Goal: Transaction & Acquisition: Purchase product/service

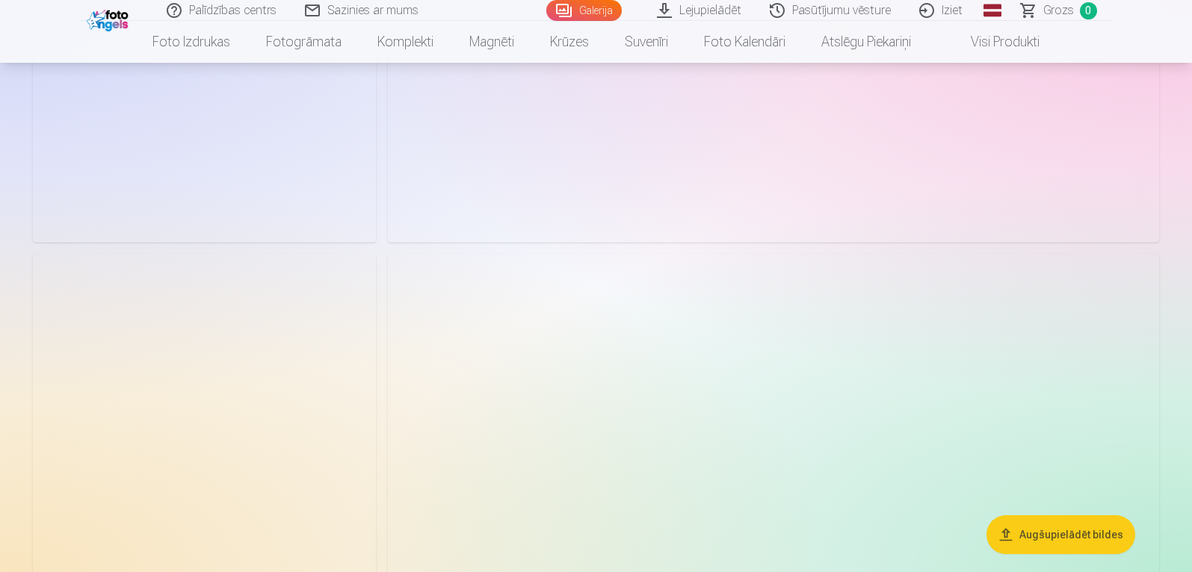
scroll to position [897, 0]
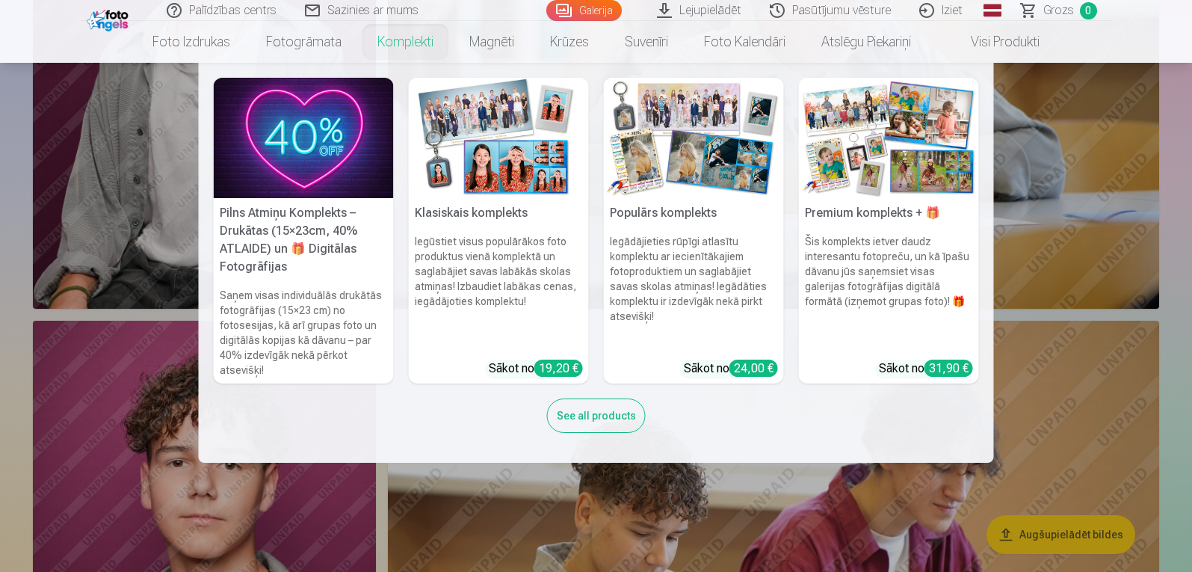
click at [561, 366] on div "19,20 €" at bounding box center [558, 367] width 49 height 17
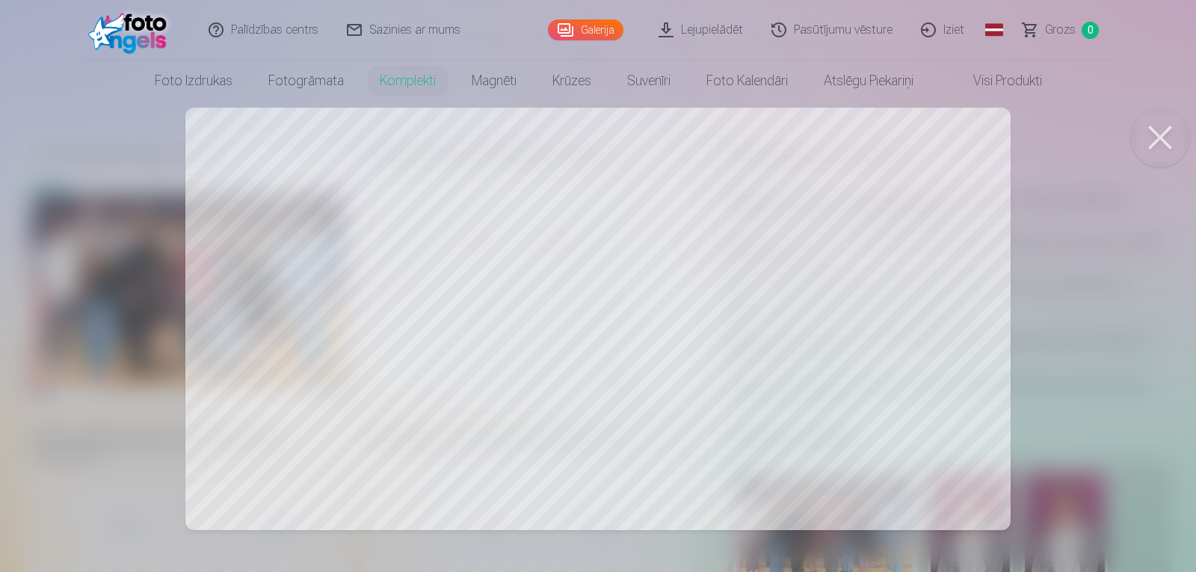
click at [369, 286] on div at bounding box center [598, 286] width 1196 height 572
drag, startPoint x: 520, startPoint y: 290, endPoint x: 350, endPoint y: 287, distance: 170.4
click at [350, 287] on div at bounding box center [598, 286] width 1196 height 572
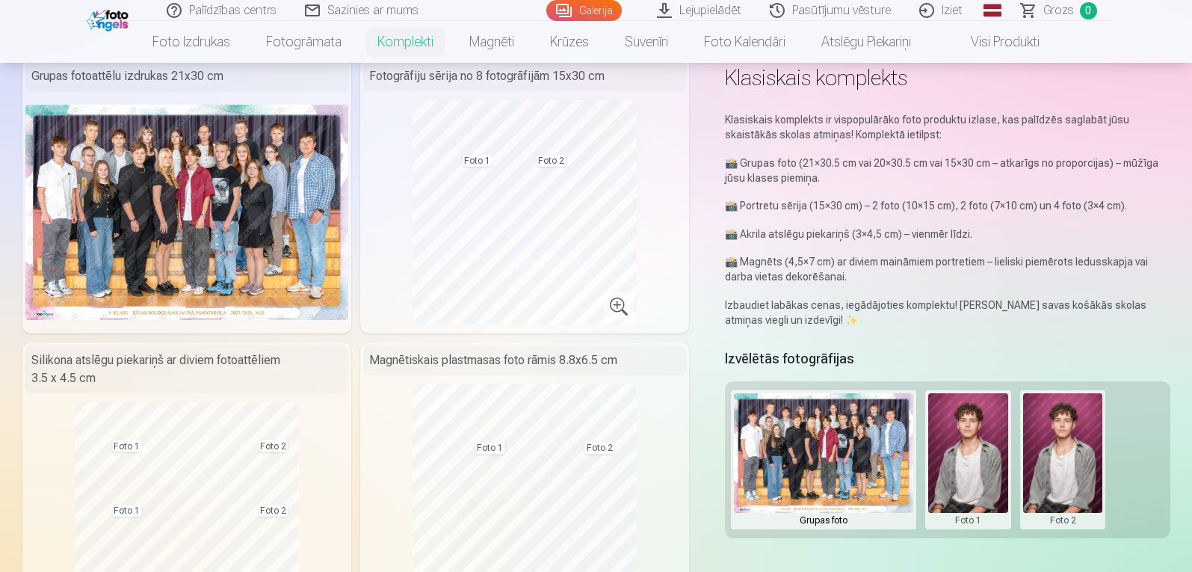
scroll to position [149, 0]
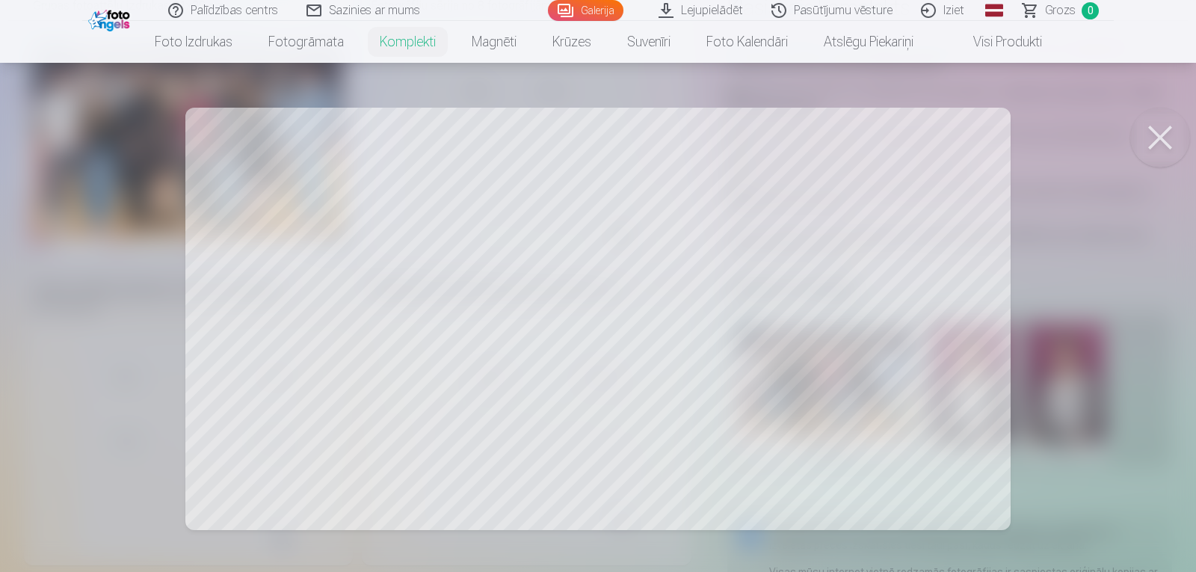
click at [621, 233] on div at bounding box center [598, 286] width 1196 height 572
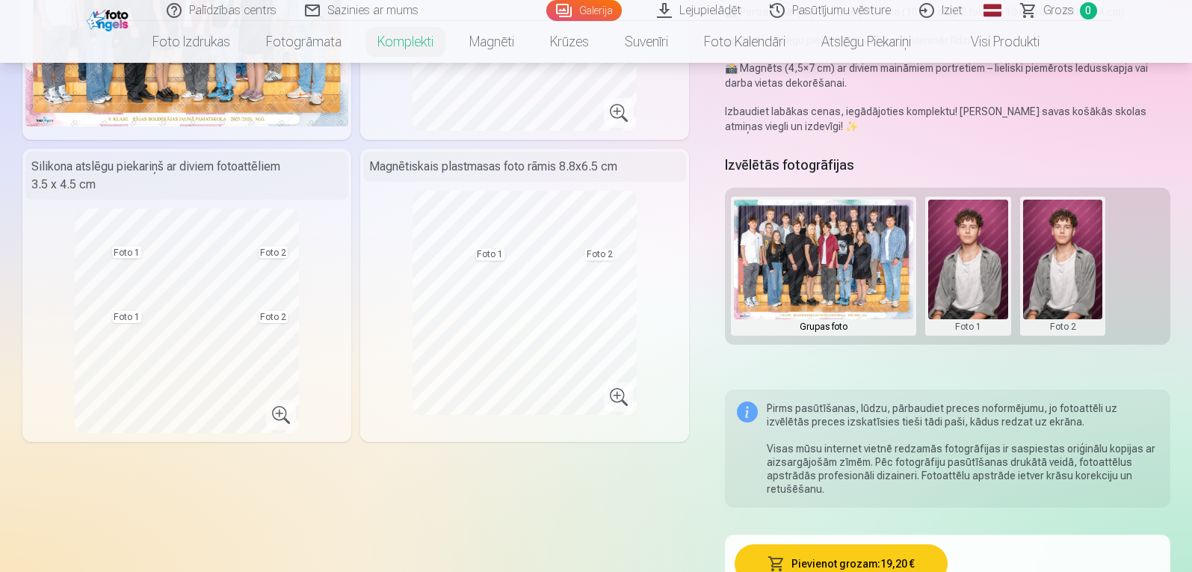
scroll to position [299, 0]
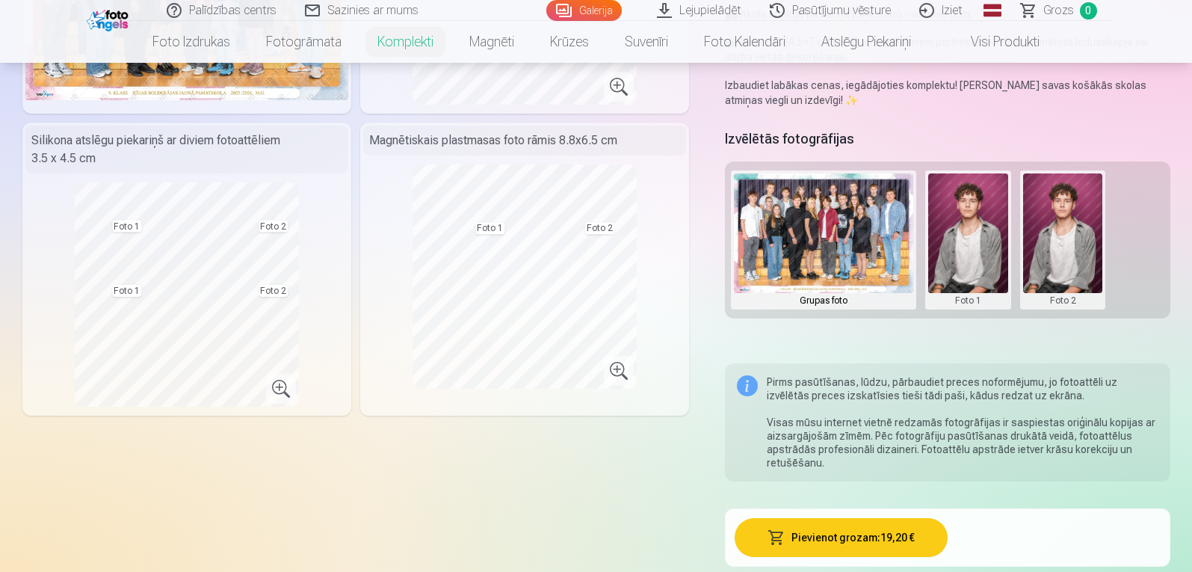
click at [997, 257] on button at bounding box center [968, 239] width 80 height 133
click at [961, 241] on button "Nomainiet foto" at bounding box center [968, 240] width 122 height 42
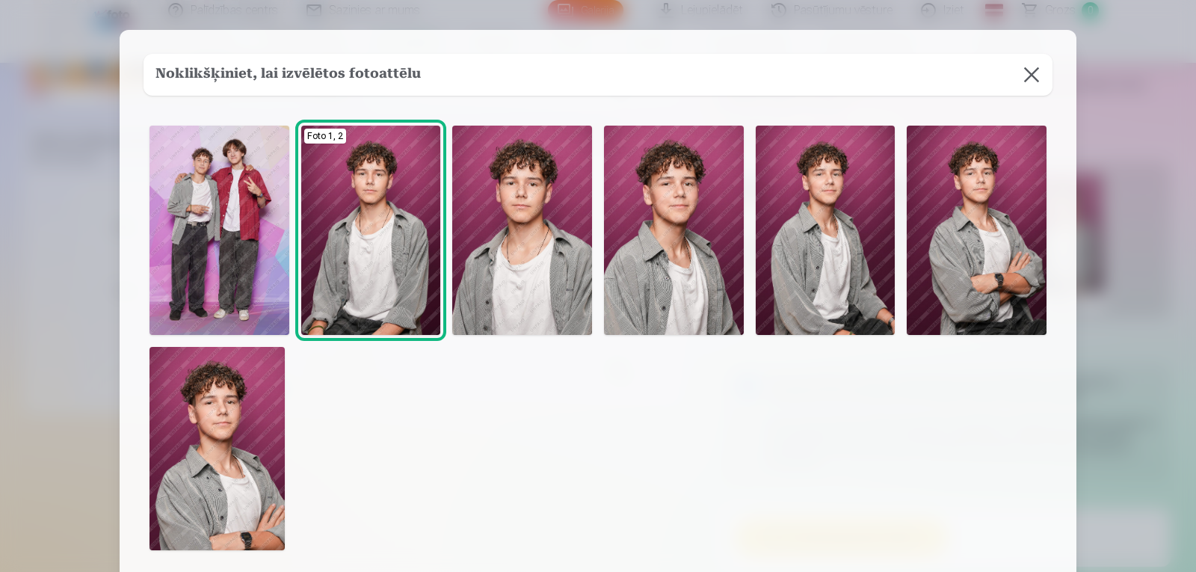
click at [960, 241] on img at bounding box center [977, 230] width 140 height 209
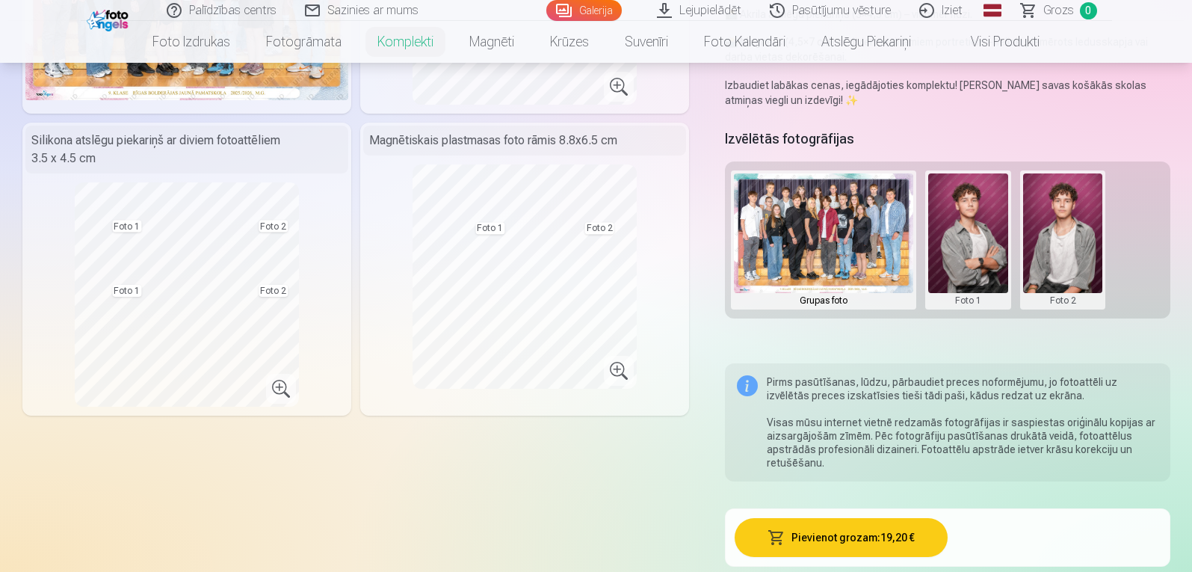
click at [1081, 247] on button at bounding box center [1063, 239] width 80 height 133
click at [1058, 244] on button "Nomainiet foto" at bounding box center [1063, 240] width 122 height 42
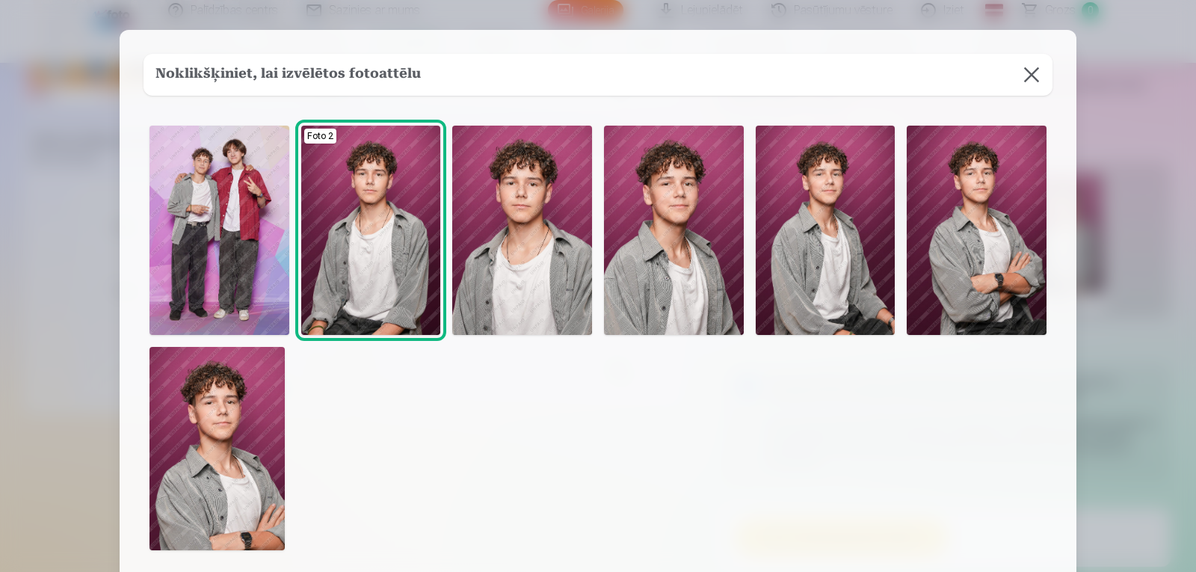
click at [655, 278] on img at bounding box center [674, 230] width 140 height 209
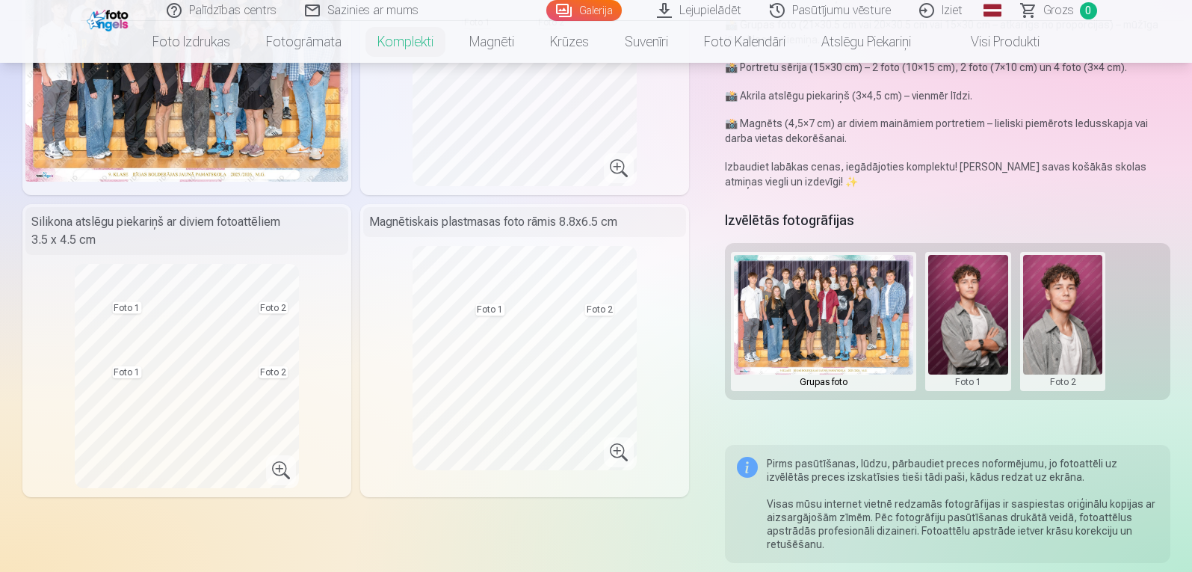
scroll to position [224, 0]
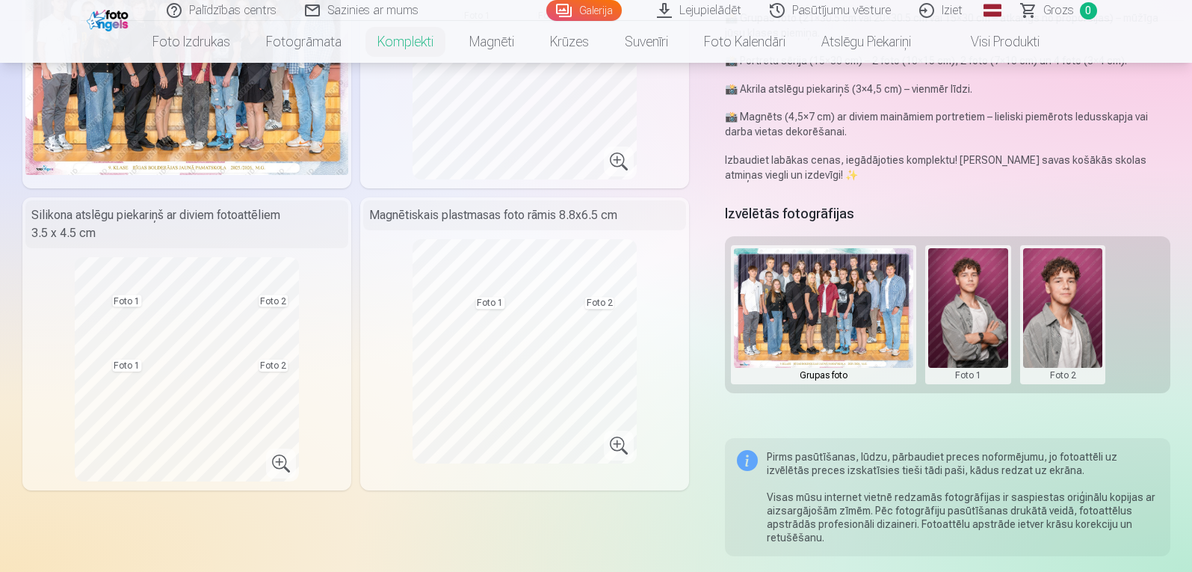
click at [999, 318] on button at bounding box center [968, 314] width 80 height 133
click at [1075, 314] on div at bounding box center [596, 286] width 1192 height 572
click at [1074, 314] on button at bounding box center [1063, 314] width 80 height 133
click at [1071, 307] on button "Nomainiet foto" at bounding box center [1063, 315] width 122 height 42
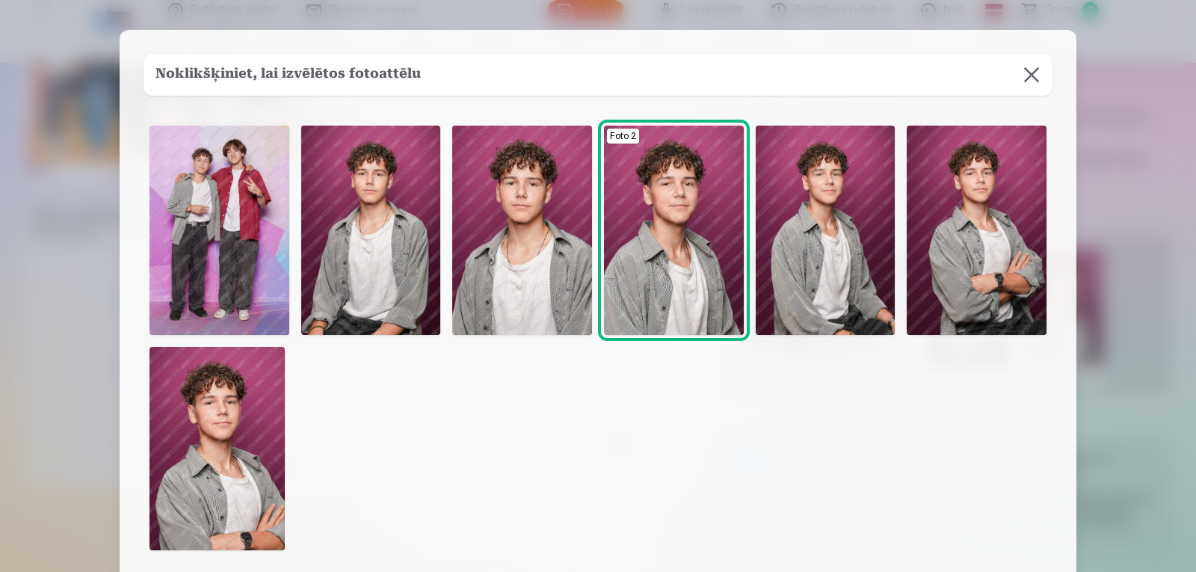
click at [713, 239] on img at bounding box center [674, 230] width 140 height 209
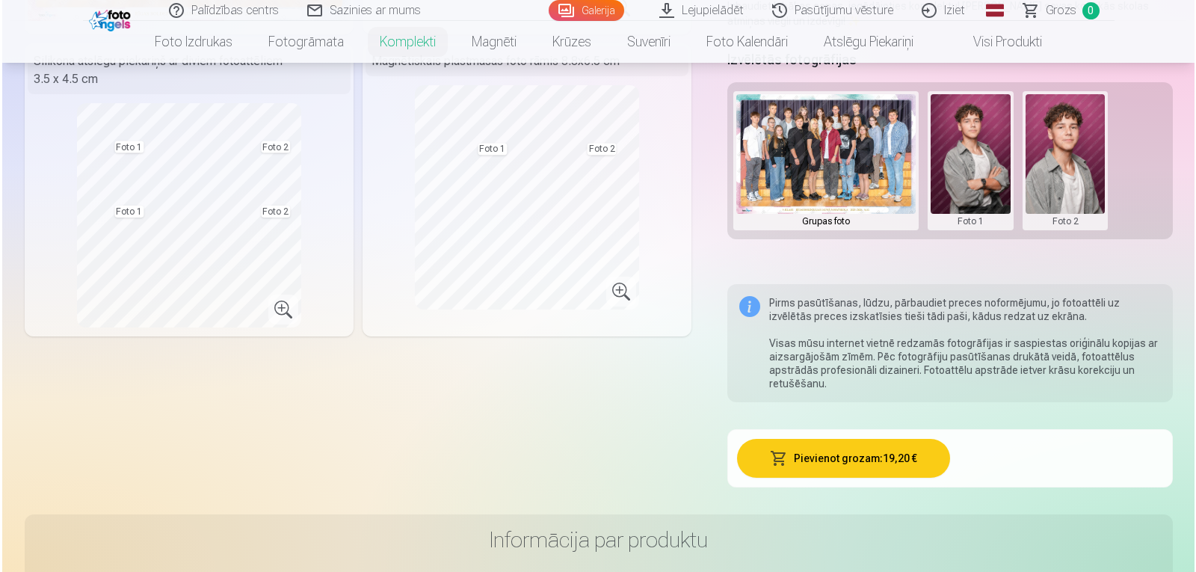
scroll to position [448, 0]
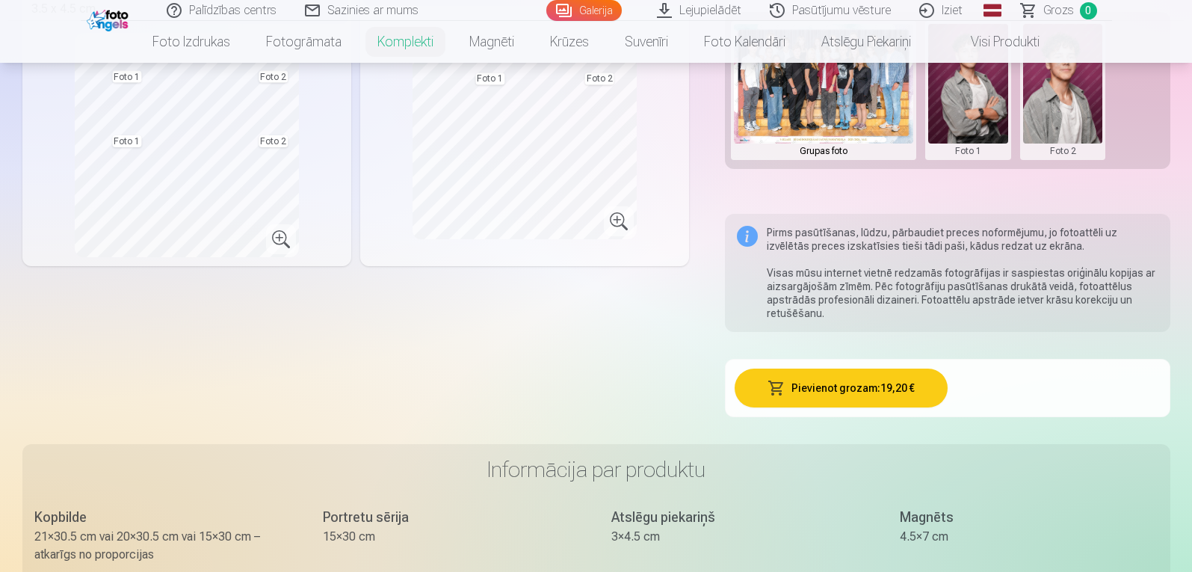
click at [855, 392] on button "Pievienot grozam : 19,20 €" at bounding box center [841, 387] width 213 height 39
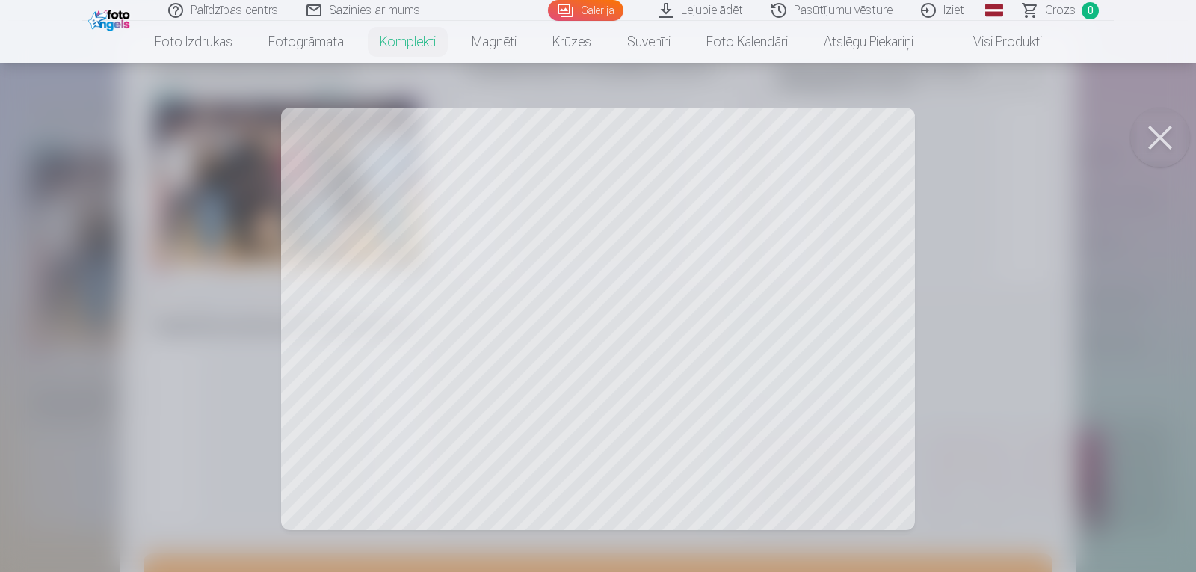
scroll to position [42, 0]
drag, startPoint x: 725, startPoint y: 336, endPoint x: 830, endPoint y: 351, distance: 105.7
click at [830, 351] on div at bounding box center [598, 286] width 1196 height 572
click at [860, 498] on div at bounding box center [598, 286] width 1196 height 572
click at [1167, 138] on button at bounding box center [1160, 138] width 60 height 60
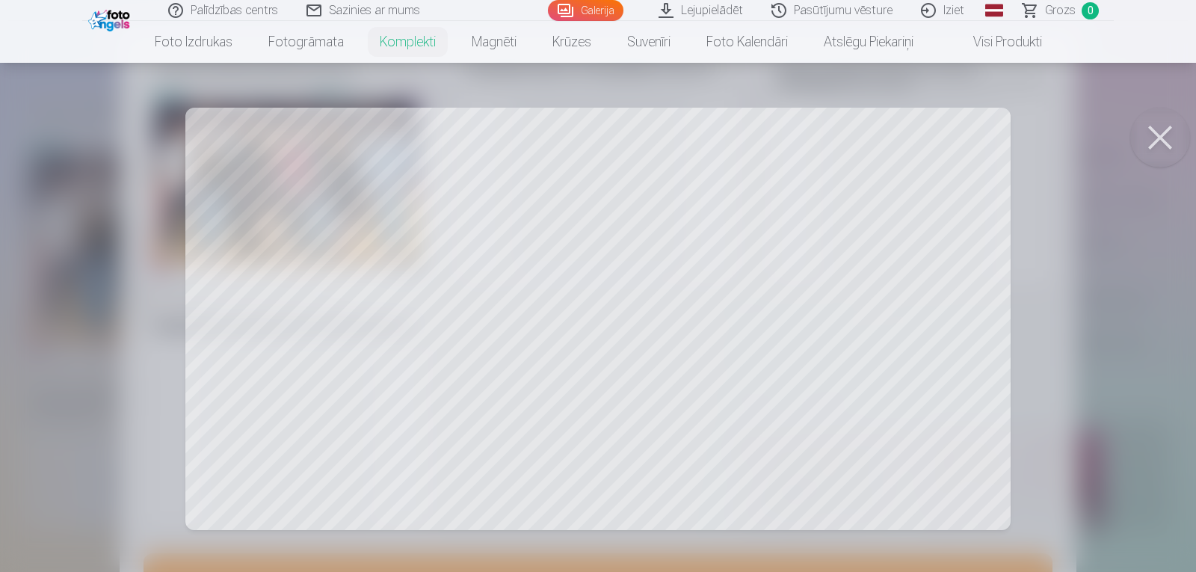
click at [1167, 143] on button at bounding box center [1160, 138] width 60 height 60
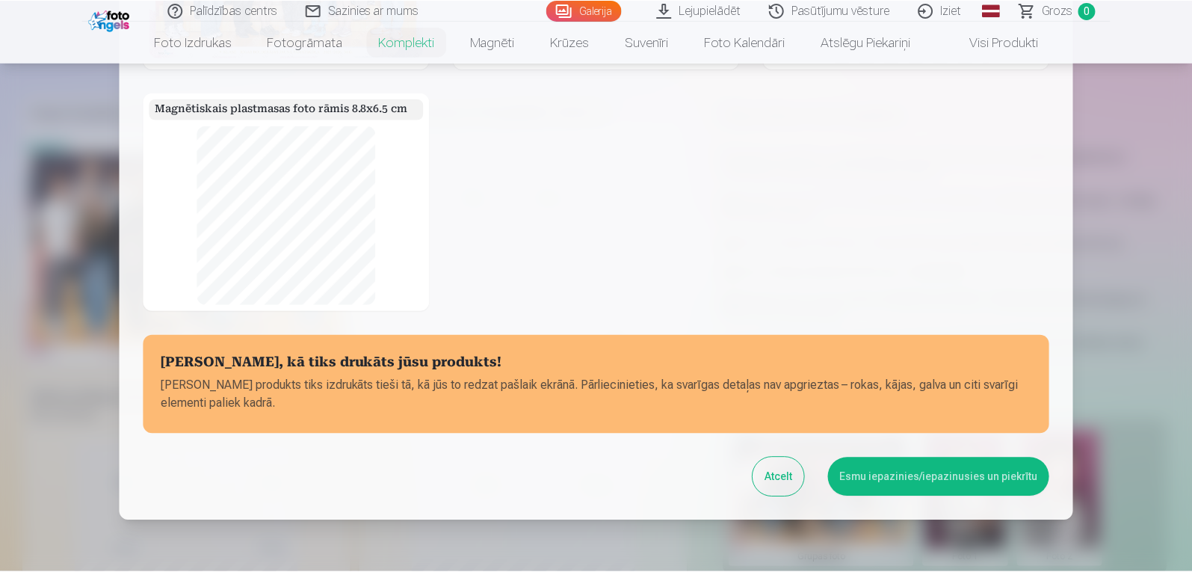
scroll to position [286, 0]
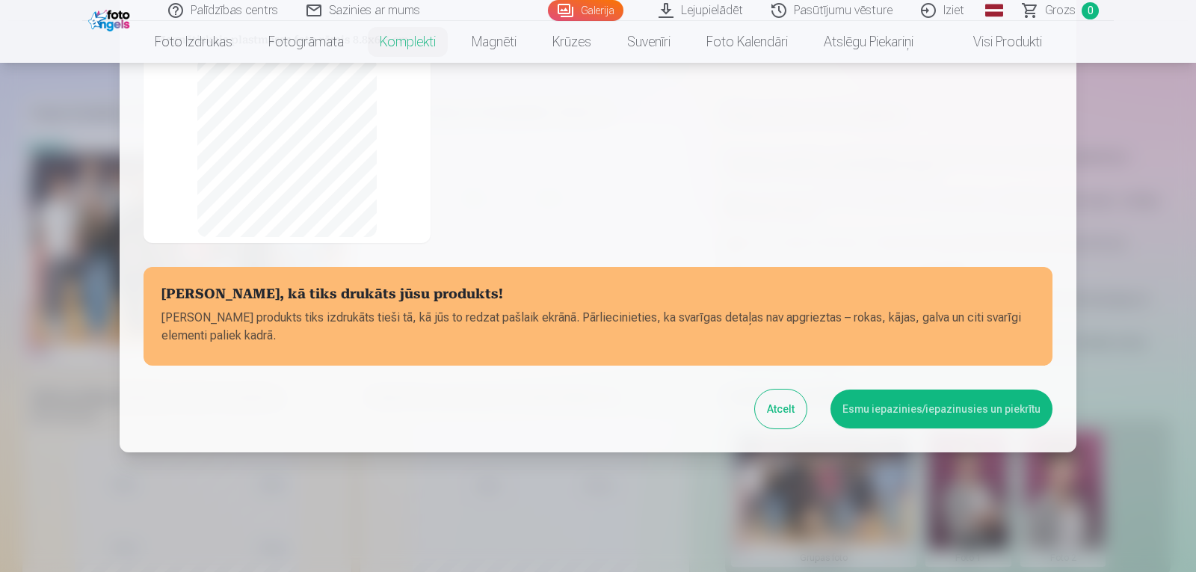
click at [960, 419] on button "Esmu iepazinies/iepazinusies un piekrītu" at bounding box center [941, 408] width 222 height 39
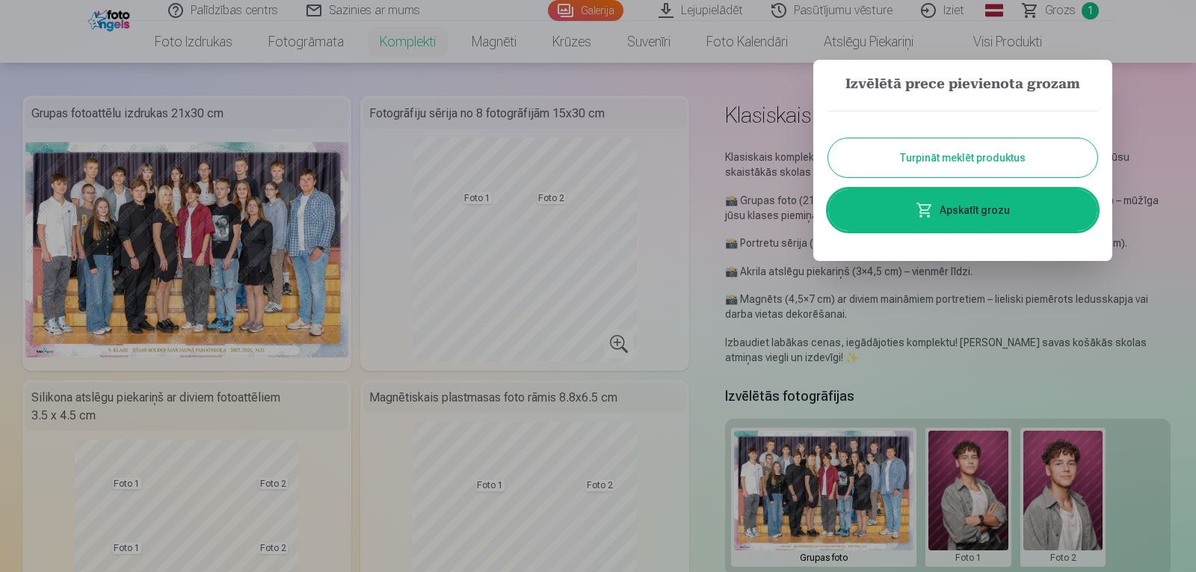
click at [978, 164] on button "Turpināt meklēt produktus" at bounding box center [962, 157] width 269 height 39
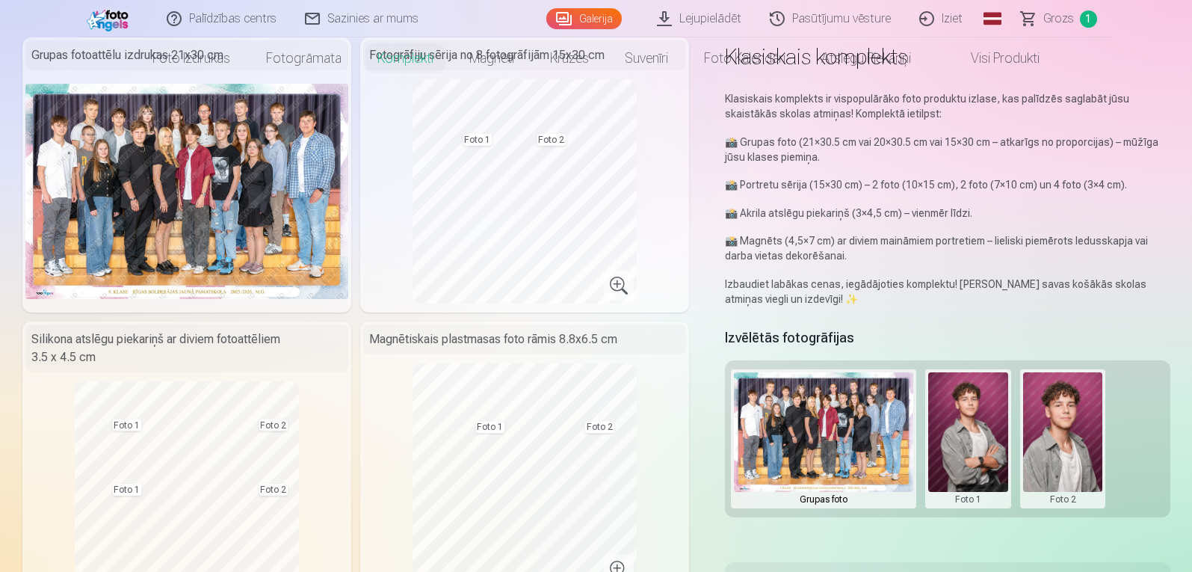
scroll to position [0, 0]
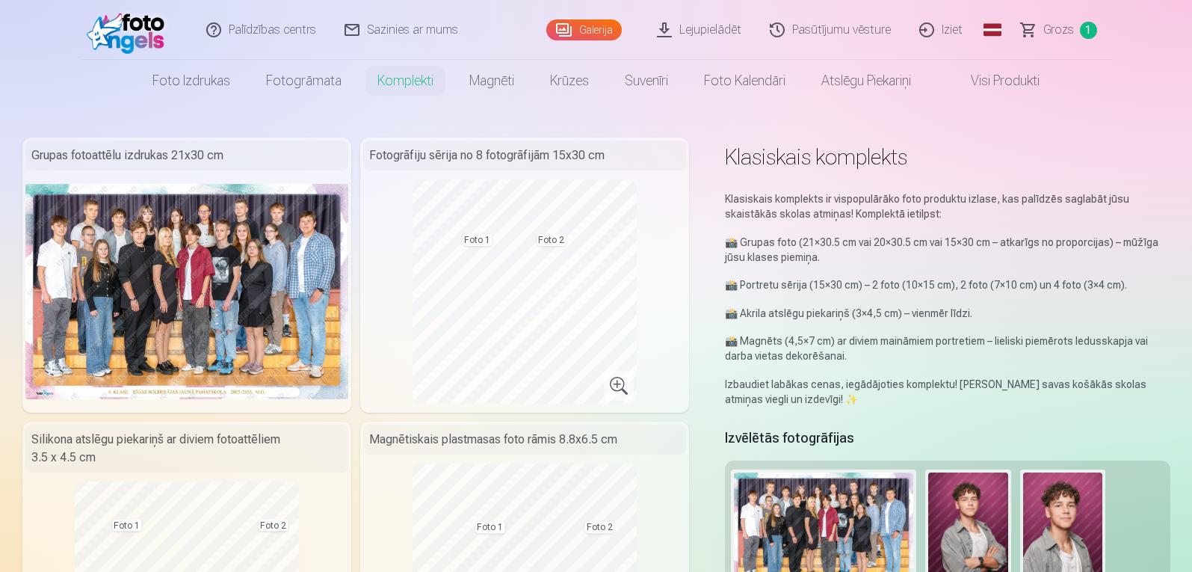
click at [1027, 87] on link "Visi produkti" at bounding box center [993, 81] width 129 height 42
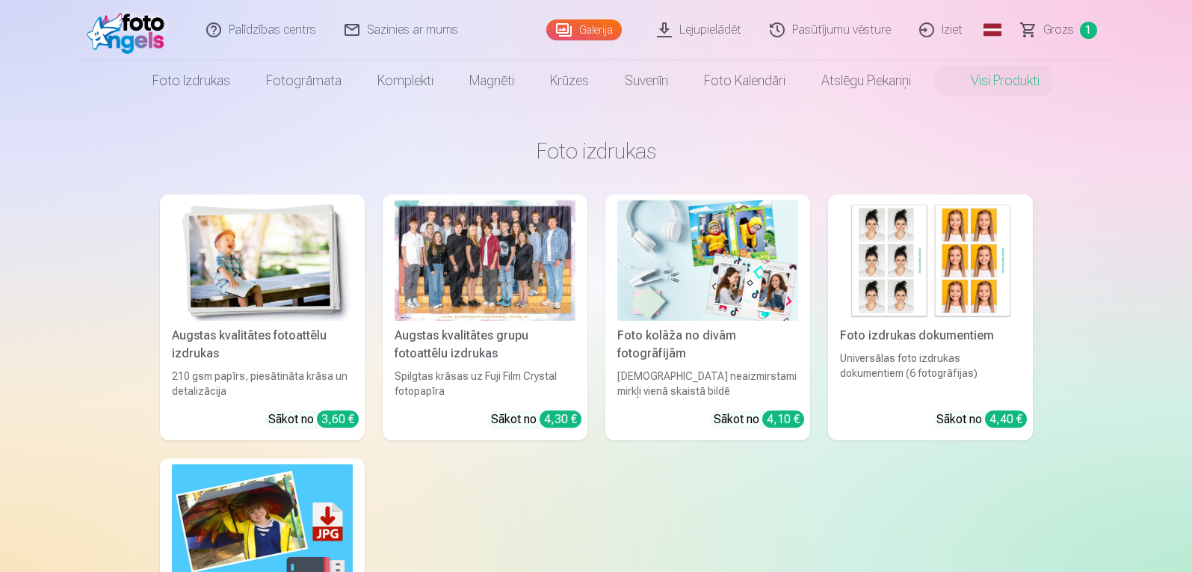
click at [595, 27] on link "Galerija" at bounding box center [583, 29] width 75 height 21
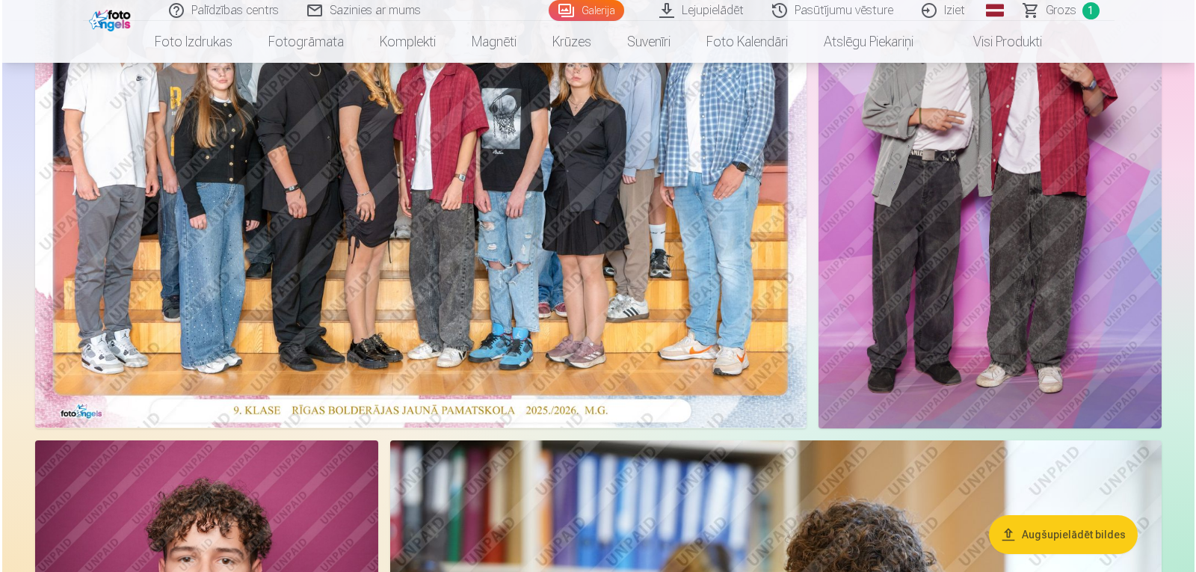
scroll to position [299, 0]
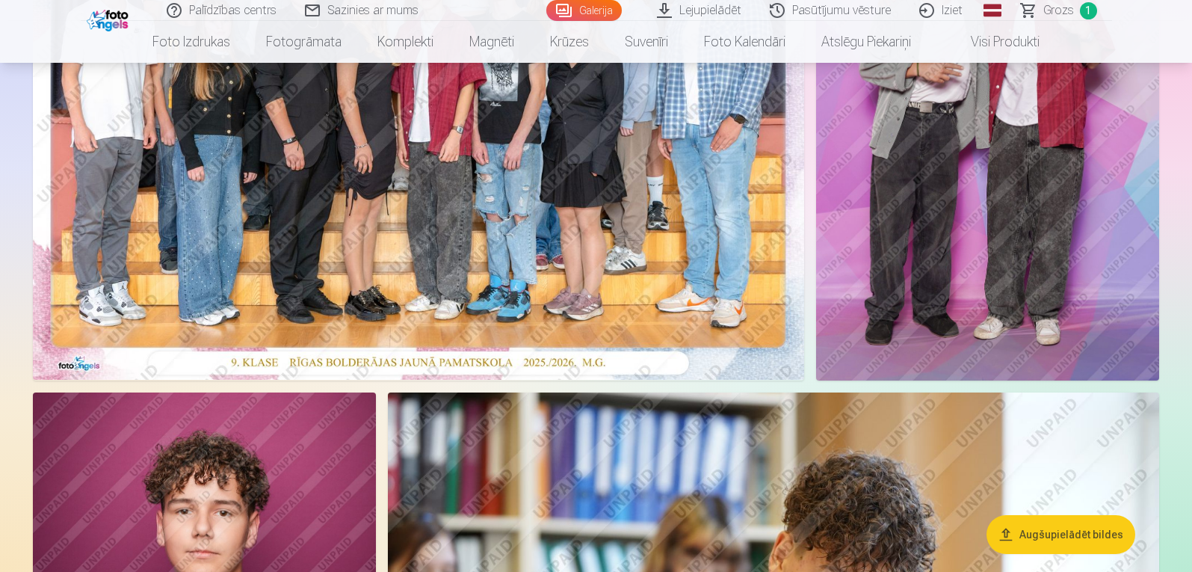
click at [957, 261] on img at bounding box center [987, 122] width 343 height 515
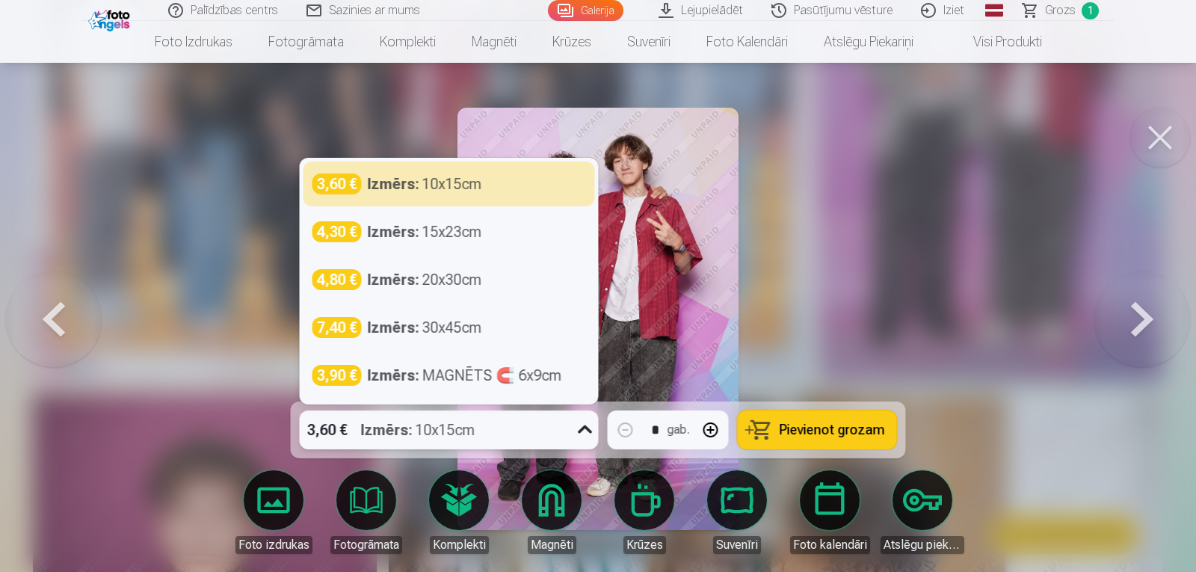
click at [587, 432] on icon at bounding box center [585, 430] width 24 height 24
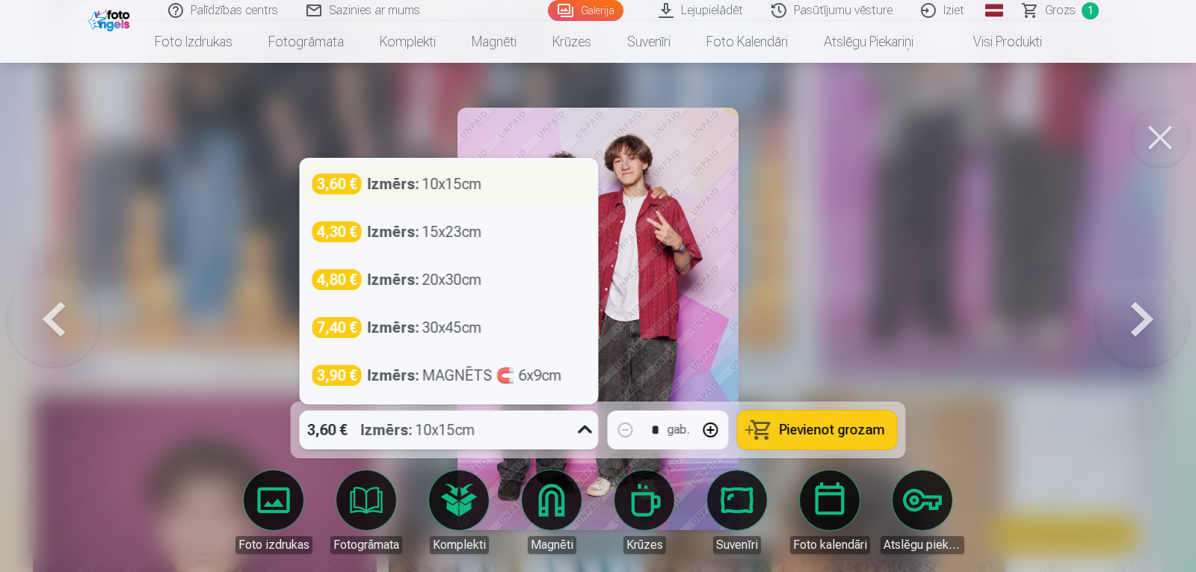
click at [442, 182] on div "Izmērs : 10x15cm" at bounding box center [425, 183] width 114 height 21
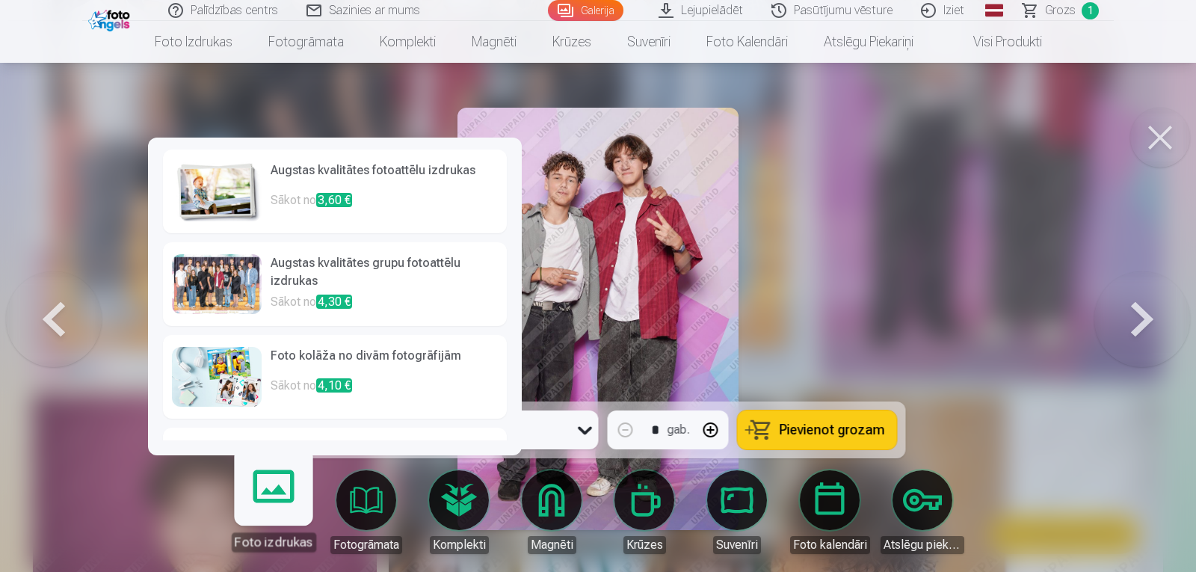
click at [264, 487] on link "Foto izdrukas" at bounding box center [273, 506] width 92 height 92
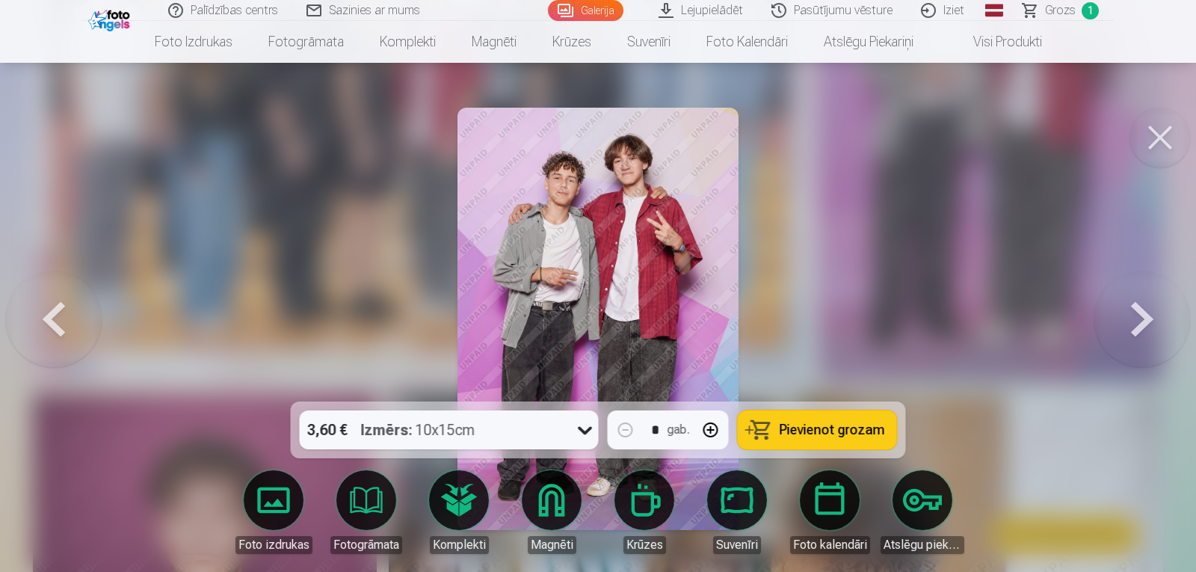
click at [812, 427] on span "Pievienot grozam" at bounding box center [832, 429] width 105 height 13
click at [655, 318] on img at bounding box center [598, 319] width 282 height 422
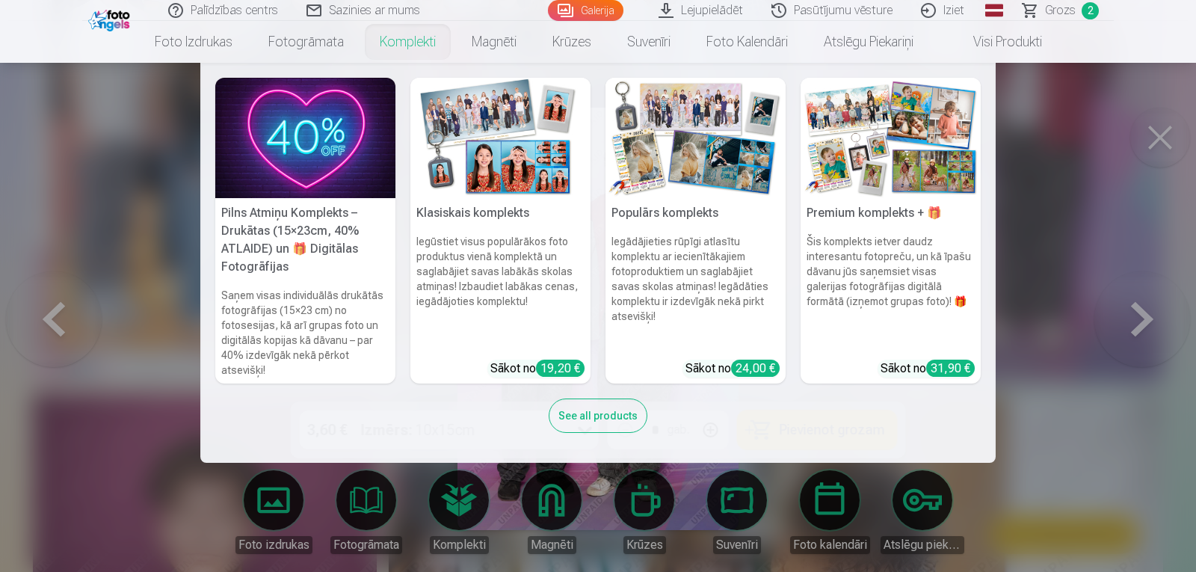
click at [315, 176] on img at bounding box center [305, 138] width 180 height 120
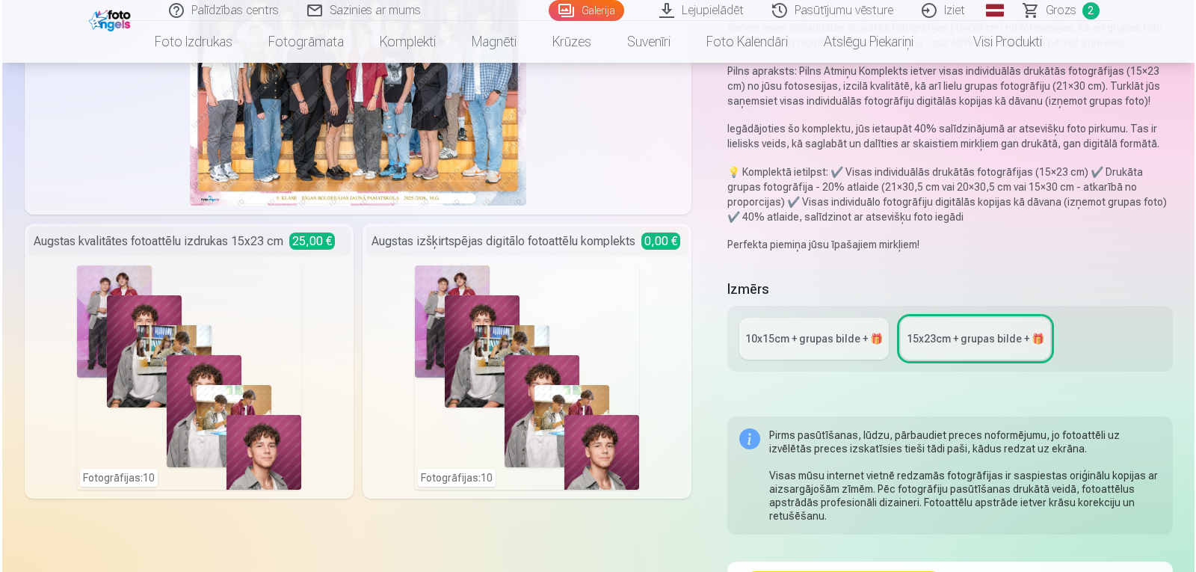
scroll to position [224, 0]
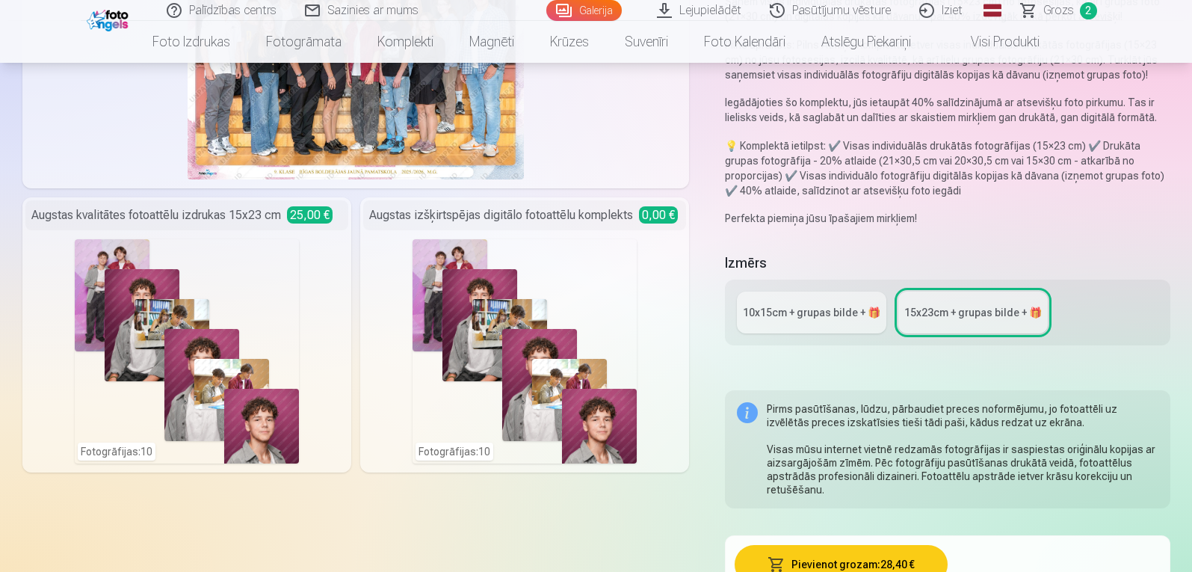
drag, startPoint x: 167, startPoint y: 359, endPoint x: 168, endPoint y: 374, distance: 14.2
click at [168, 374] on div "Fotogrāfijas : 10" at bounding box center [187, 351] width 224 height 224
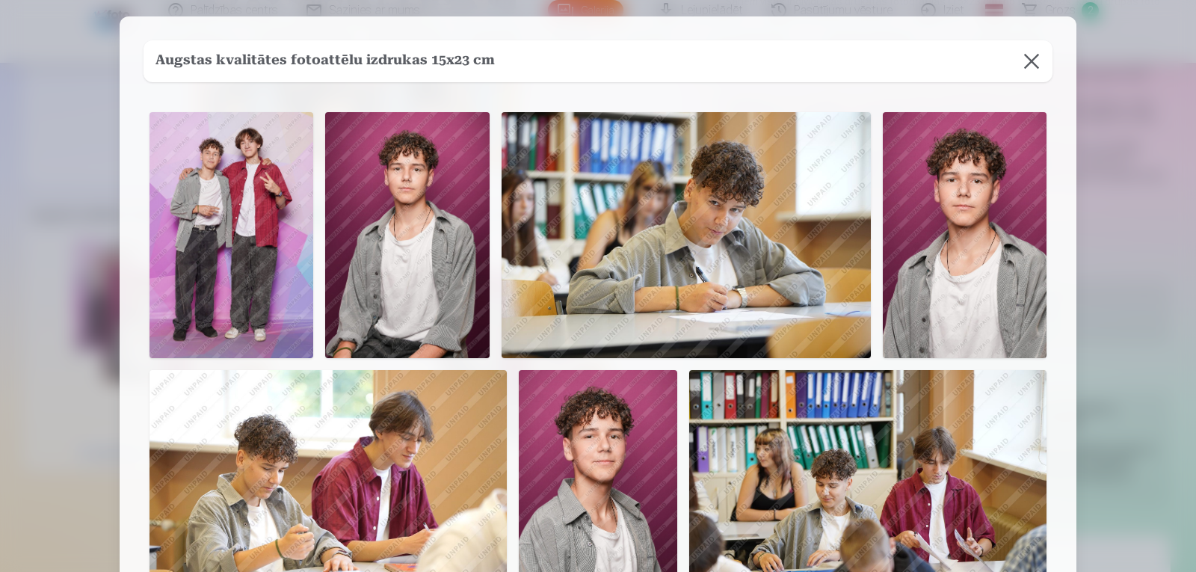
scroll to position [0, 0]
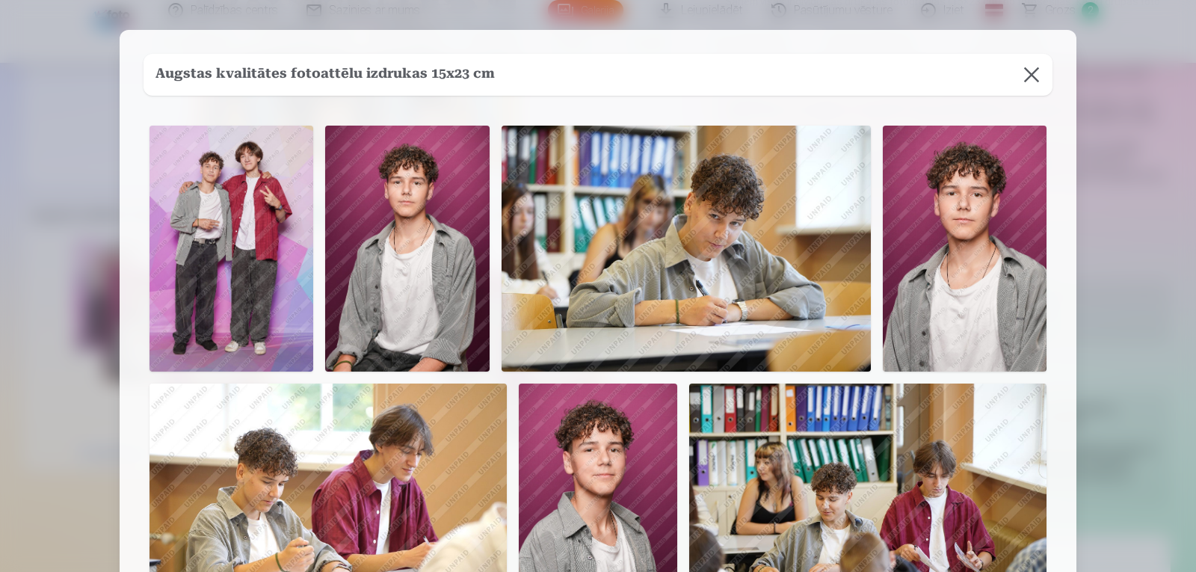
click at [1034, 66] on button at bounding box center [1031, 75] width 42 height 42
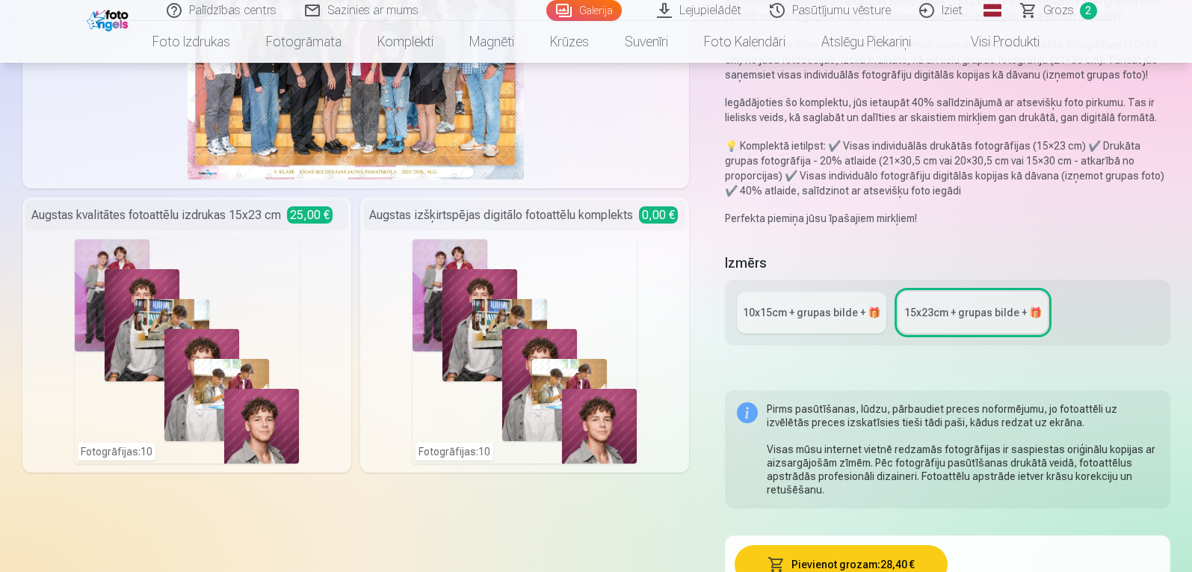
click at [560, 283] on div "Fotogrāfijas : 10" at bounding box center [525, 351] width 224 height 224
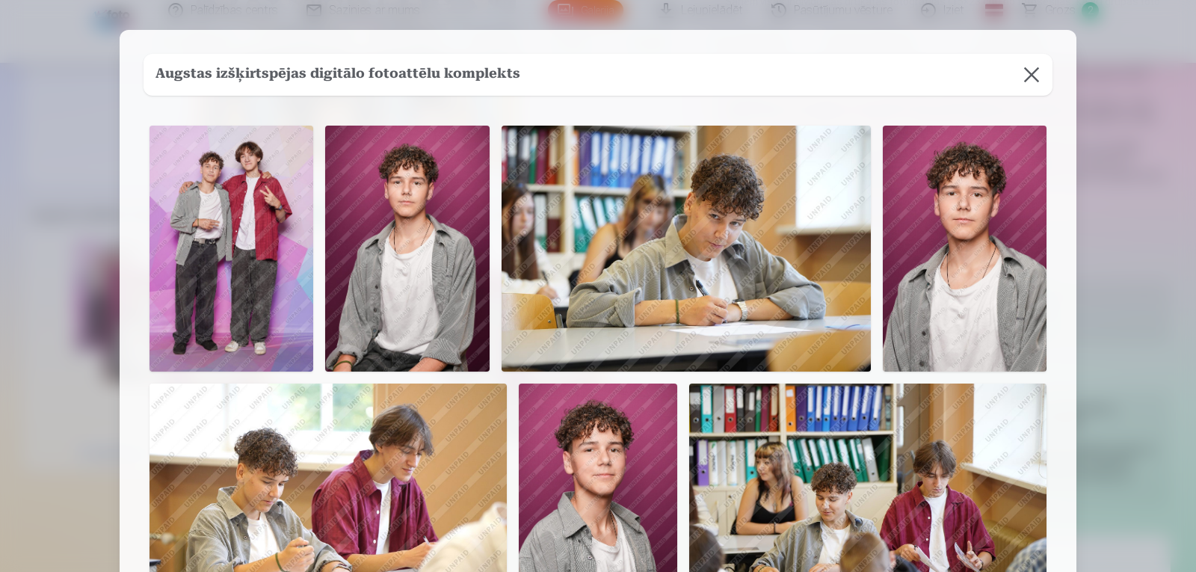
click at [1030, 70] on button at bounding box center [1031, 75] width 42 height 42
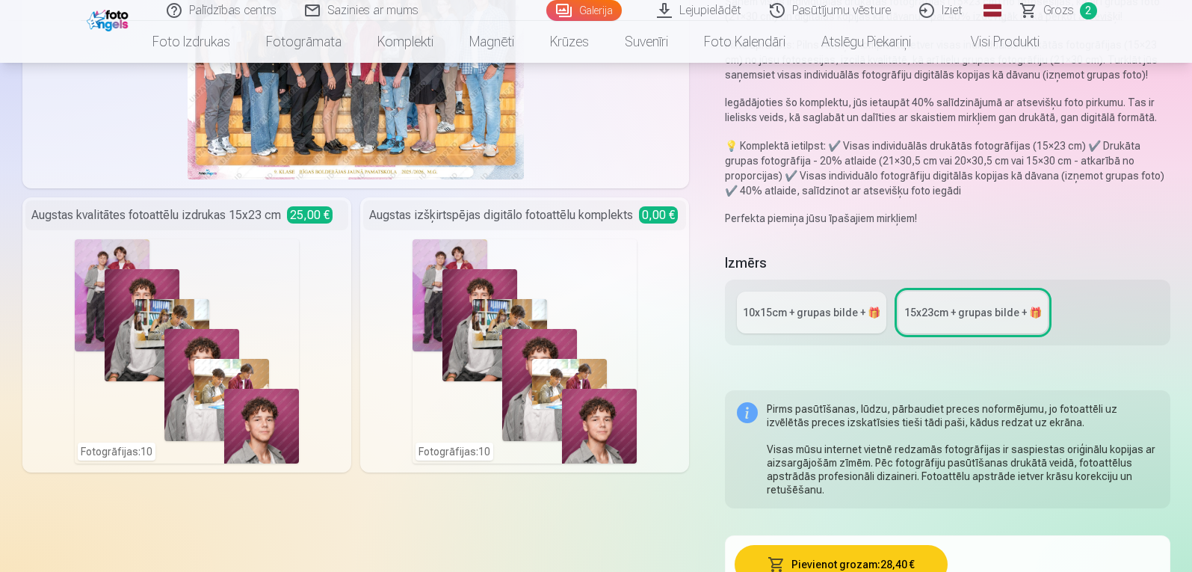
click at [830, 317] on div "10x15сm + grupas bilde + 🎁" at bounding box center [812, 312] width 138 height 15
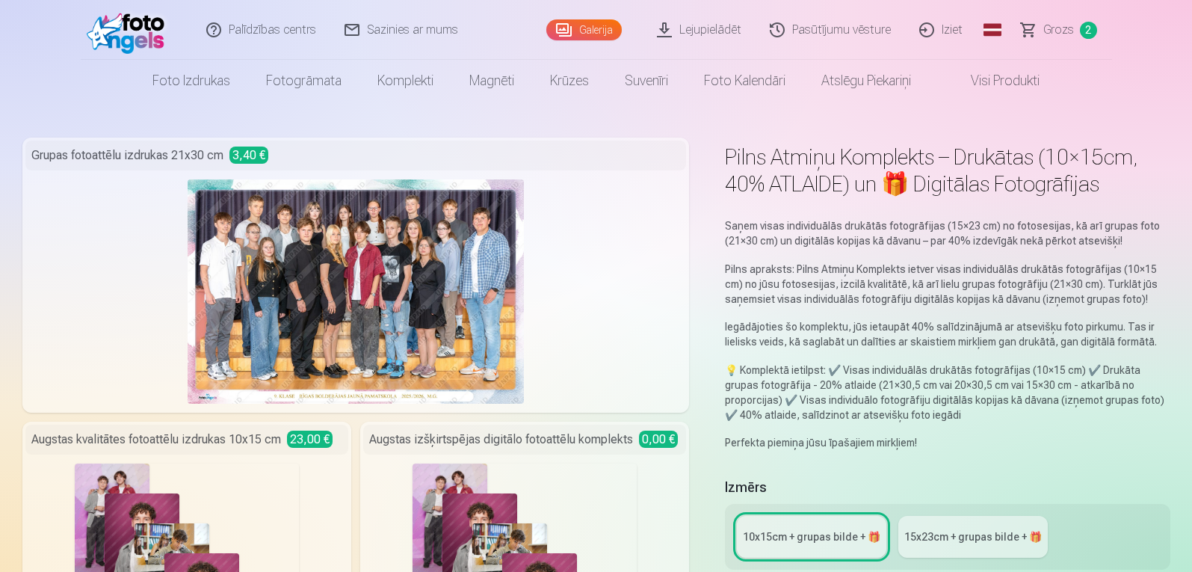
click at [599, 28] on link "Galerija" at bounding box center [583, 29] width 75 height 21
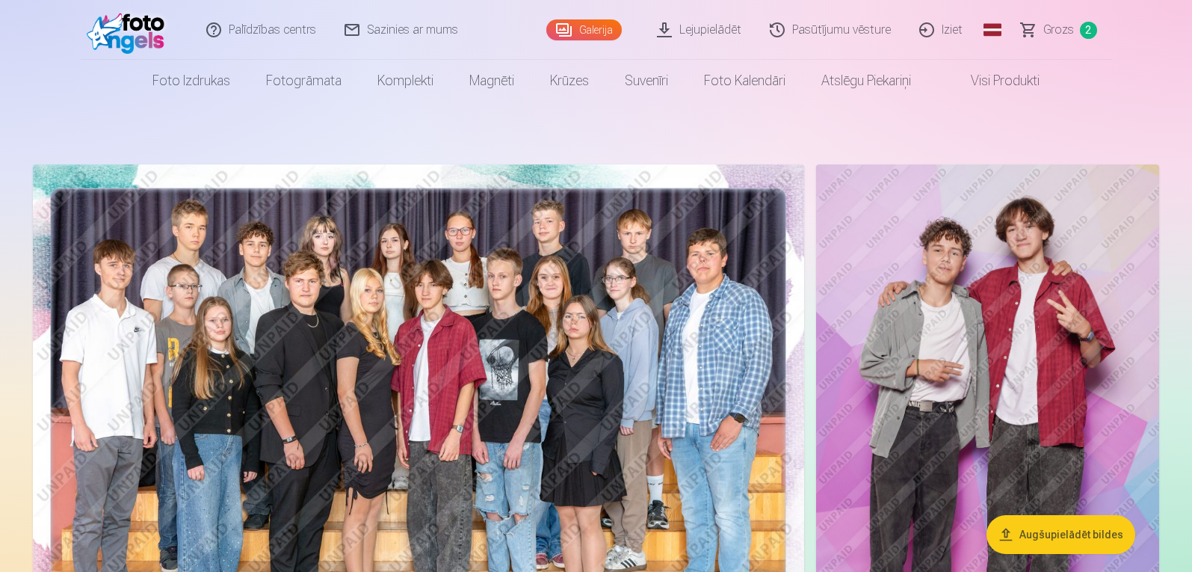
click at [1055, 28] on span "Grozs" at bounding box center [1058, 30] width 31 height 18
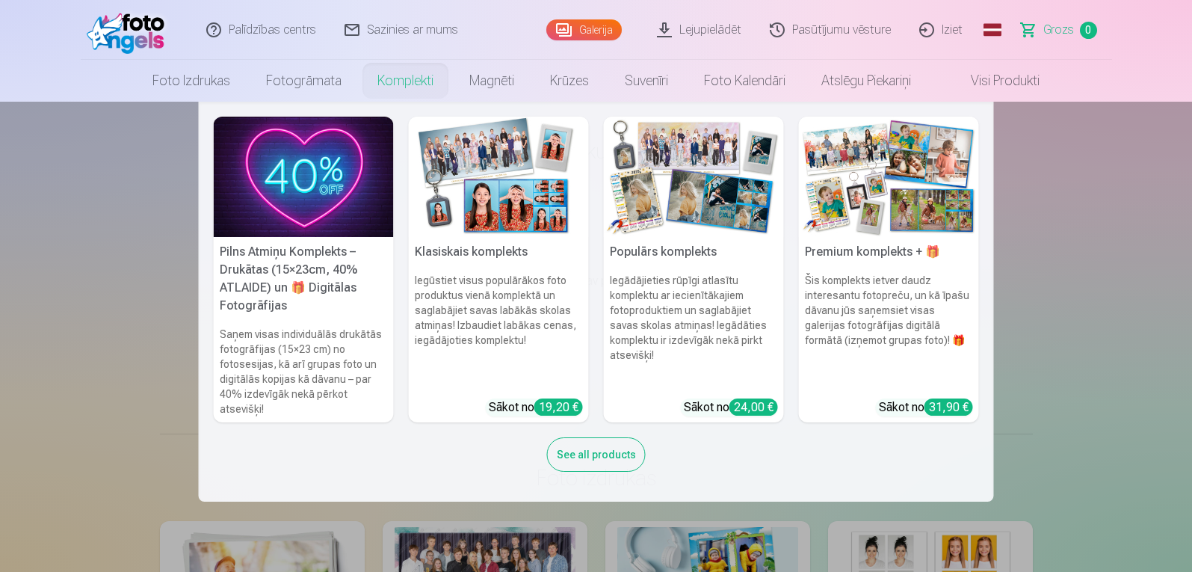
click at [387, 79] on link "Komplekti" at bounding box center [405, 81] width 92 height 42
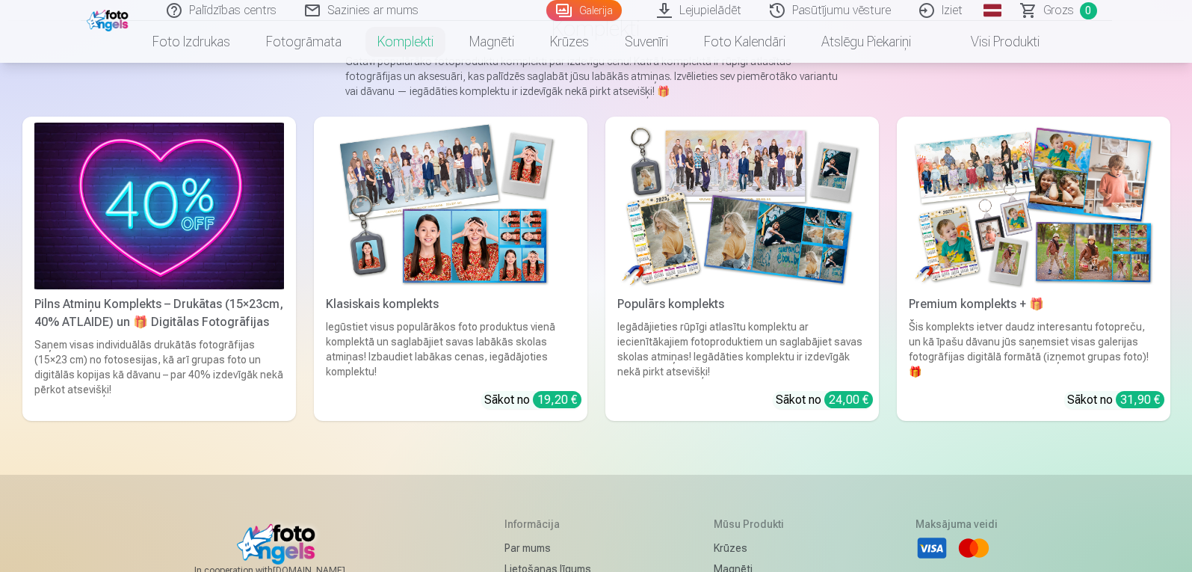
scroll to position [224, 0]
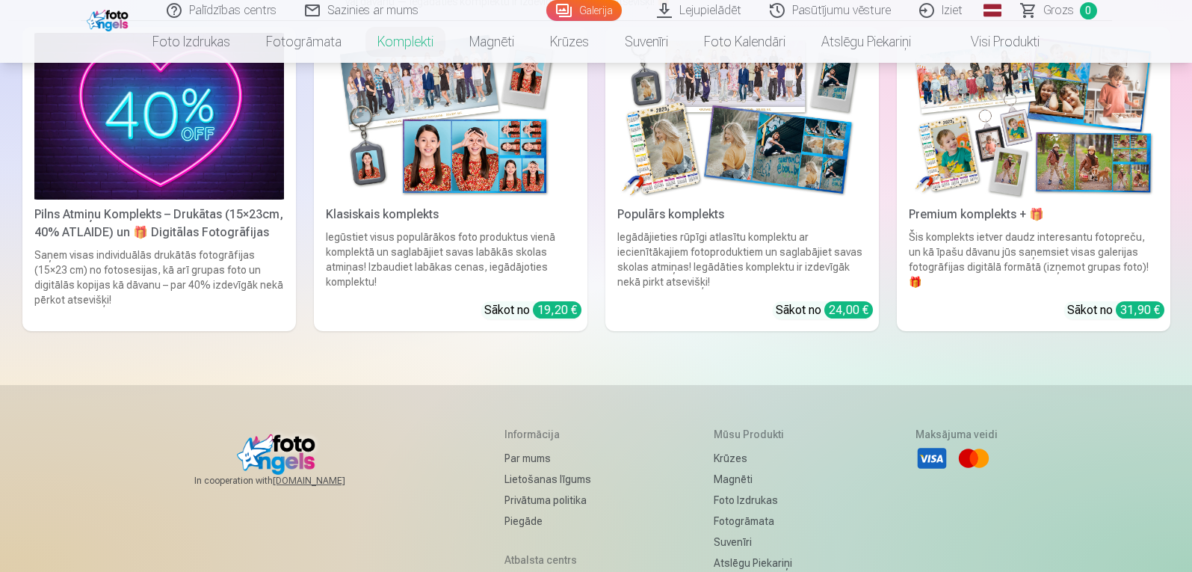
click at [542, 305] on div "19,20 €" at bounding box center [557, 309] width 49 height 17
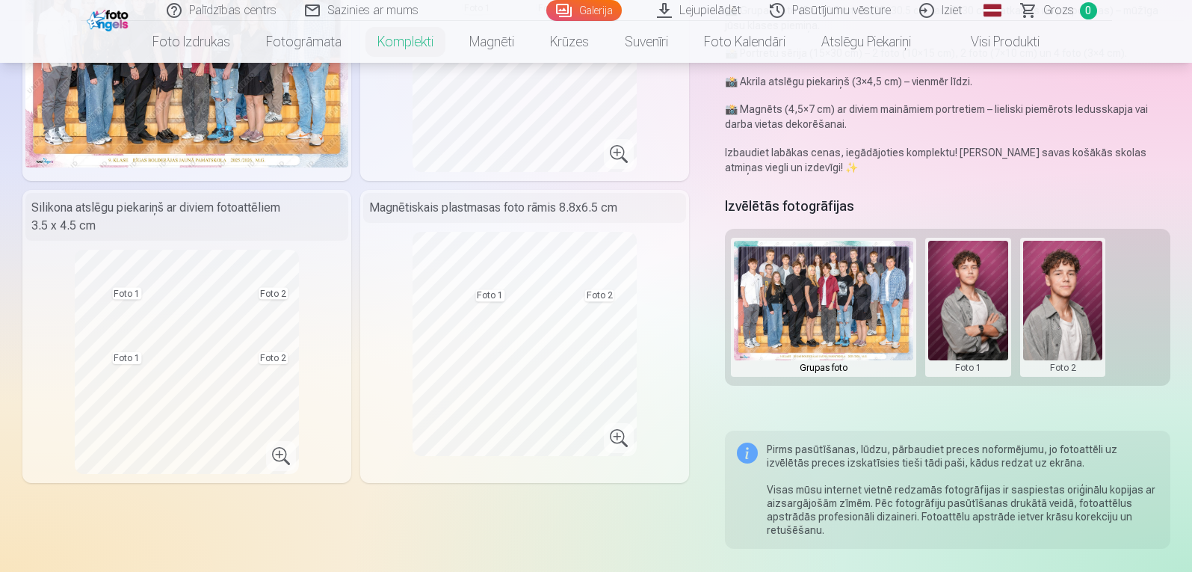
scroll to position [224, 0]
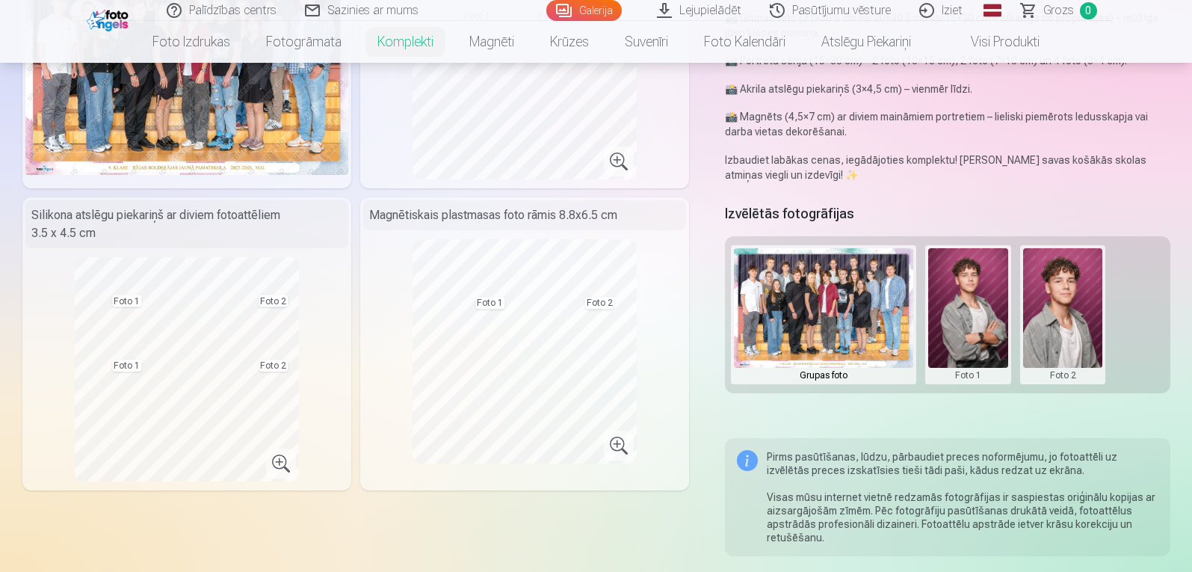
click at [972, 306] on button at bounding box center [968, 314] width 80 height 133
click at [963, 306] on button "Nomainiet foto" at bounding box center [968, 315] width 122 height 42
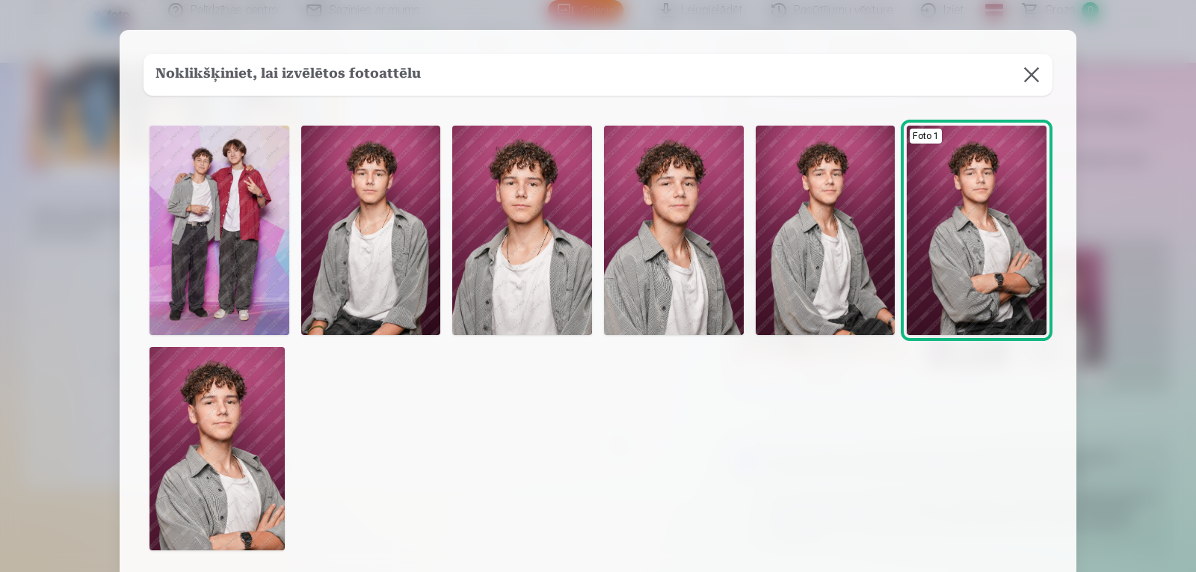
click at [984, 250] on img at bounding box center [977, 230] width 140 height 209
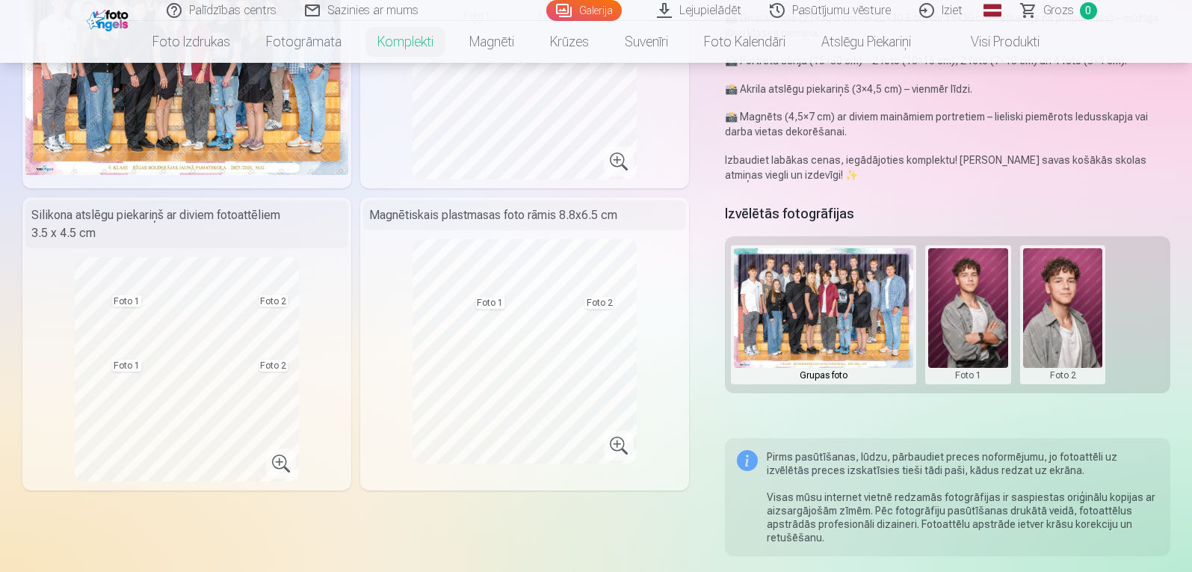
click at [1086, 323] on button at bounding box center [1063, 314] width 80 height 133
click at [1061, 311] on button "Nomainiet foto" at bounding box center [1063, 315] width 122 height 42
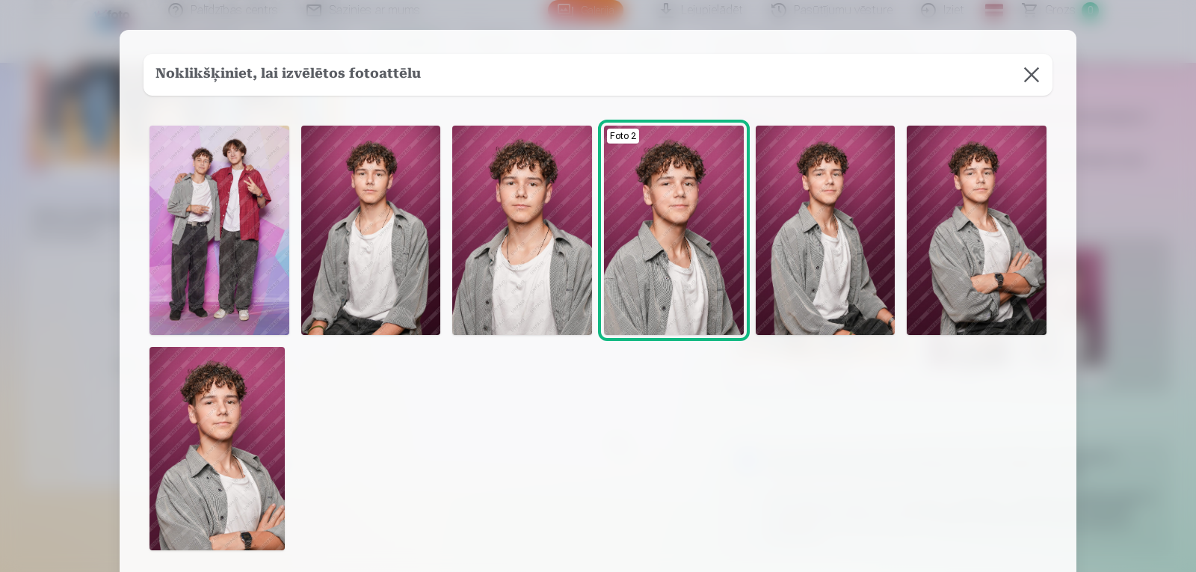
click at [683, 244] on img at bounding box center [674, 230] width 140 height 209
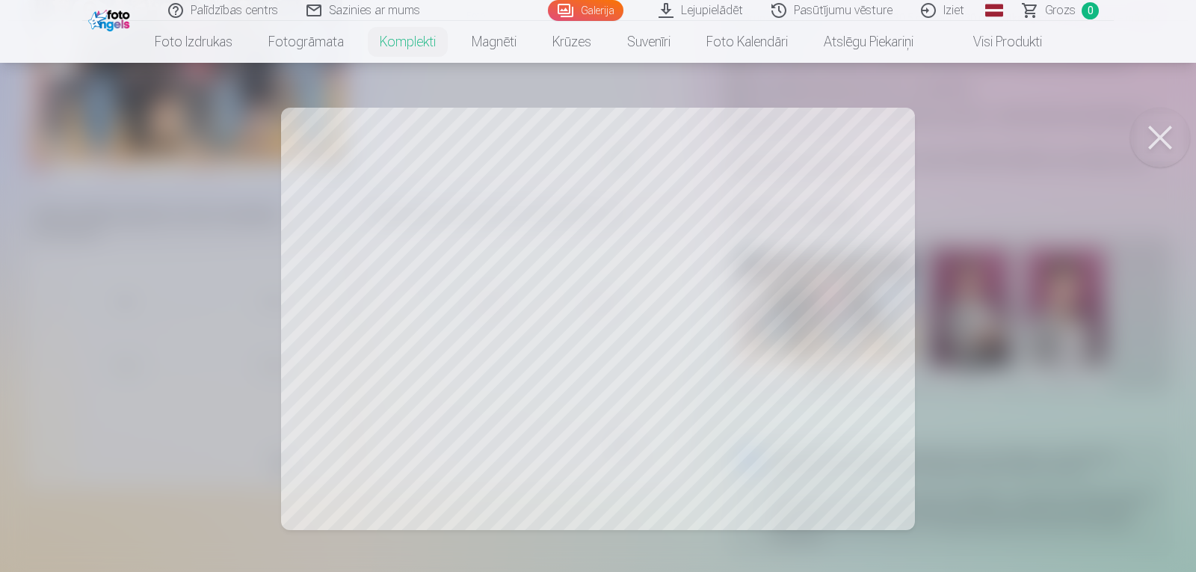
drag, startPoint x: 751, startPoint y: 255, endPoint x: 704, endPoint y: 324, distance: 83.3
click at [750, 327] on div at bounding box center [598, 286] width 1196 height 572
click at [592, 303] on div at bounding box center [598, 286] width 1196 height 572
drag, startPoint x: 780, startPoint y: 393, endPoint x: 608, endPoint y: 319, distance: 186.5
click at [608, 319] on div at bounding box center [598, 286] width 1196 height 572
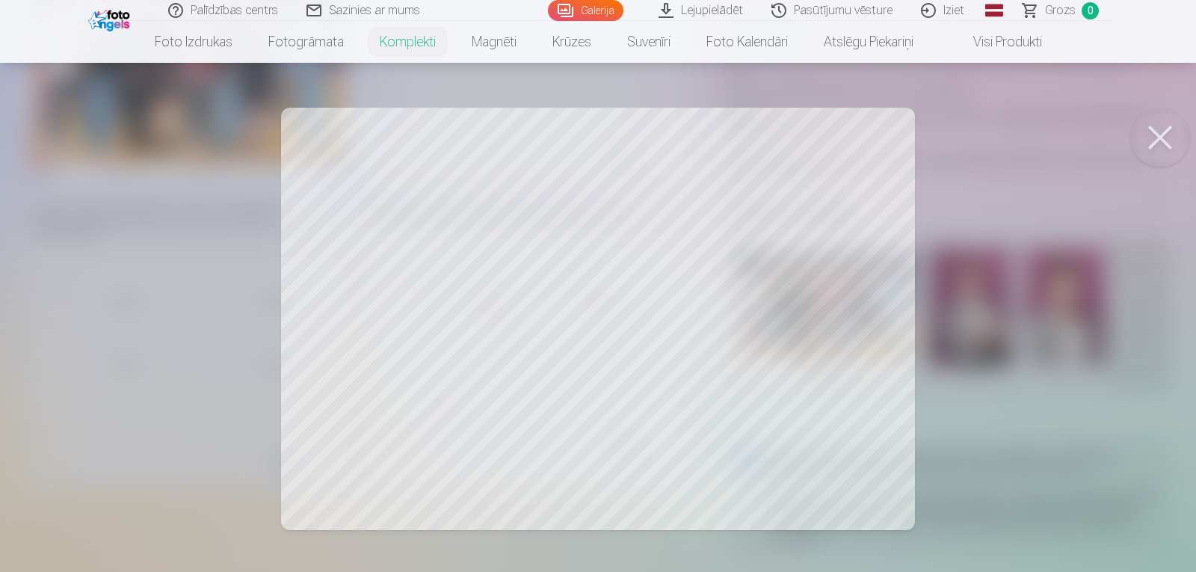
click at [1003, 459] on div at bounding box center [598, 286] width 1196 height 572
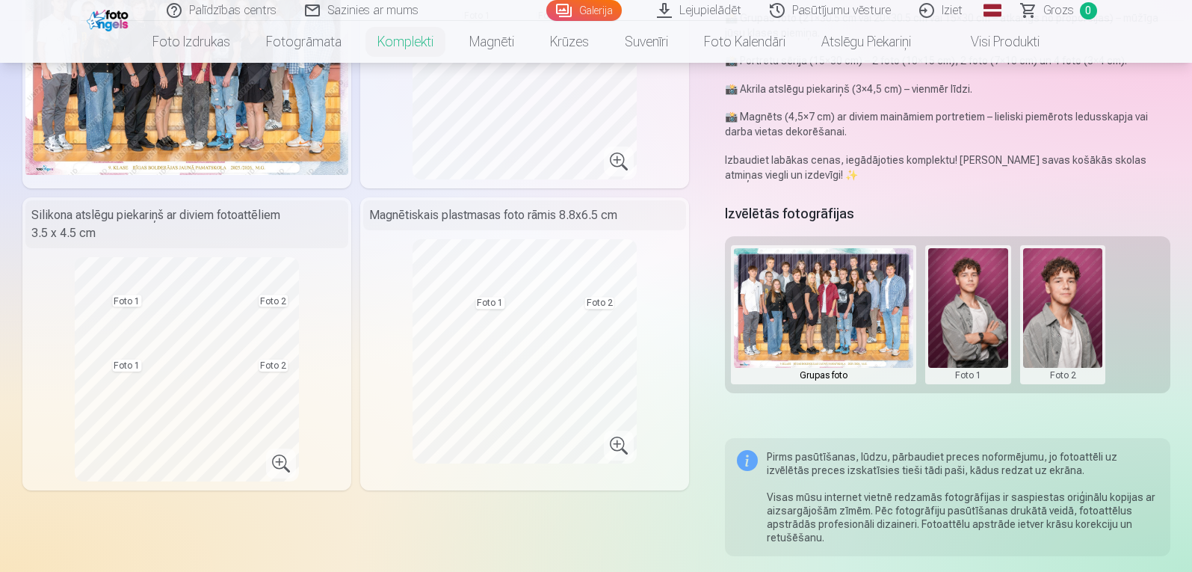
click at [1003, 459] on div "Pirms pasūtīšanas, lūdzu, pārbaudiet preces noformējumu, jo fotoattēli uz izvēl…" at bounding box center [962, 497] width 391 height 94
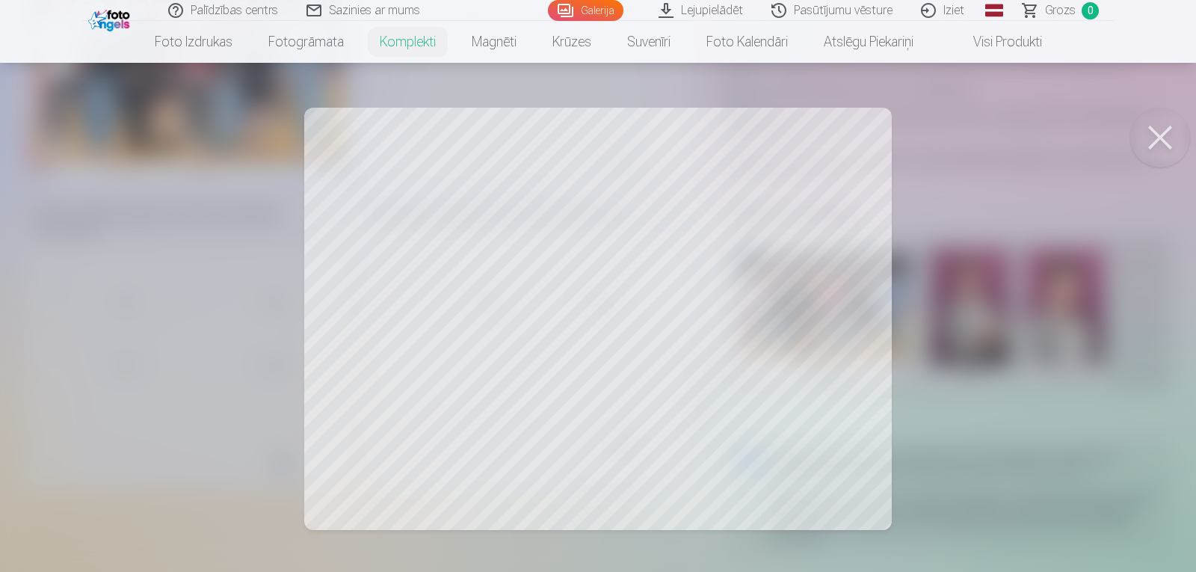
click at [782, 419] on div at bounding box center [598, 286] width 1196 height 572
drag, startPoint x: 866, startPoint y: 133, endPoint x: 809, endPoint y: 268, distance: 146.7
click at [809, 268] on div at bounding box center [598, 286] width 1196 height 572
click at [456, 385] on div at bounding box center [598, 286] width 1196 height 572
click at [788, 369] on div at bounding box center [598, 286] width 1196 height 572
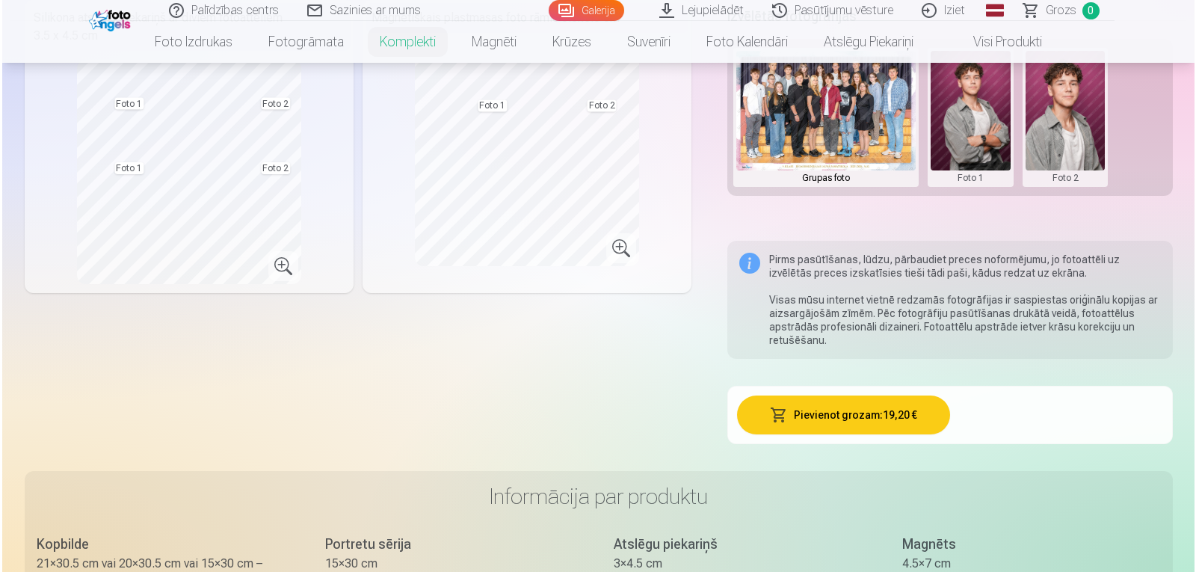
scroll to position [448, 0]
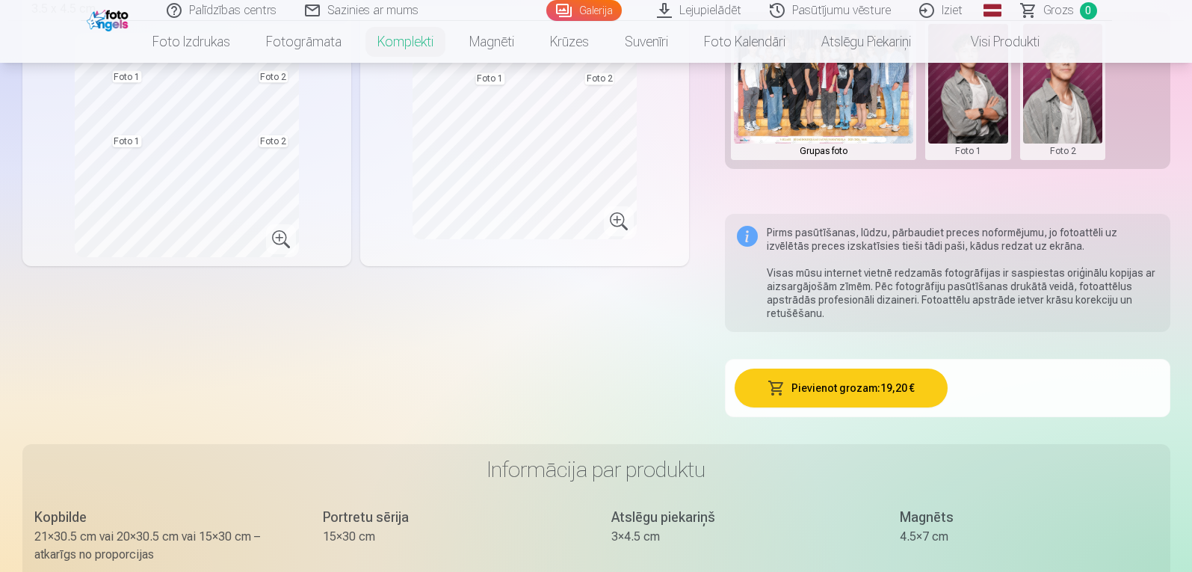
click at [913, 387] on button "Pievienot grozam : 19,20 €" at bounding box center [841, 387] width 213 height 39
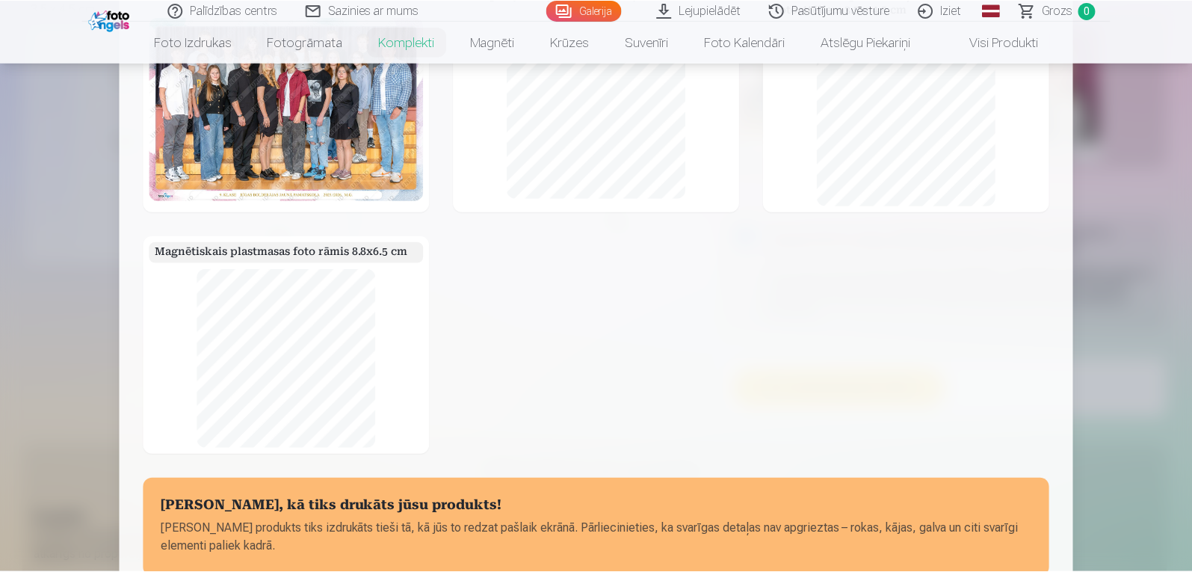
scroll to position [286, 0]
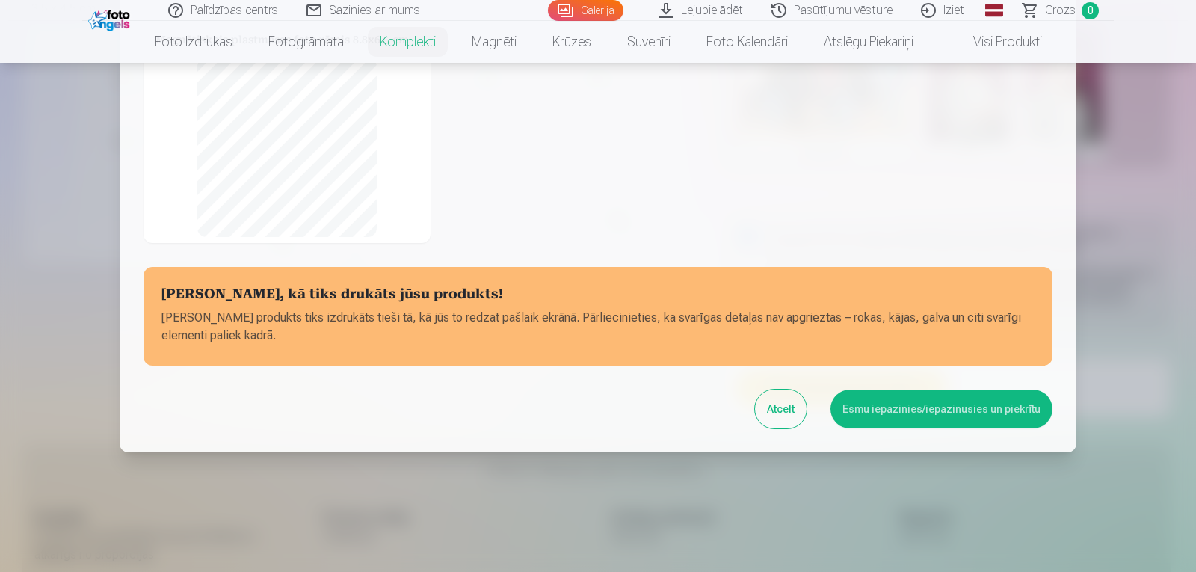
click at [993, 406] on button "Esmu iepazinies/iepazinusies un piekrītu" at bounding box center [941, 408] width 222 height 39
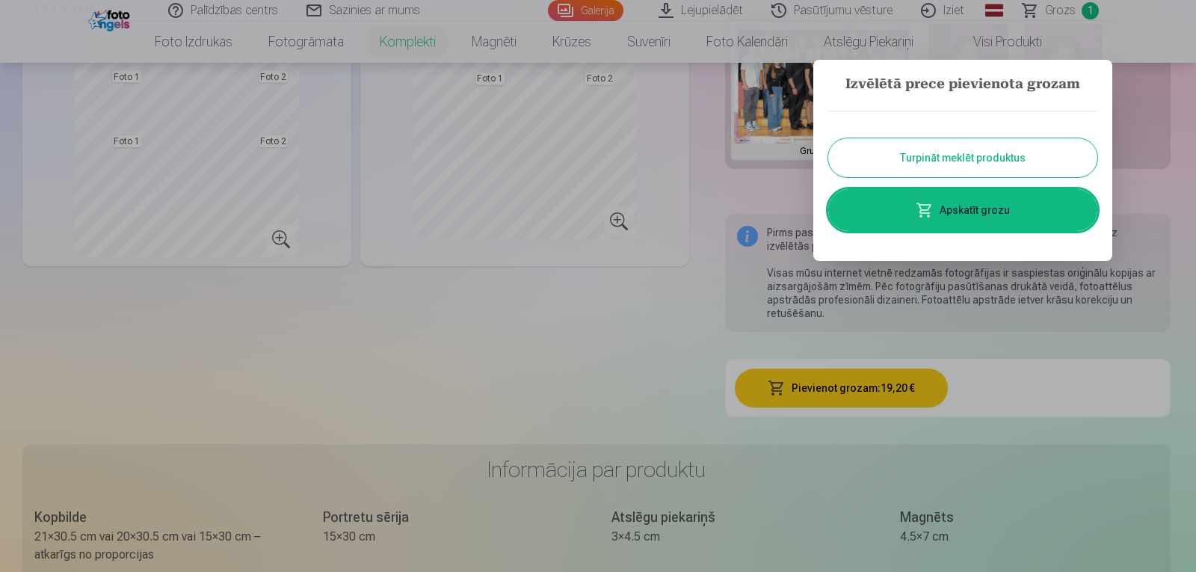
click at [986, 158] on button "Turpināt meklēt produktus" at bounding box center [962, 157] width 269 height 39
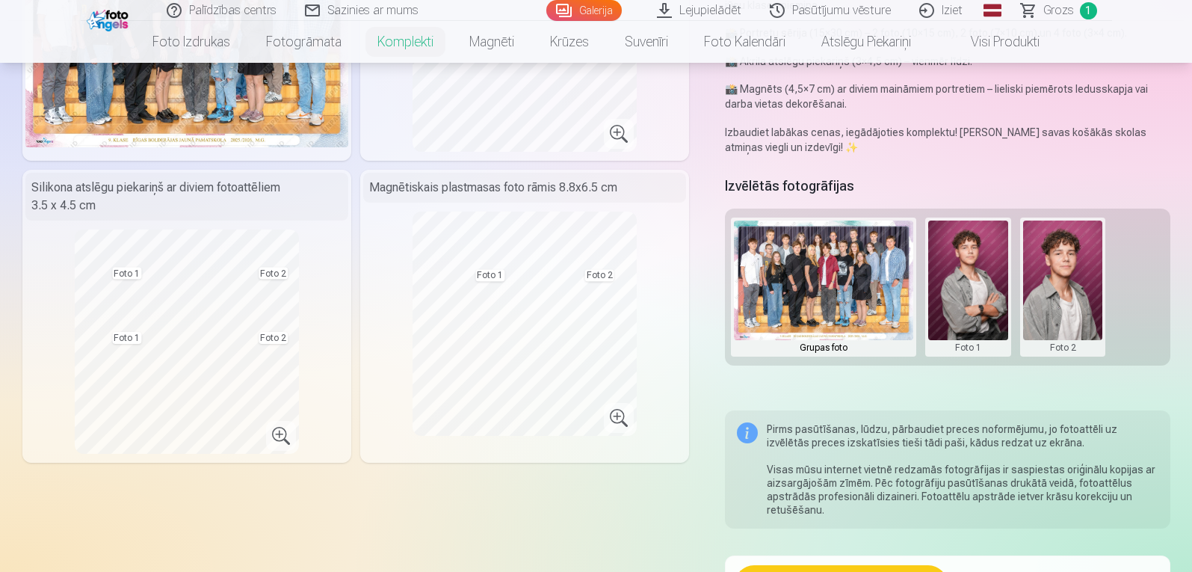
scroll to position [224, 0]
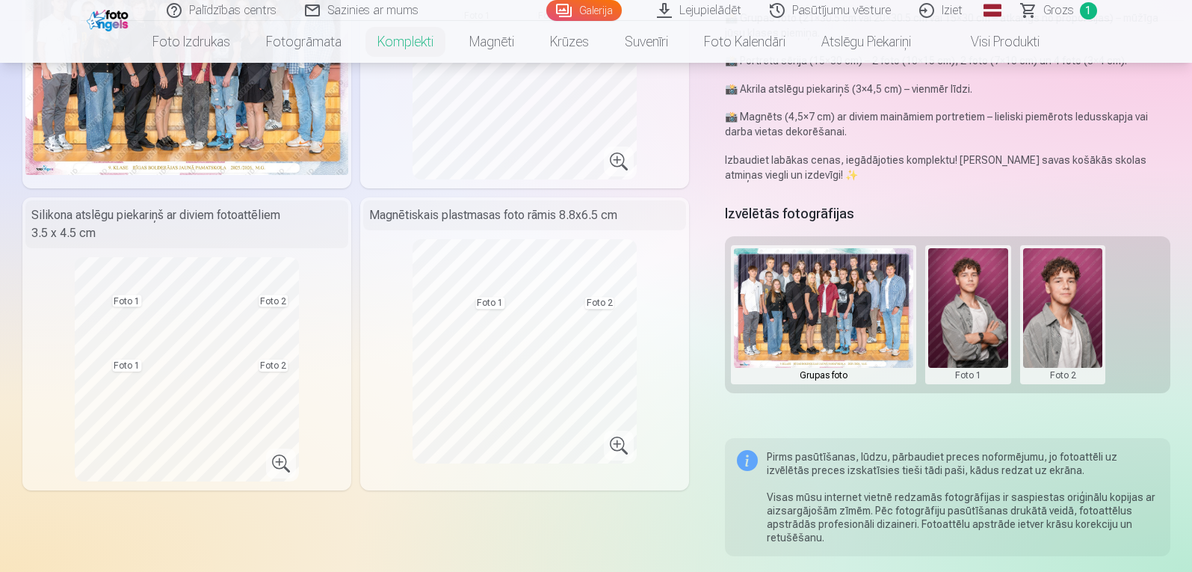
click at [608, 9] on link "Galerija" at bounding box center [583, 10] width 75 height 21
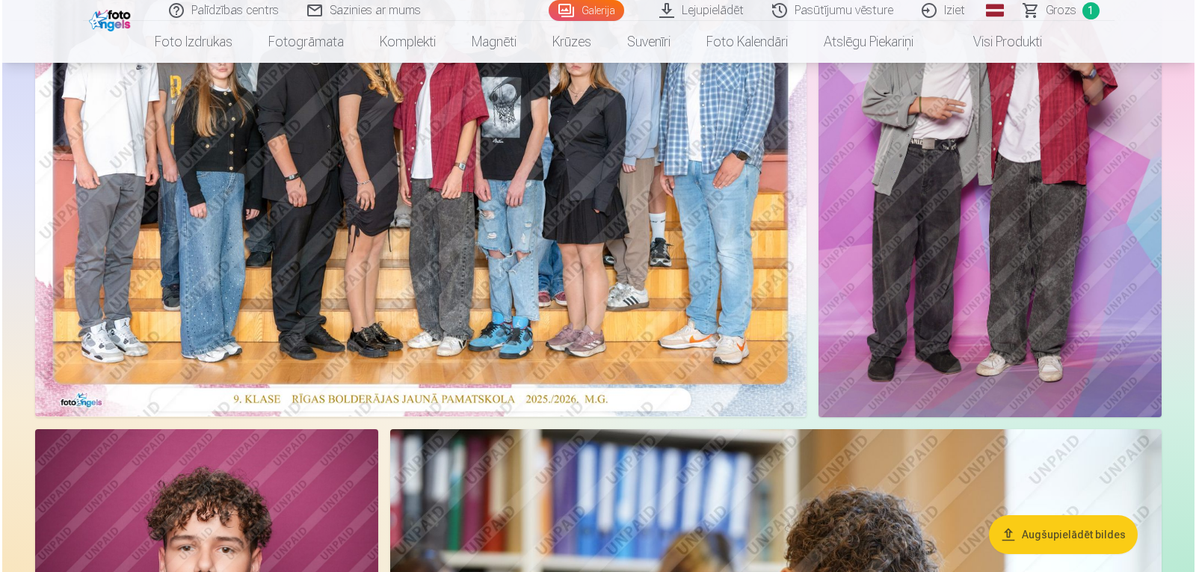
scroll to position [299, 0]
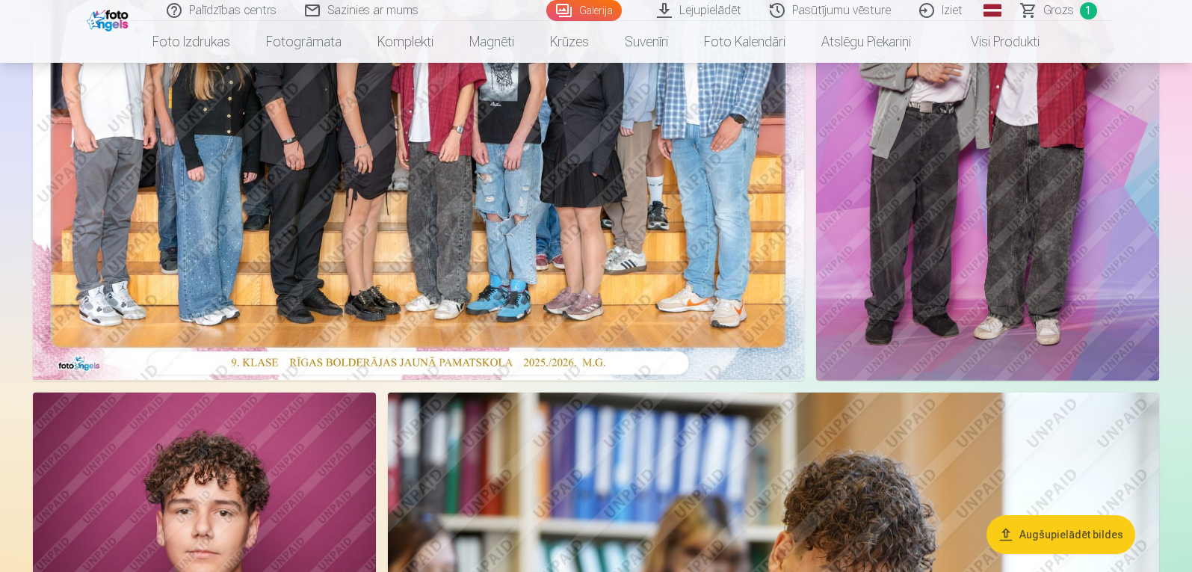
click at [1088, 240] on img at bounding box center [987, 122] width 343 height 515
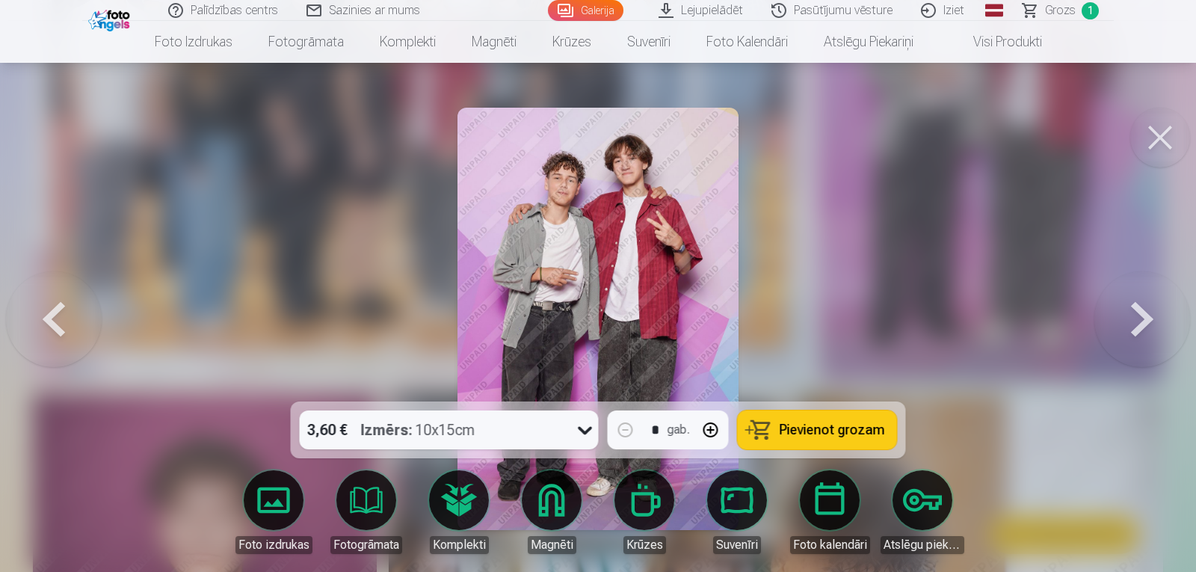
click at [848, 430] on span "Pievienot grozam" at bounding box center [832, 429] width 105 height 13
click at [1054, 10] on span "Grozs" at bounding box center [1060, 10] width 31 height 18
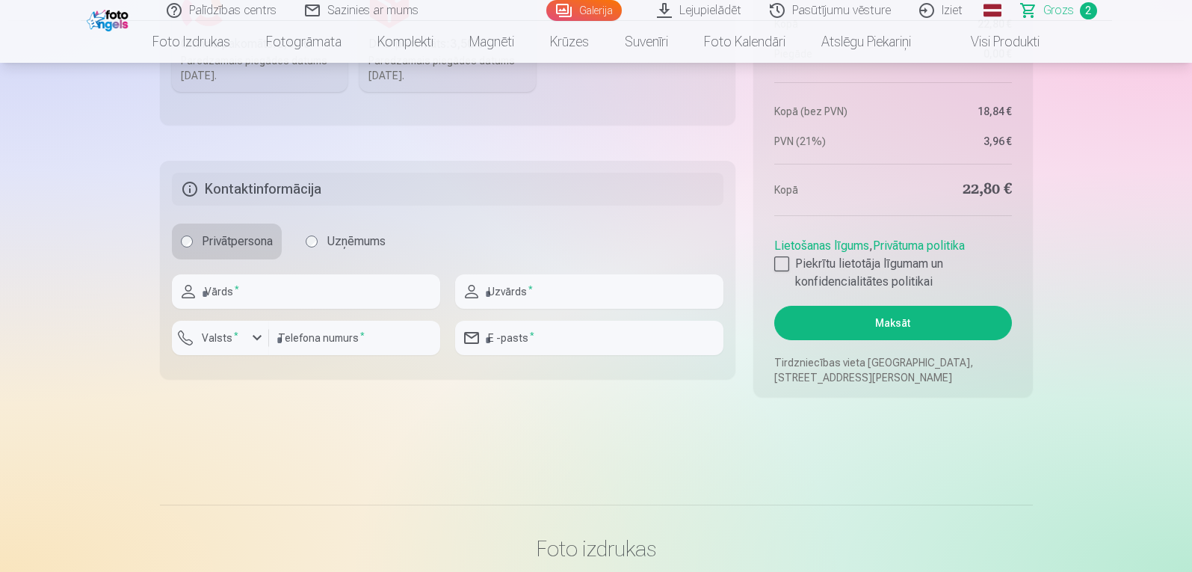
scroll to position [673, 0]
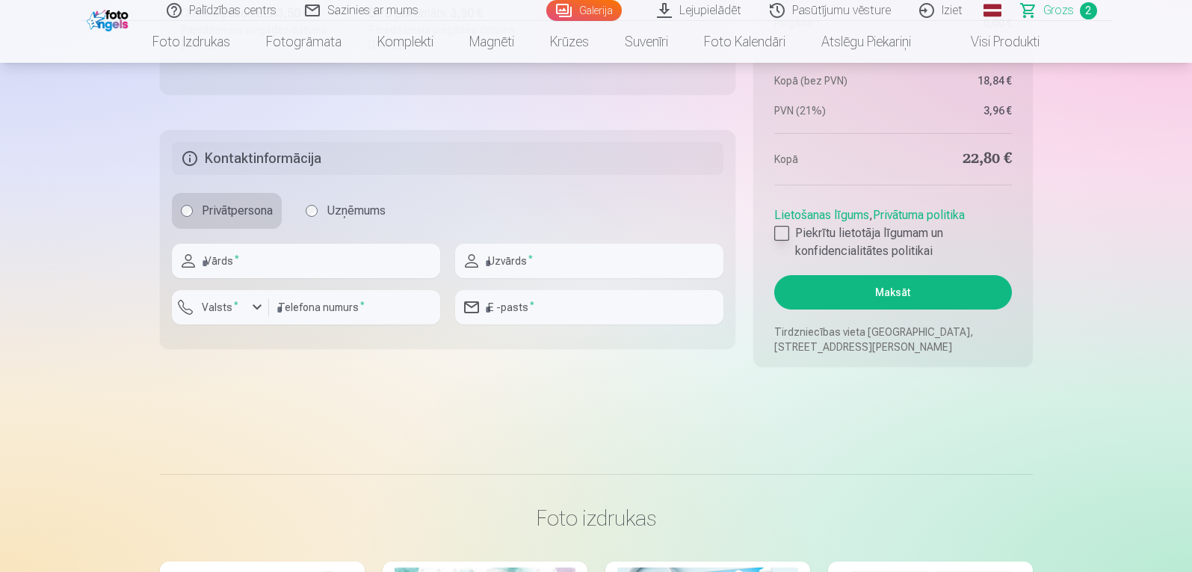
click at [783, 229] on div at bounding box center [781, 233] width 15 height 15
click at [946, 300] on button "Maksāt" at bounding box center [892, 292] width 237 height 34
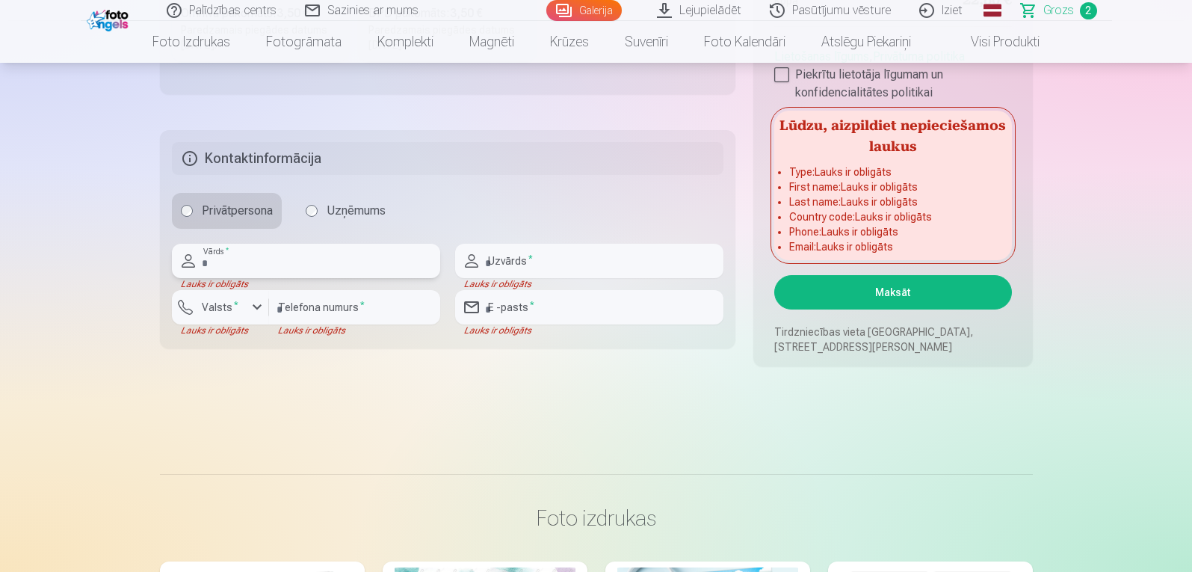
click at [258, 258] on input "text" at bounding box center [306, 261] width 268 height 34
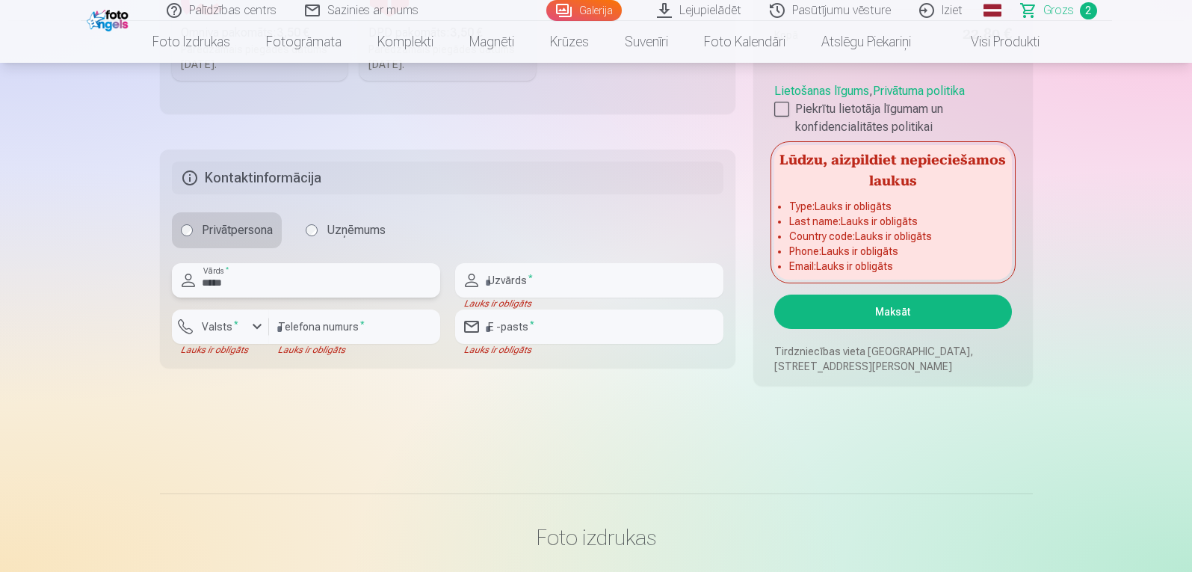
scroll to position [598, 0]
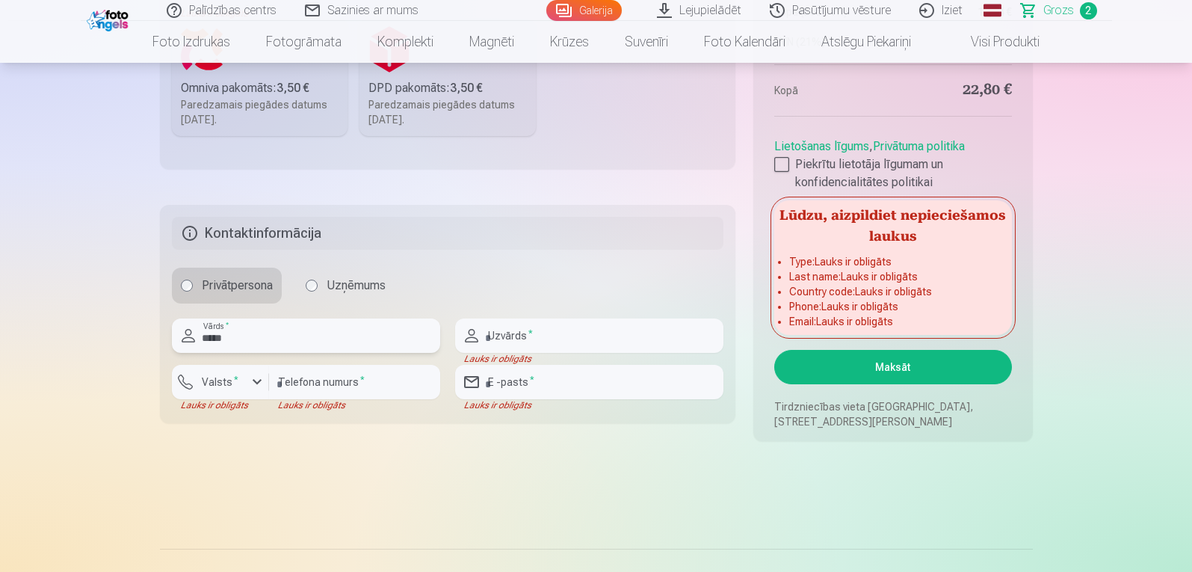
type input "*****"
click at [567, 342] on input "text" at bounding box center [589, 335] width 268 height 34
type input "*********"
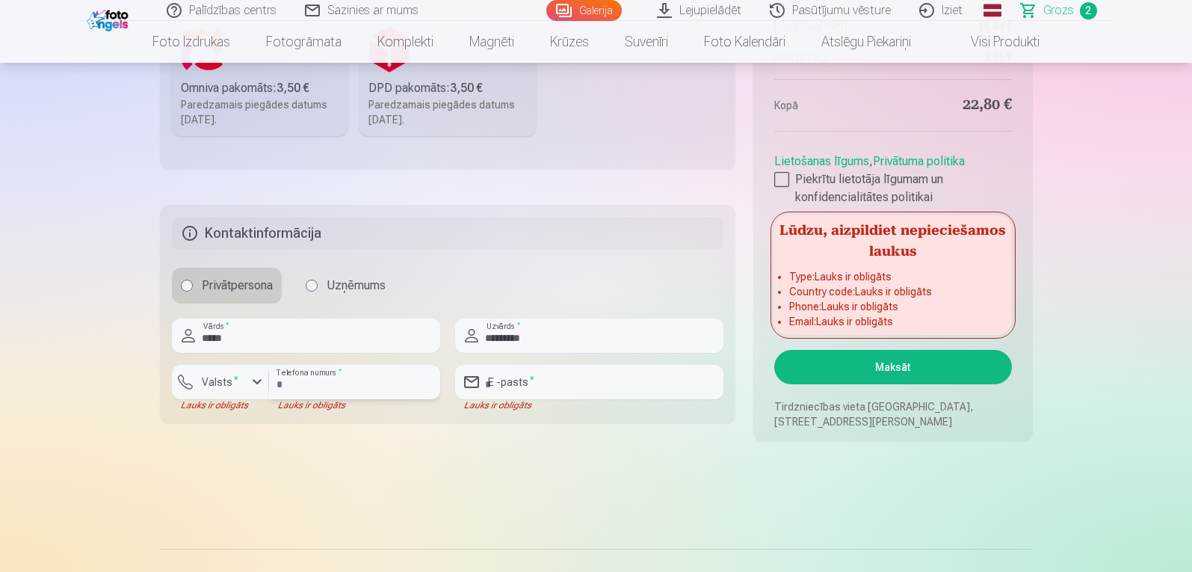
click at [306, 375] on input "number" at bounding box center [354, 382] width 171 height 34
type input "********"
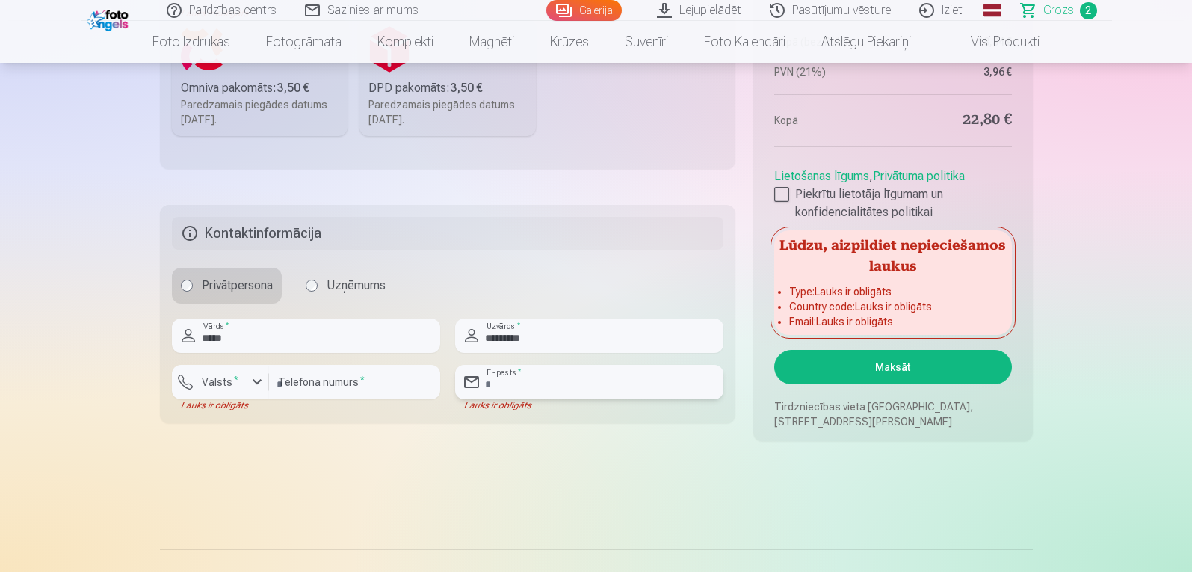
click at [566, 375] on input "email" at bounding box center [589, 382] width 268 height 34
type input "**********"
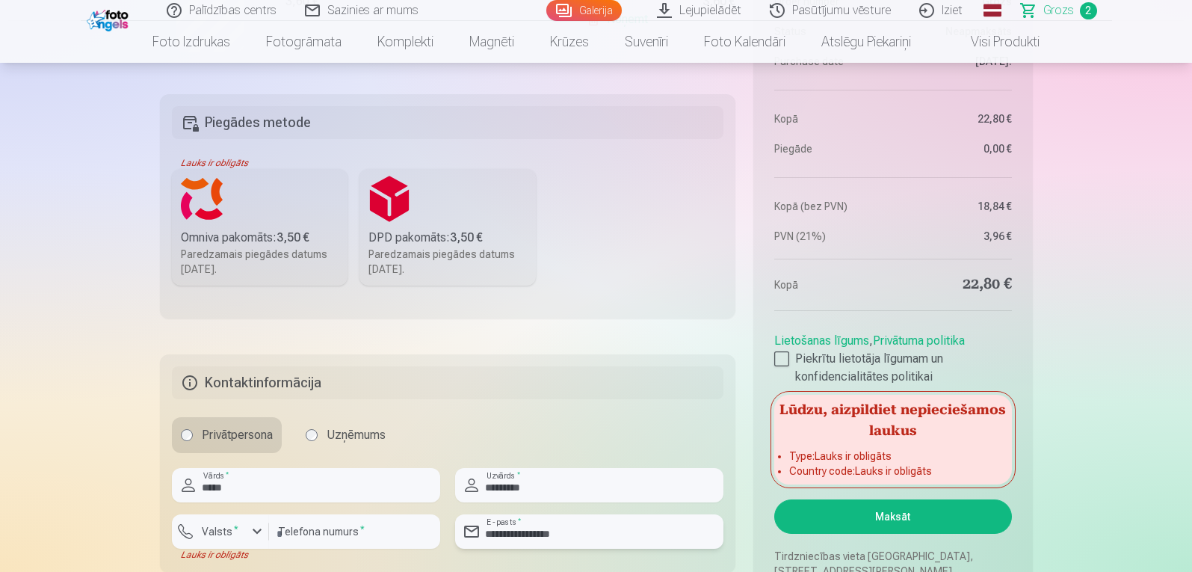
scroll to position [673, 0]
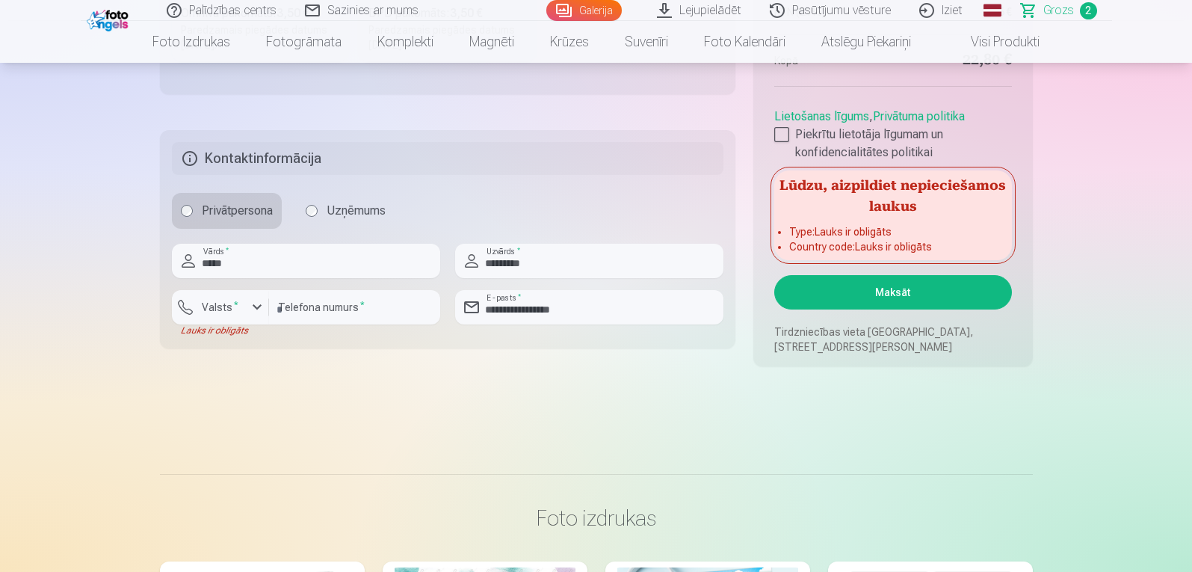
click at [874, 288] on button "Maksāt" at bounding box center [892, 292] width 237 height 34
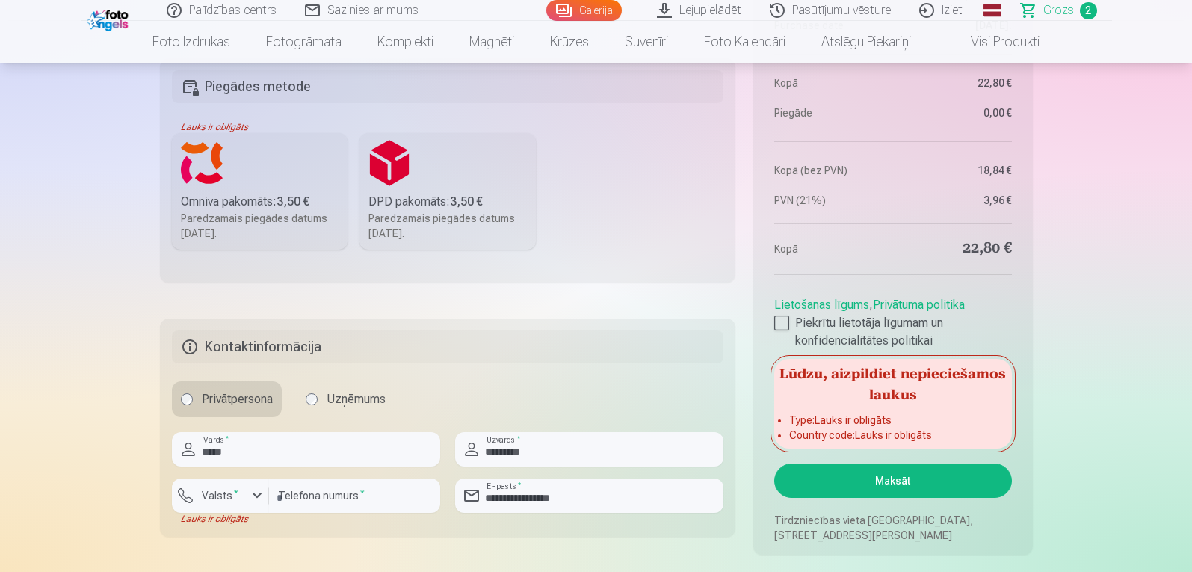
scroll to position [523, 0]
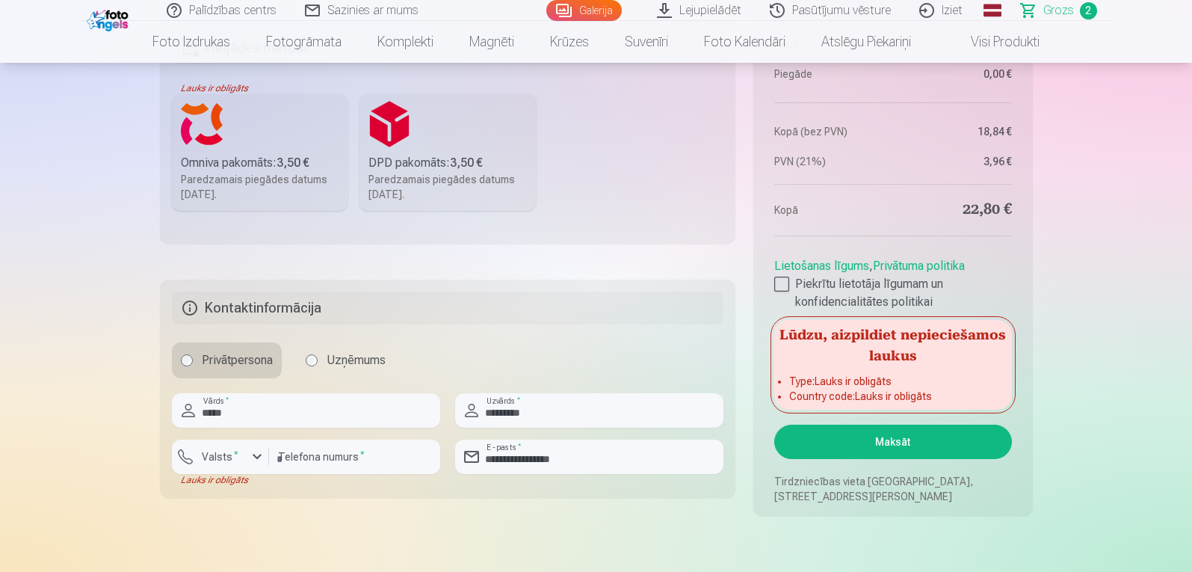
click at [896, 440] on button "Maksāt" at bounding box center [892, 442] width 237 height 34
click at [588, 408] on input "*********" at bounding box center [589, 410] width 268 height 34
click at [351, 466] on input "********" at bounding box center [354, 456] width 171 height 34
click at [571, 421] on input "*********" at bounding box center [589, 410] width 268 height 34
type input "*"
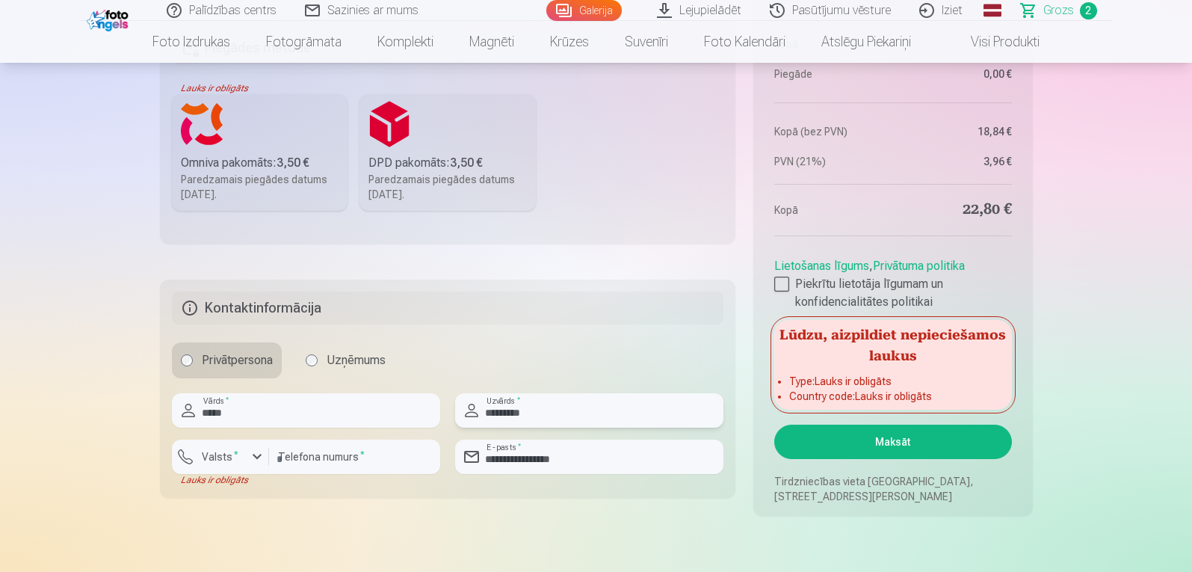
type input "*********"
click at [377, 460] on input "********" at bounding box center [354, 456] width 171 height 34
type input "*"
type input "********"
click at [590, 457] on input "**********" at bounding box center [589, 456] width 268 height 34
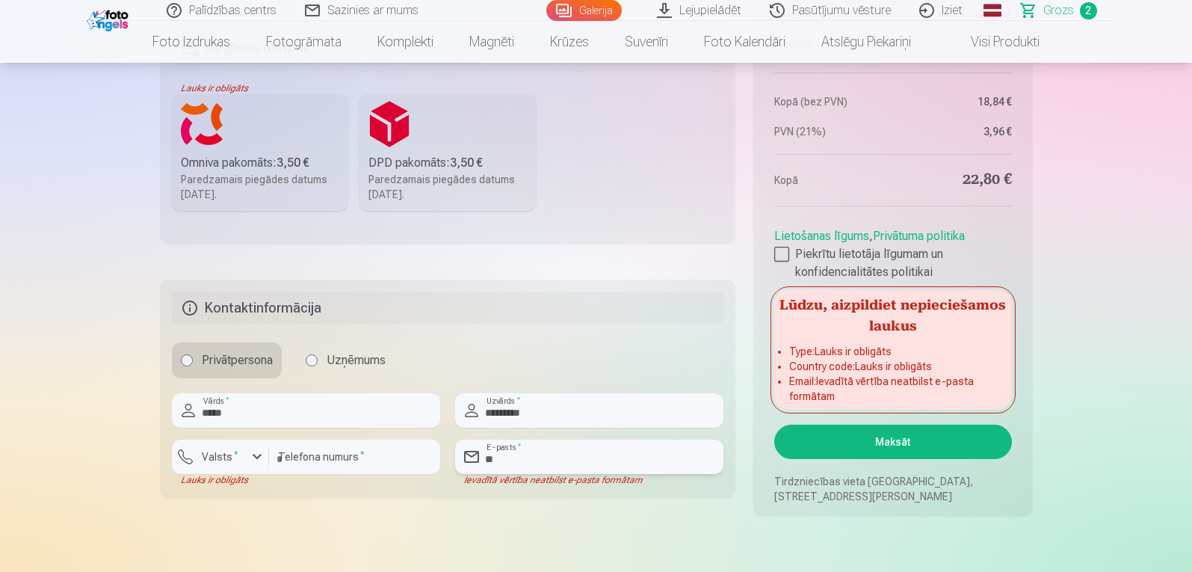
type input "*"
type input "**********"
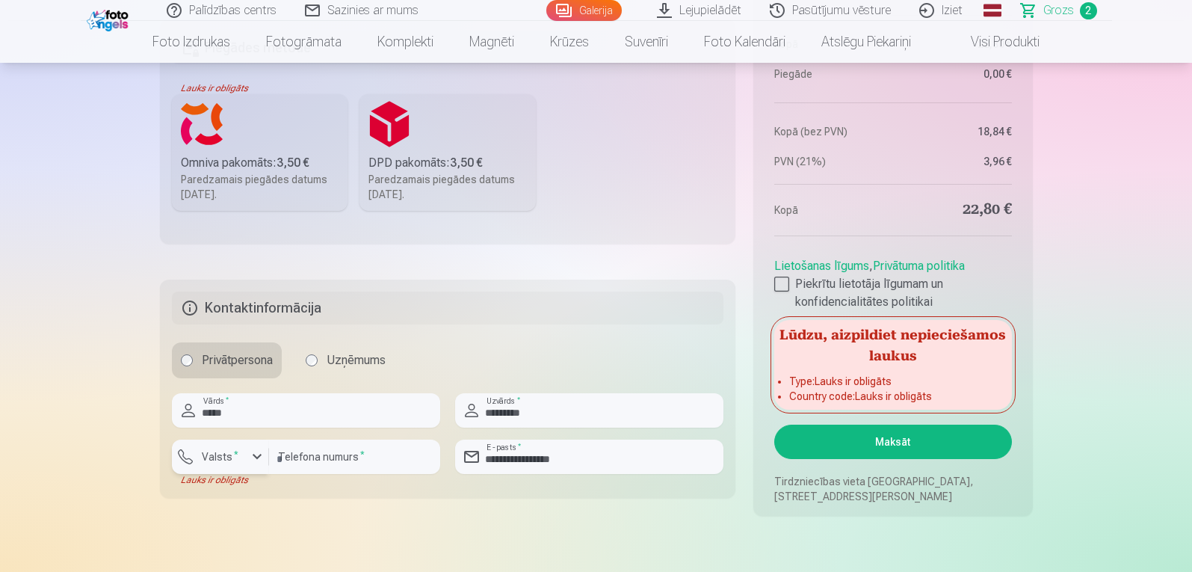
click at [259, 461] on div "button" at bounding box center [257, 457] width 18 height 18
click at [272, 494] on li "+371 Latvija" at bounding box center [237, 492] width 106 height 30
click at [913, 436] on button "Maksāt" at bounding box center [892, 442] width 237 height 34
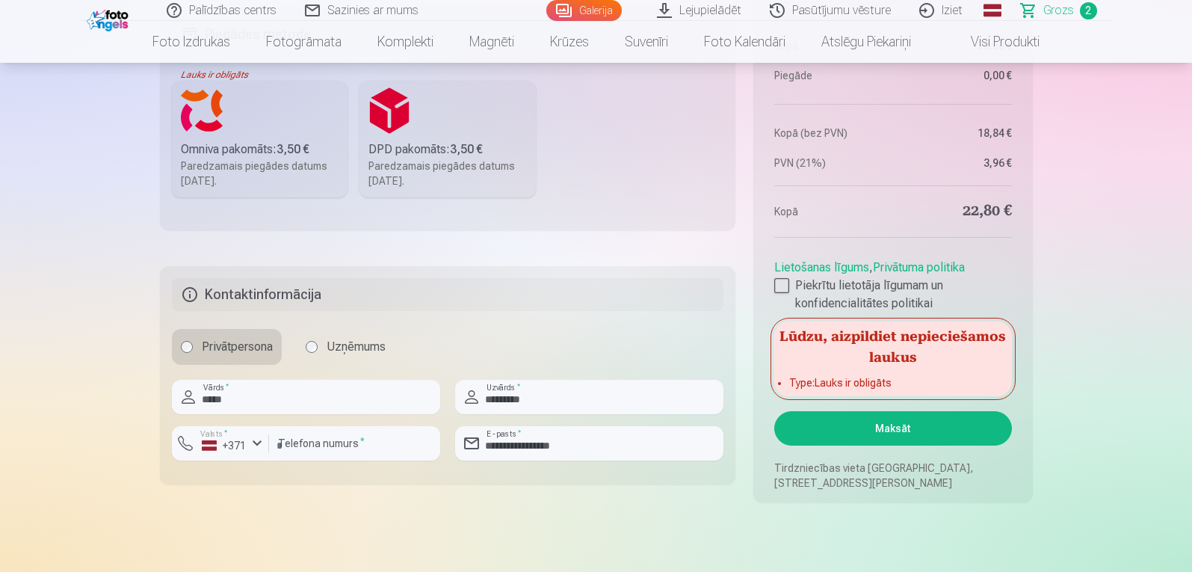
scroll to position [598, 0]
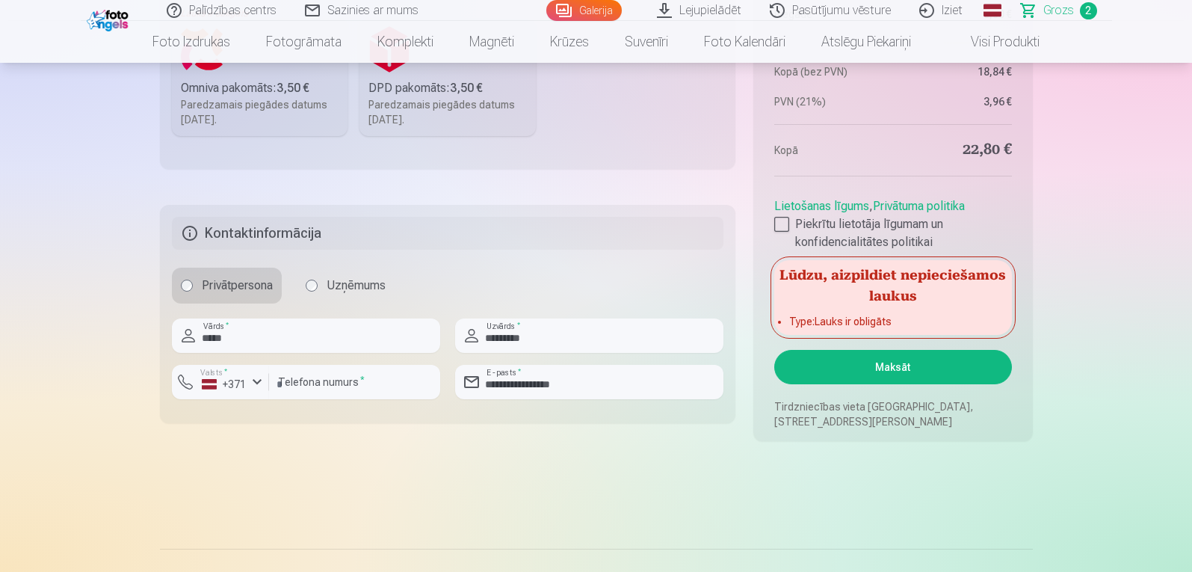
click at [919, 371] on button "Maksāt" at bounding box center [892, 367] width 237 height 34
click at [889, 358] on button "Maksāt" at bounding box center [892, 367] width 237 height 34
click at [784, 220] on div at bounding box center [781, 224] width 15 height 15
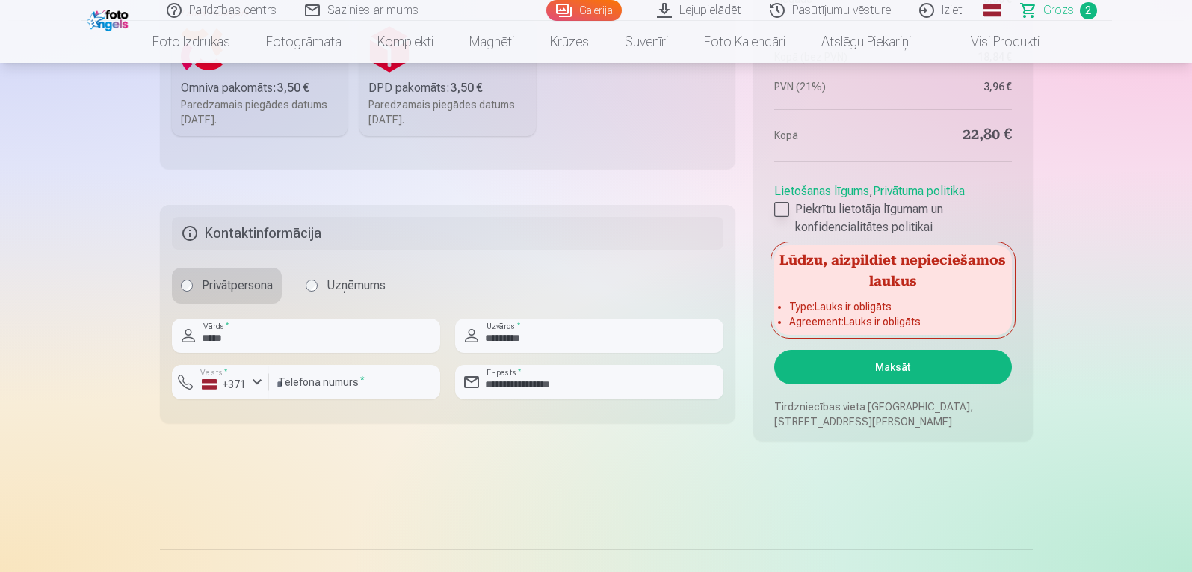
click at [778, 208] on div at bounding box center [781, 209] width 15 height 15
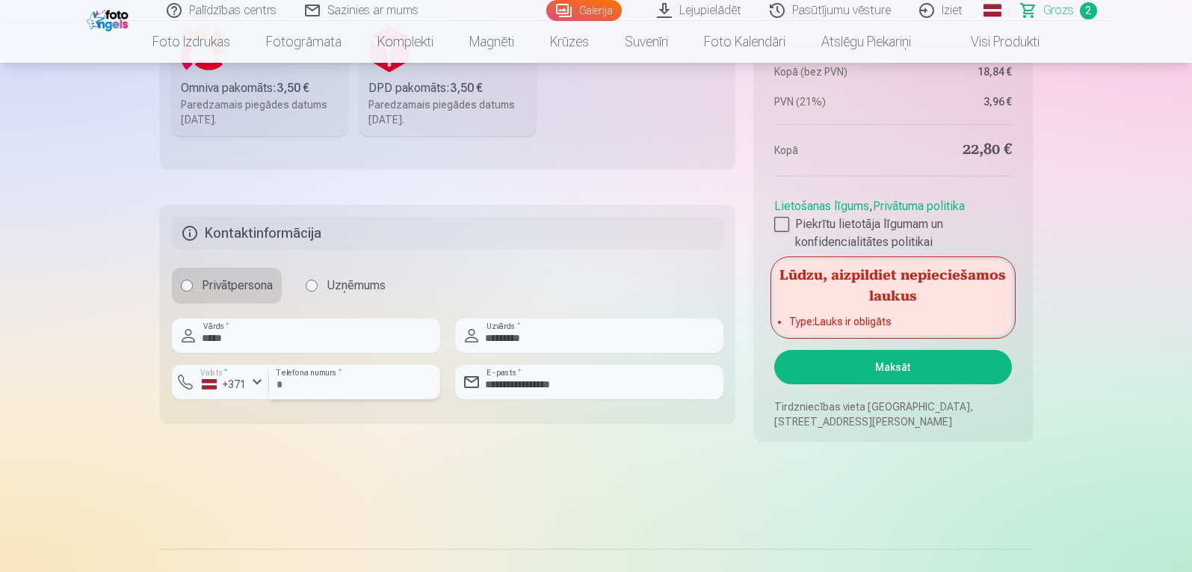
click at [344, 379] on input "********" at bounding box center [354, 382] width 171 height 34
click at [603, 345] on input "*********" at bounding box center [589, 335] width 268 height 34
click at [488, 342] on input "*********" at bounding box center [589, 335] width 268 height 34
type input "*********"
click at [895, 376] on button "Maksāt" at bounding box center [892, 367] width 237 height 34
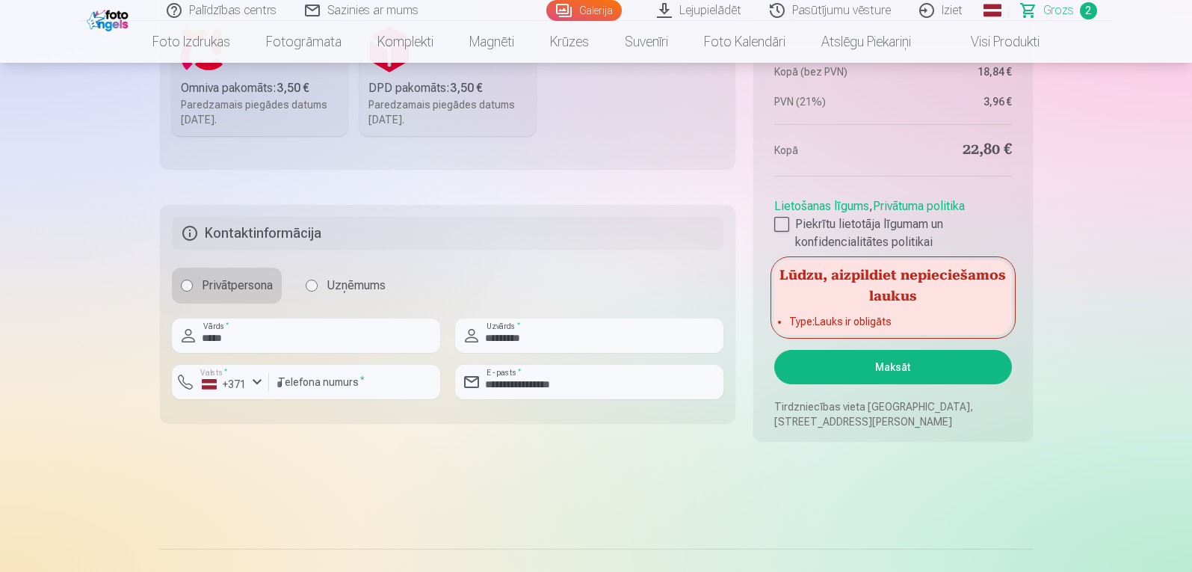
click at [895, 362] on button "Maksāt" at bounding box center [892, 367] width 237 height 34
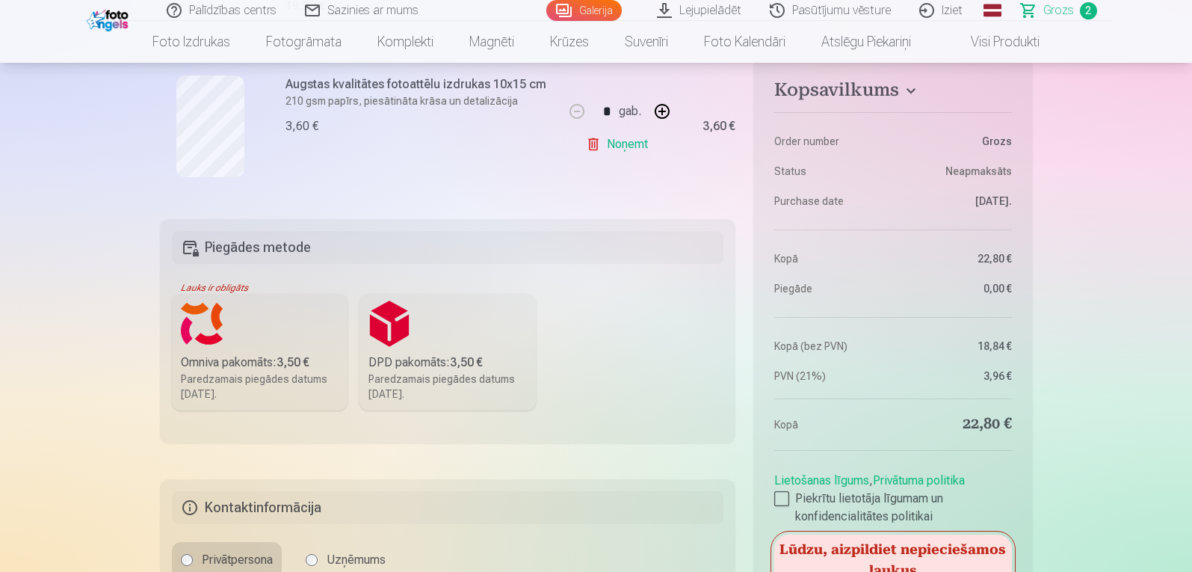
scroll to position [299, 0]
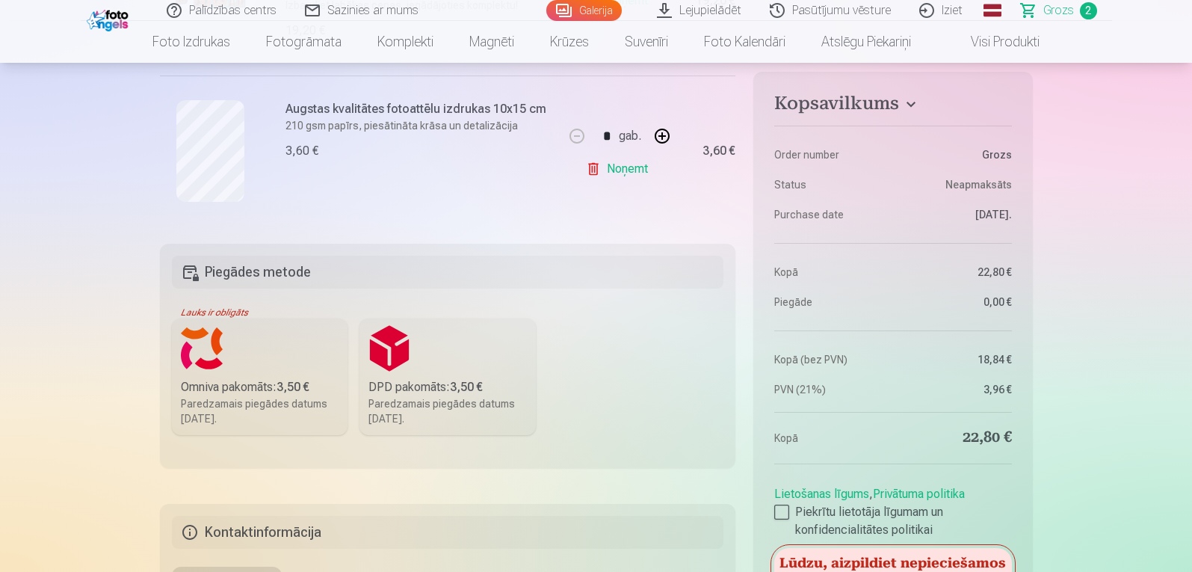
click at [223, 351] on label "Omniva pakomāts : 3,50 € Paredzamais piegādes datums 25.10.2025." at bounding box center [260, 376] width 176 height 117
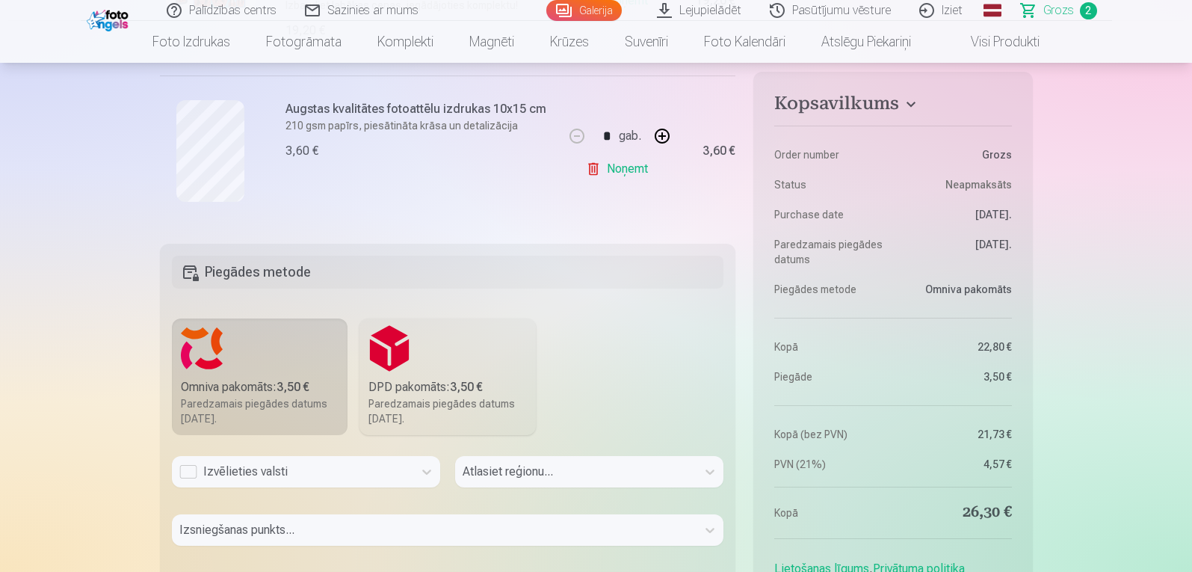
click at [413, 375] on label "DPD pakomāts : 3,50 € Paredzamais piegādes datums 25.10.2025." at bounding box center [447, 376] width 176 height 117
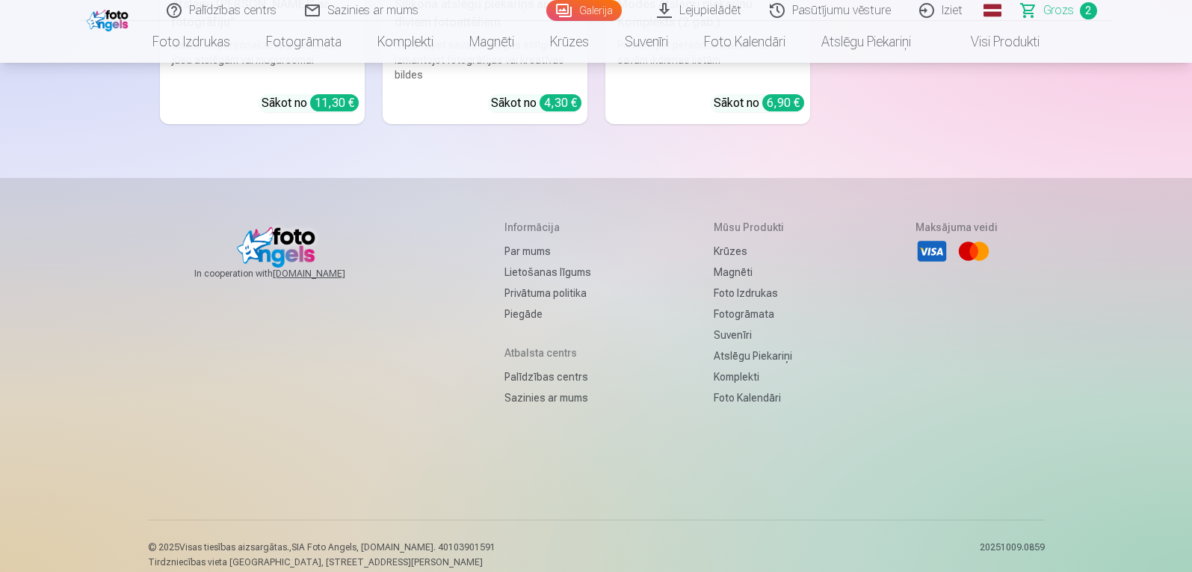
scroll to position [5823, 0]
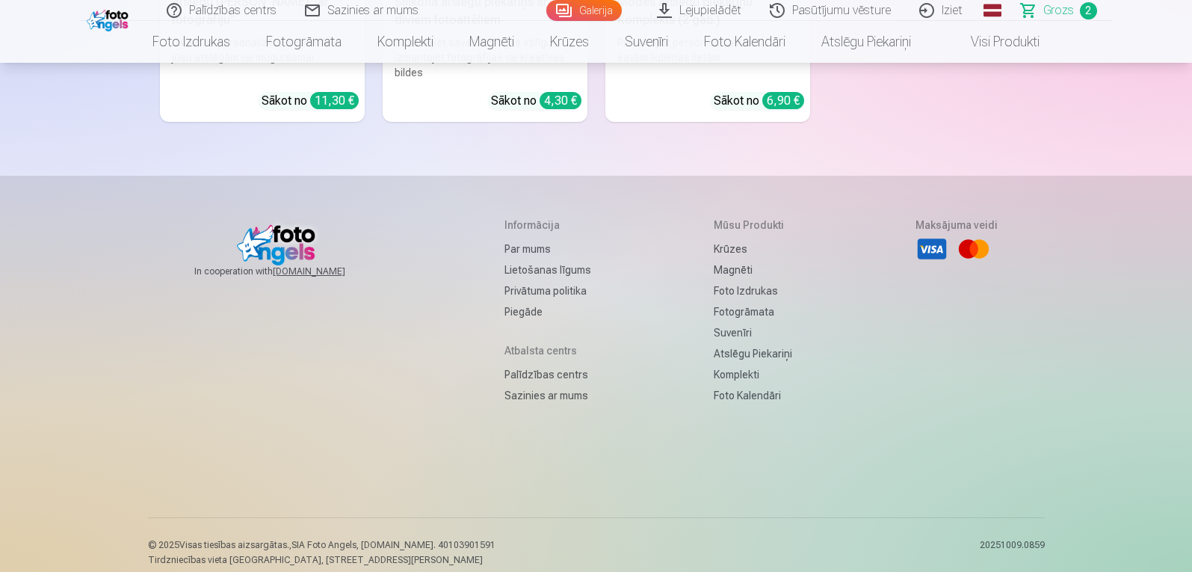
click at [557, 364] on link "Palīdzības centrs" at bounding box center [547, 374] width 87 height 21
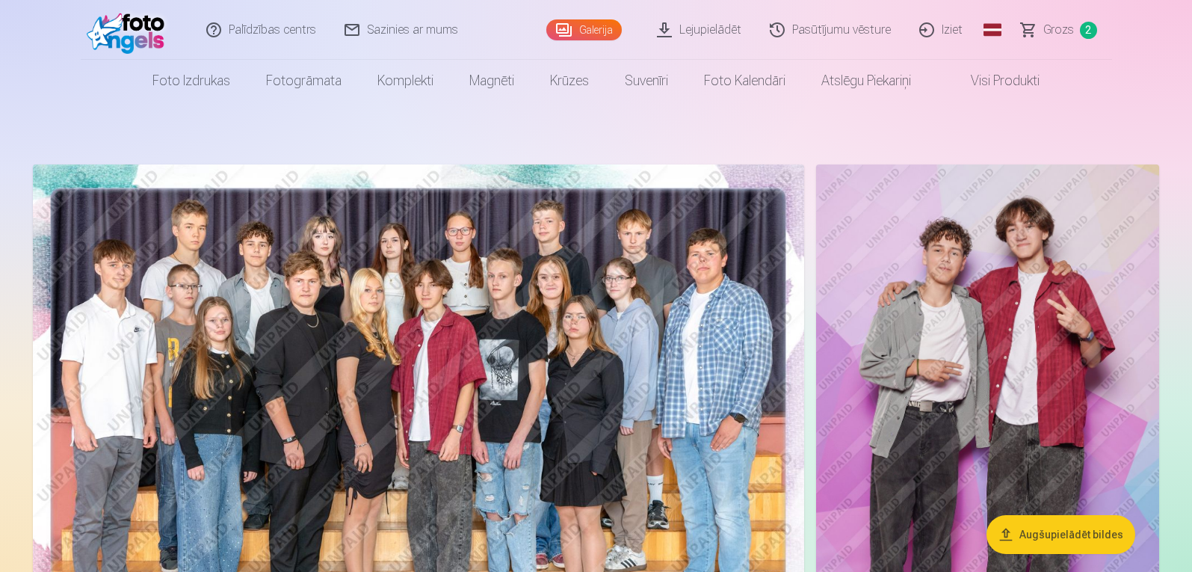
click at [944, 28] on link "Iziet" at bounding box center [942, 30] width 72 height 60
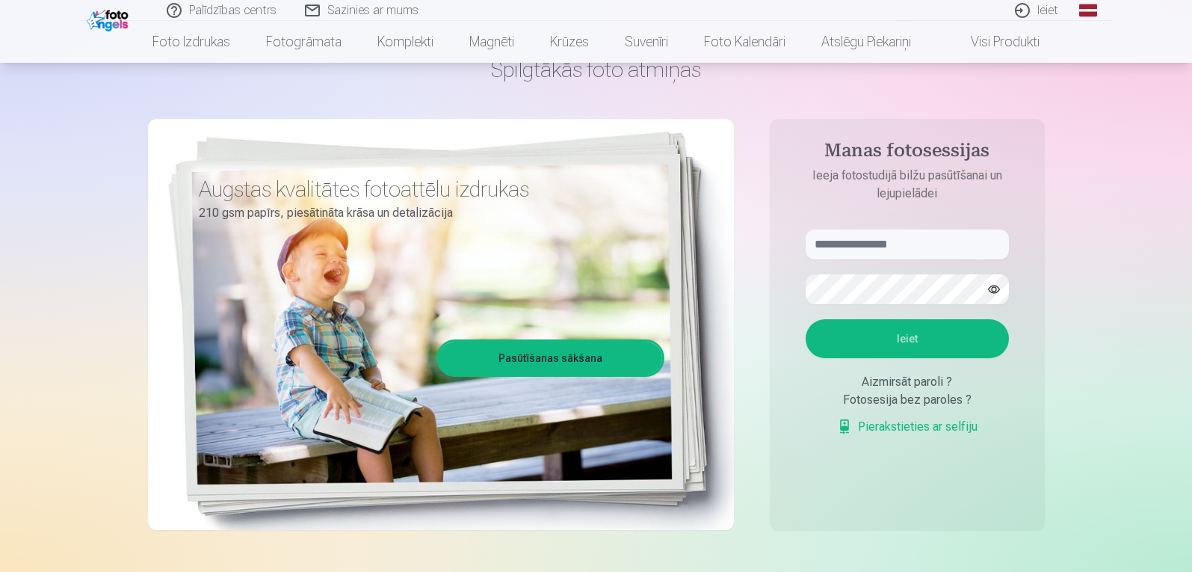
scroll to position [75, 0]
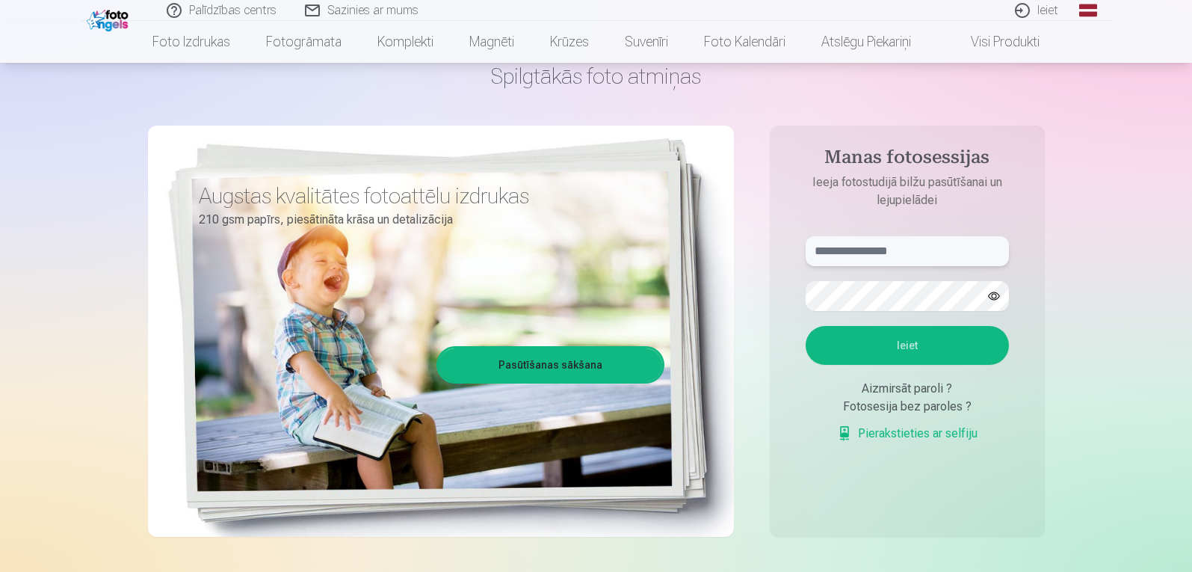
click at [912, 259] on input "text" at bounding box center [907, 251] width 203 height 30
paste input "**********"
type input "**********"
click at [908, 356] on button "Ieiet" at bounding box center [907, 345] width 203 height 39
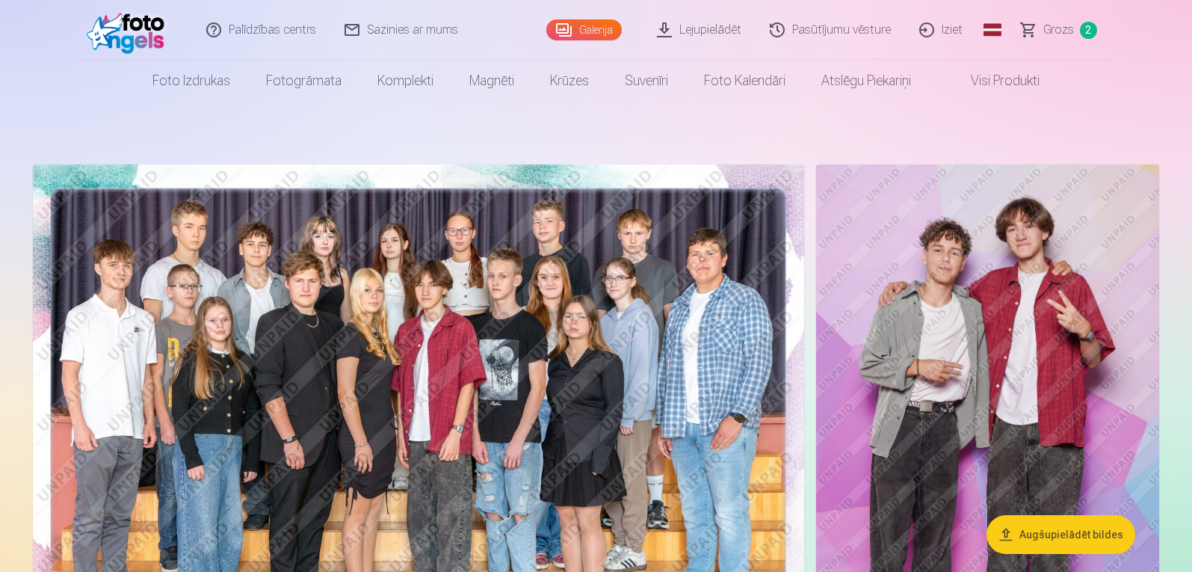
click at [317, 238] on img at bounding box center [418, 421] width 771 height 514
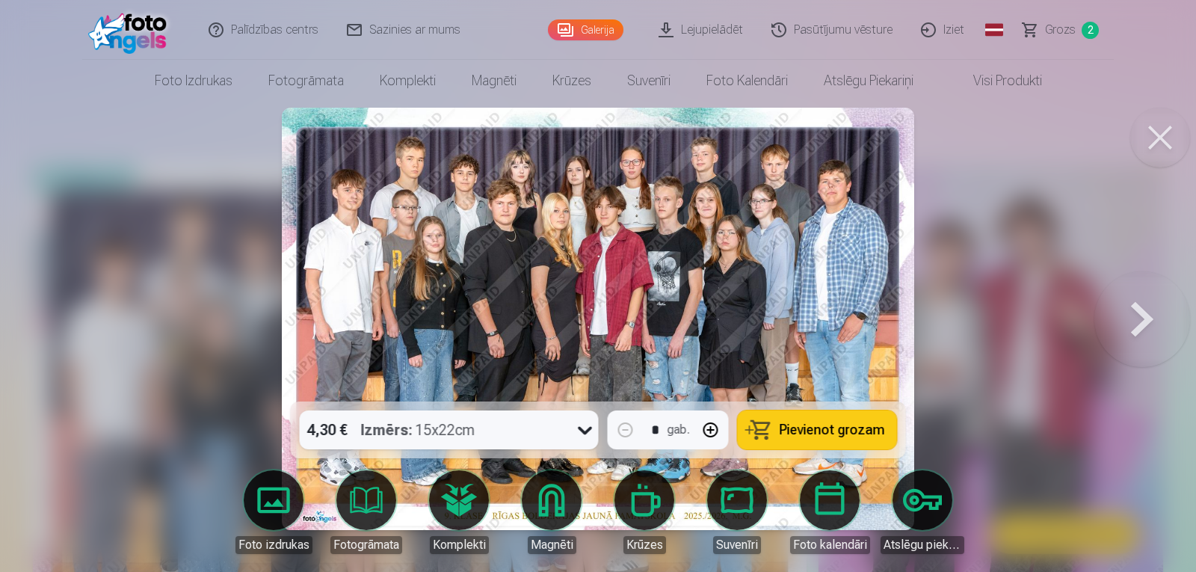
click at [804, 28] on link "Pasūtījumu vēsture" at bounding box center [832, 30] width 149 height 60
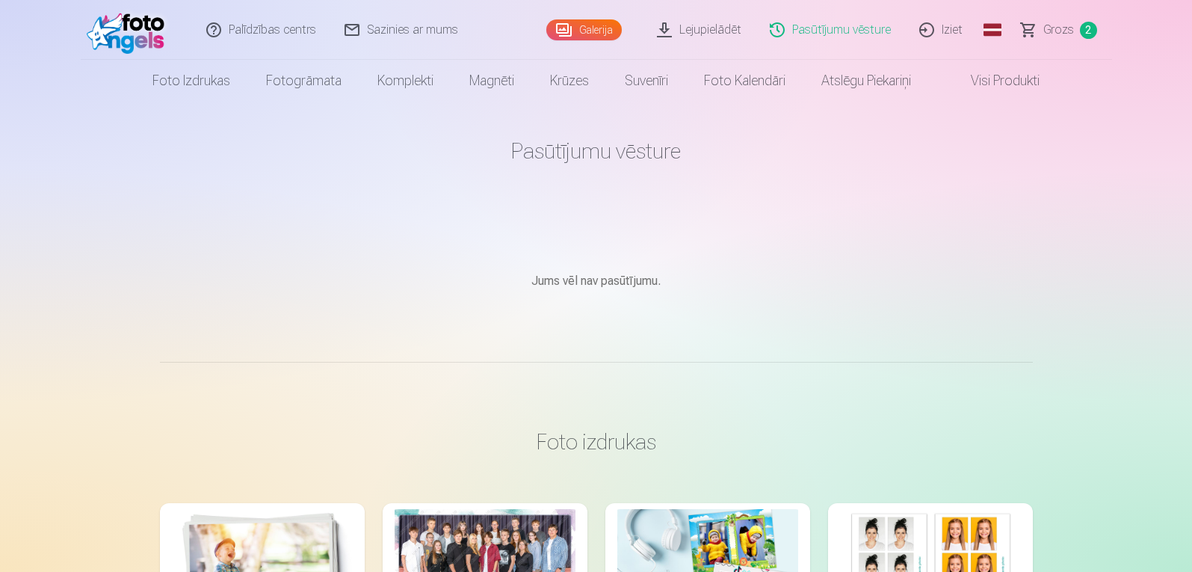
click at [278, 38] on link "Palīdzības centrs" at bounding box center [262, 30] width 138 height 60
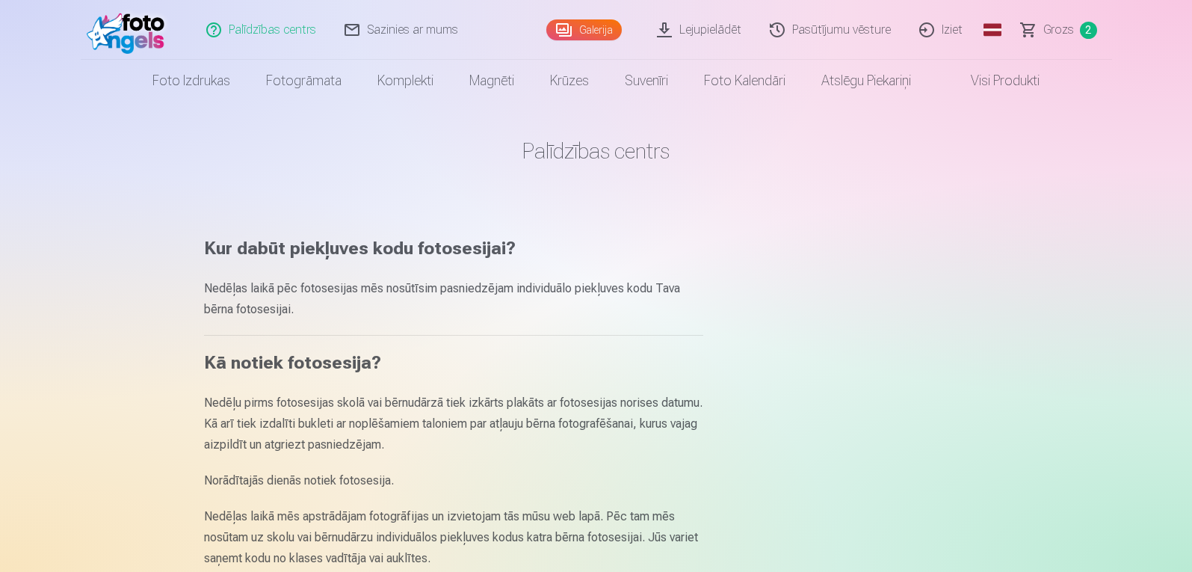
click at [949, 27] on link "Iziet" at bounding box center [942, 30] width 72 height 60
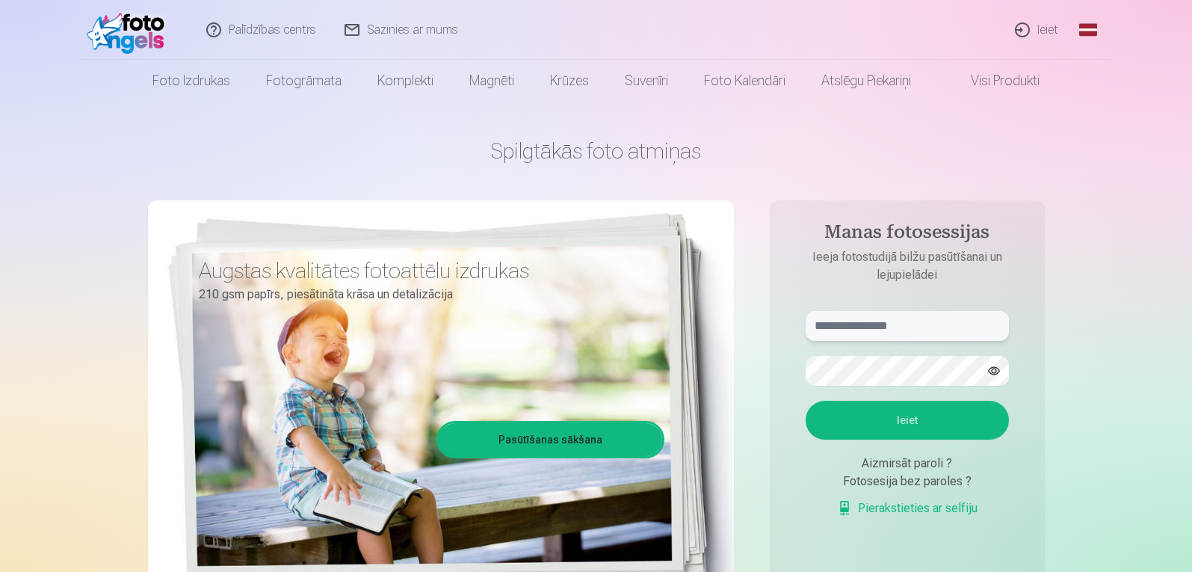
click at [904, 324] on input "text" at bounding box center [907, 326] width 203 height 30
type input "*"
type input "******"
click at [941, 423] on button "Ieiet" at bounding box center [907, 420] width 203 height 39
click at [893, 351] on form "****** Kaut kas ir noticis nepareizi. Mēģiniet vēlreiz. Ieiet Aizmirsāt paroli …" at bounding box center [907, 421] width 233 height 221
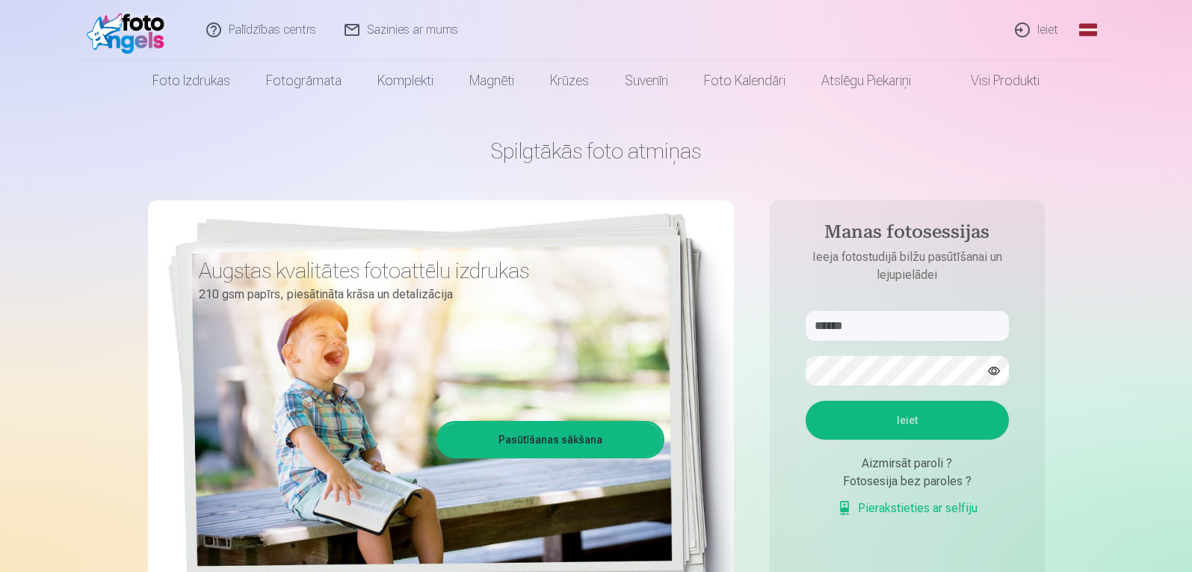
click at [993, 368] on button "button" at bounding box center [994, 371] width 28 height 28
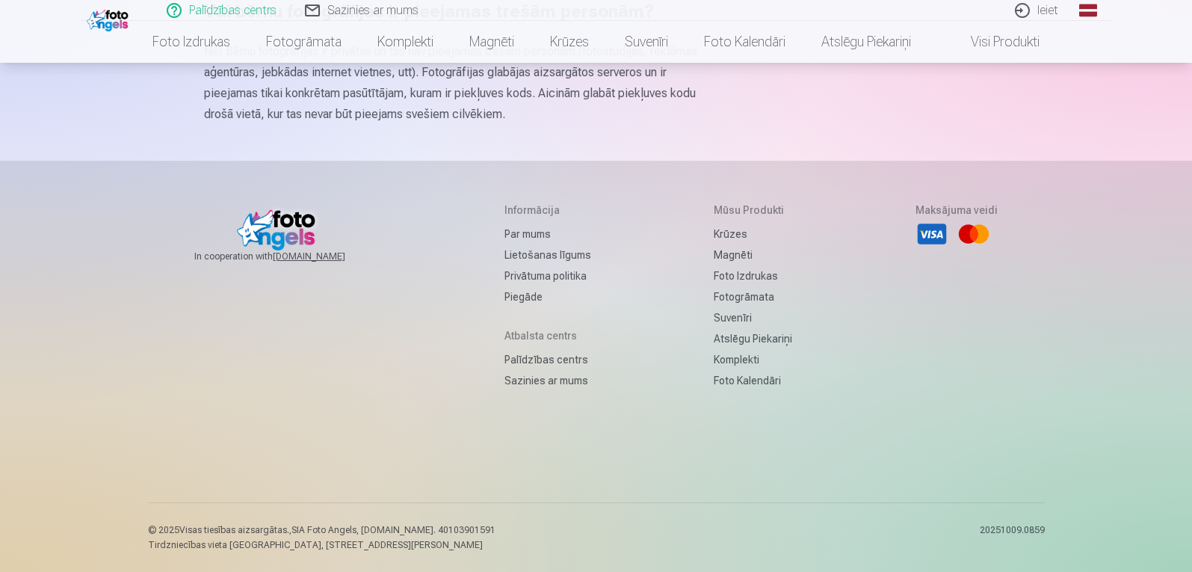
scroll to position [1042, 0]
click at [551, 359] on link "Palīdzības centrs" at bounding box center [547, 359] width 87 height 21
click at [555, 377] on link "Sazinies ar mums" at bounding box center [547, 380] width 87 height 21
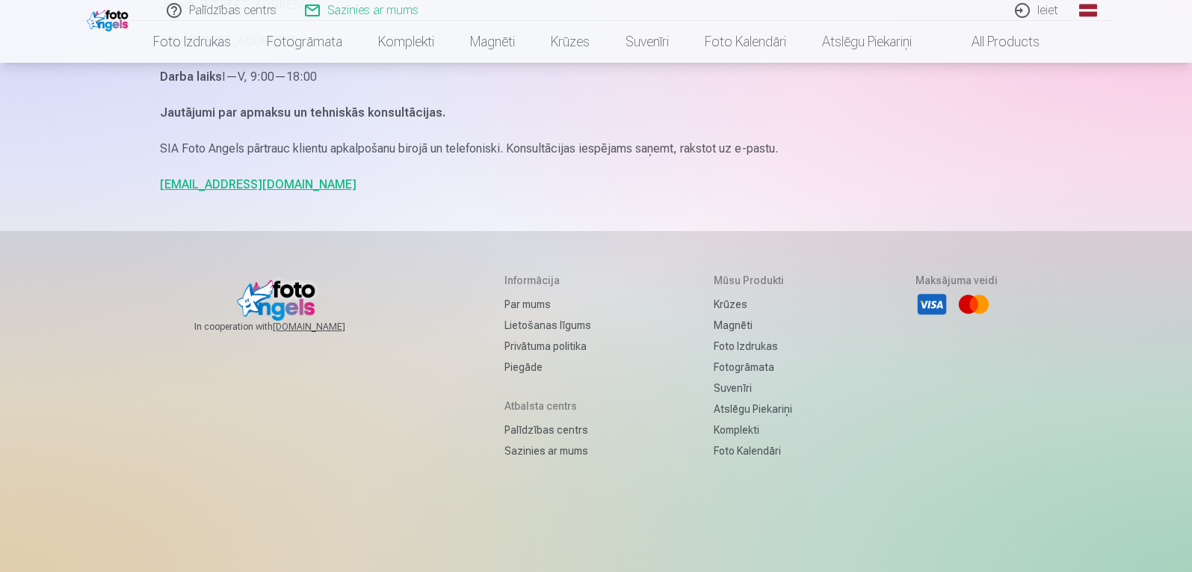
scroll to position [348, 0]
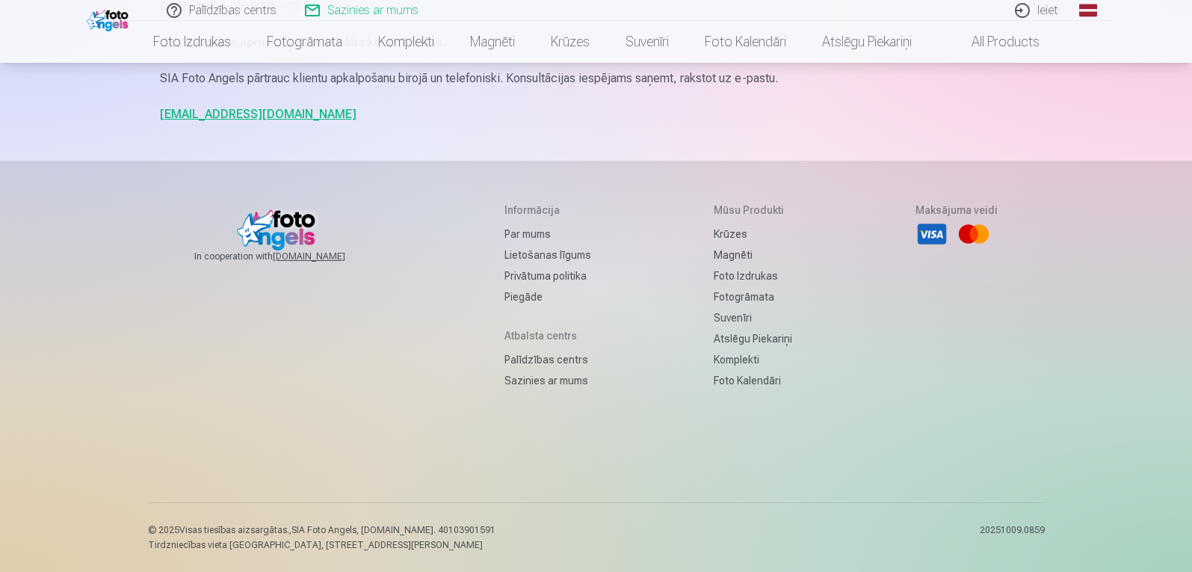
click at [749, 208] on h5 "Mūsu produkti" at bounding box center [753, 210] width 78 height 15
click at [522, 296] on link "Piegāde" at bounding box center [547, 296] width 87 height 21
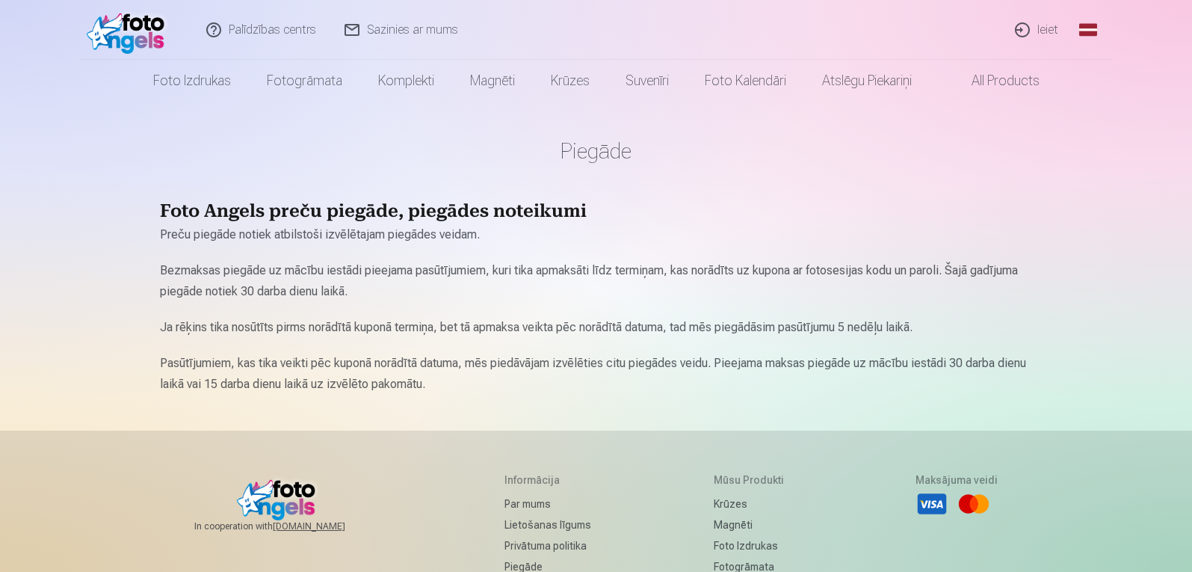
click at [1047, 26] on link "Ieiet" at bounding box center [1038, 30] width 72 height 60
